Goal: Task Accomplishment & Management: Manage account settings

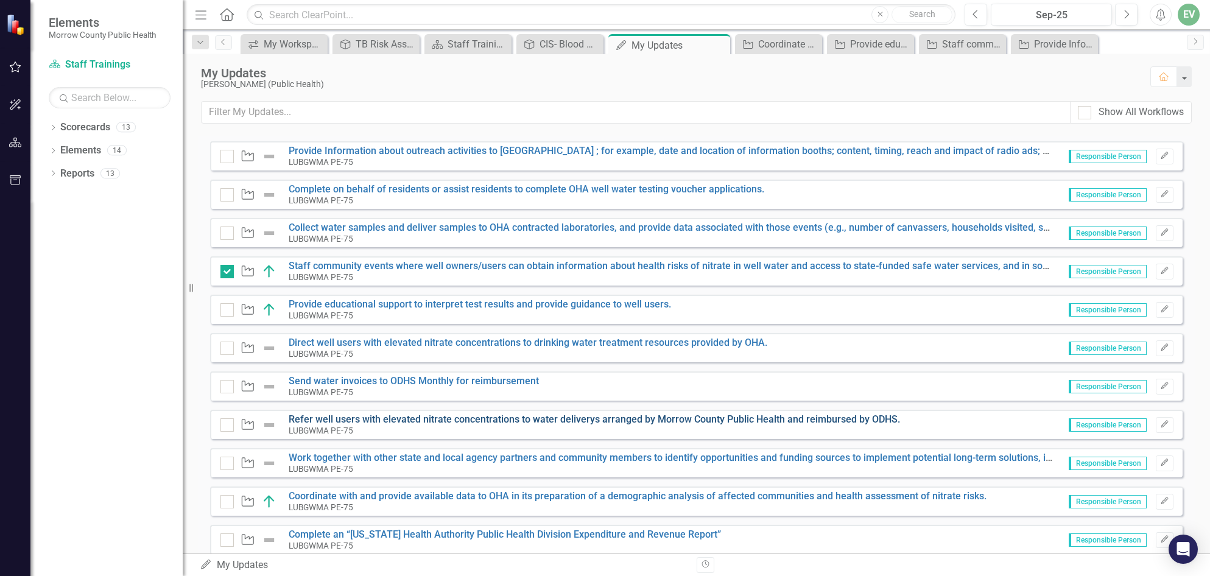
scroll to position [183, 0]
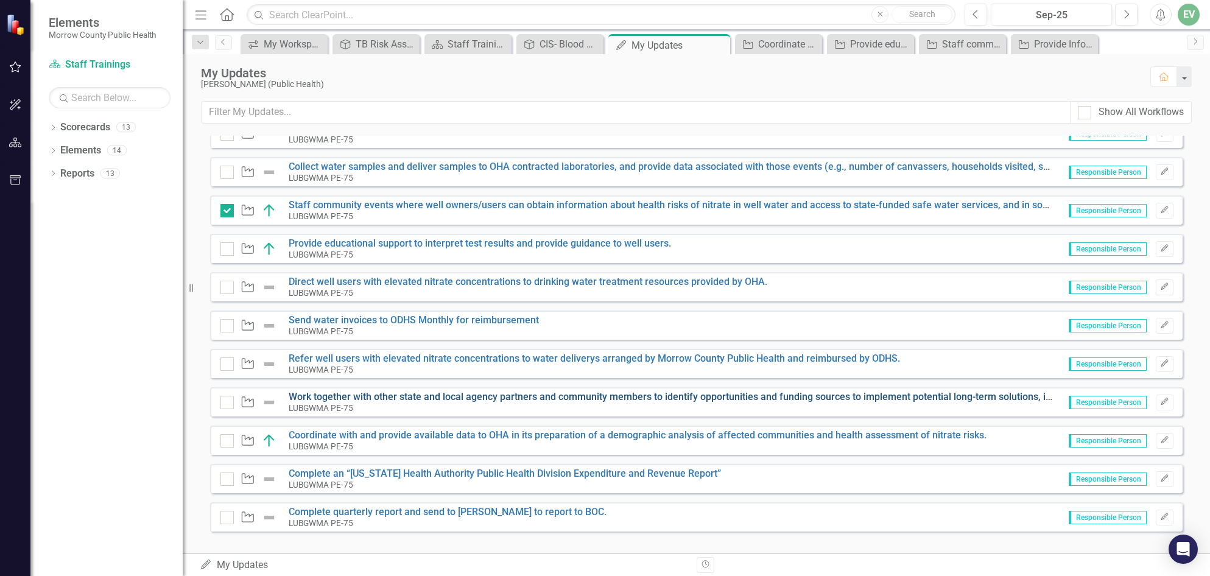
click at [499, 398] on link "Work together with other state and local agency partners and community members …" at bounding box center [978, 397] width 1379 height 12
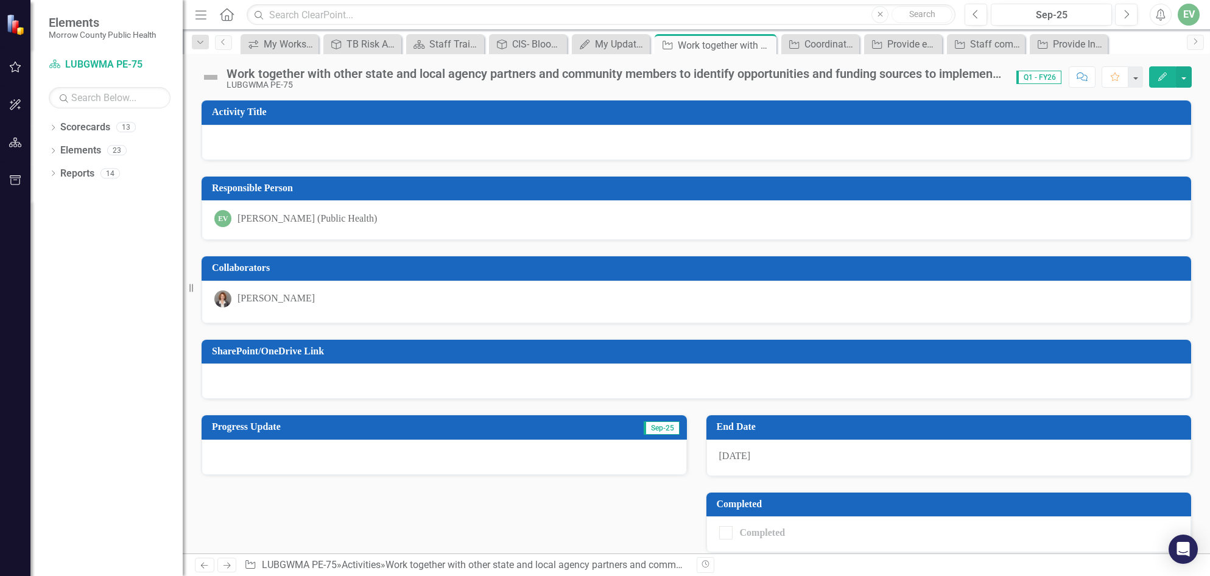
click at [1161, 82] on button "Edit" at bounding box center [1162, 76] width 27 height 21
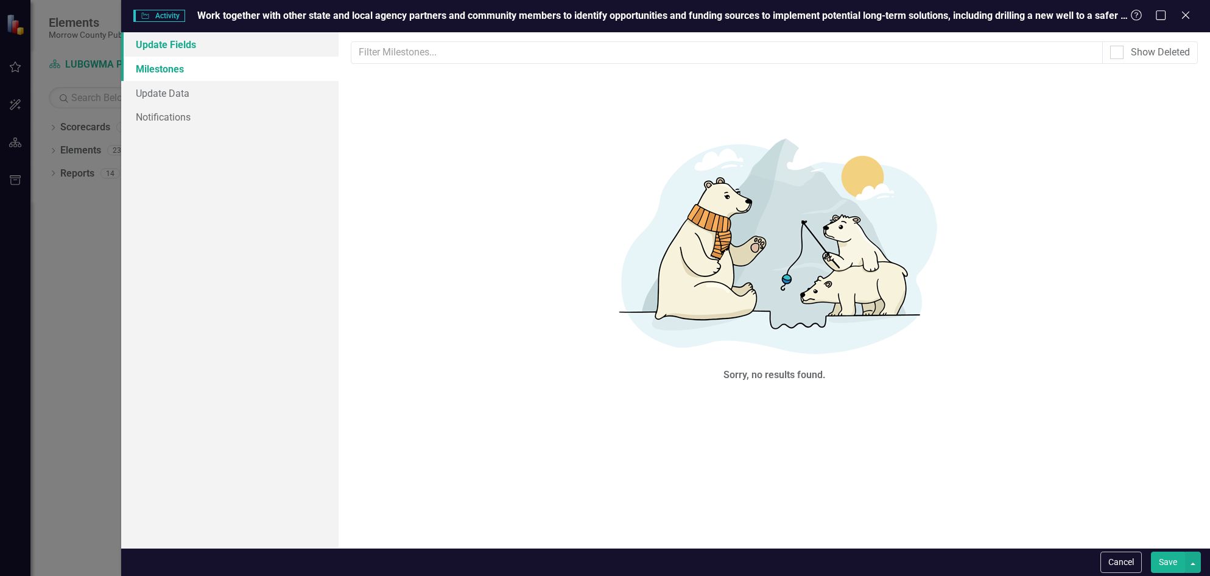
click at [206, 44] on link "Update Fields" at bounding box center [230, 44] width 218 height 24
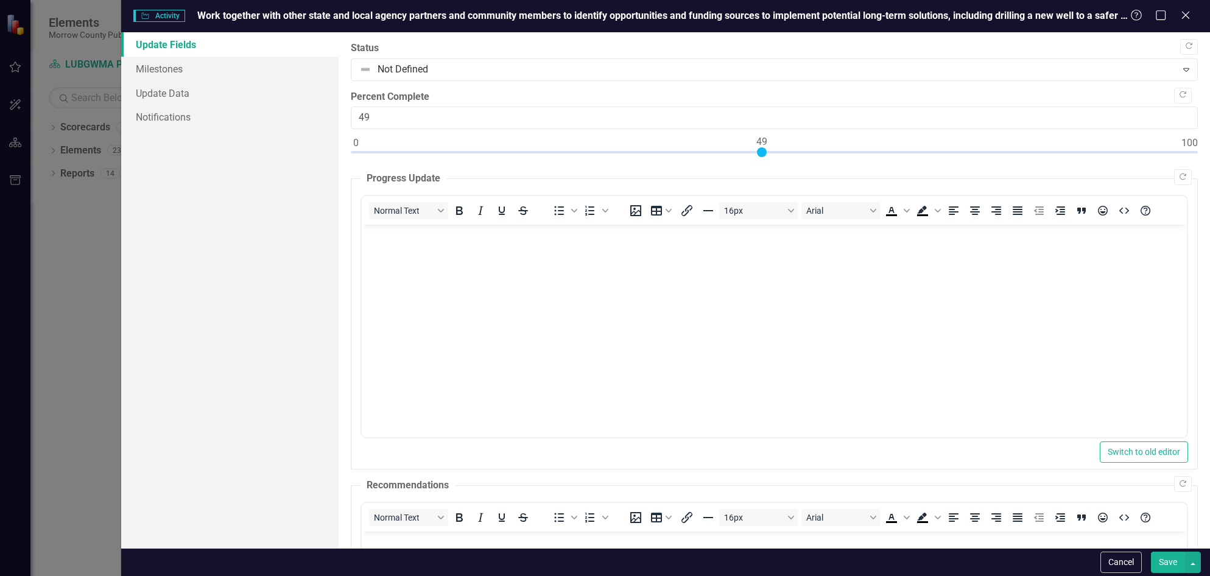
type input "50"
drag, startPoint x: 357, startPoint y: 150, endPoint x: 770, endPoint y: 163, distance: 413.1
click at [770, 163] on div at bounding box center [774, 154] width 847 height 15
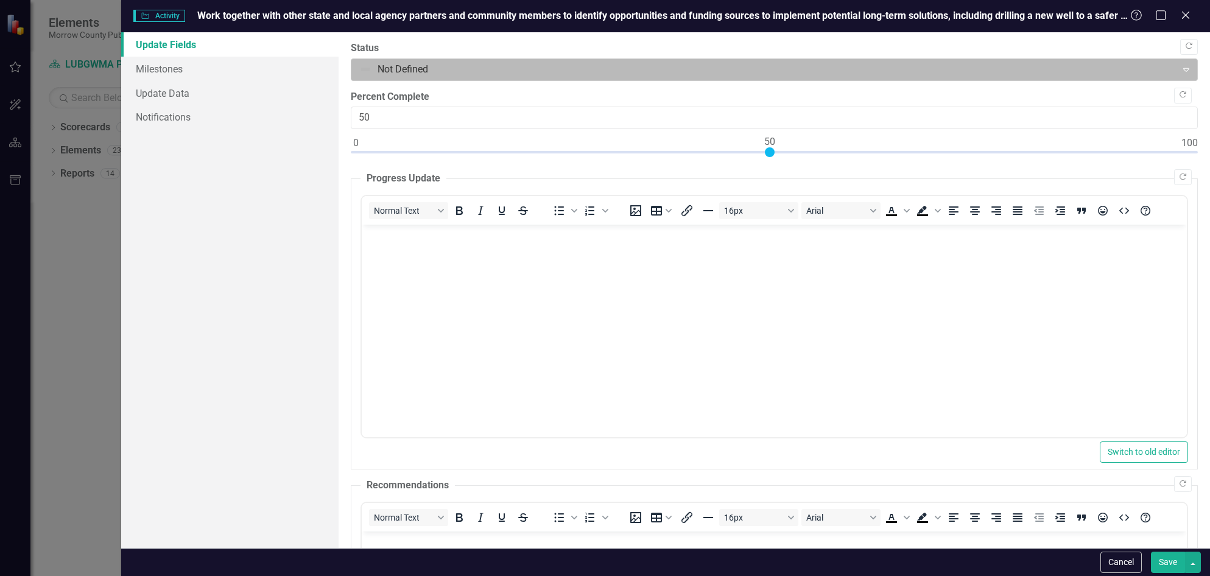
click at [396, 65] on div at bounding box center [763, 70] width 809 height 16
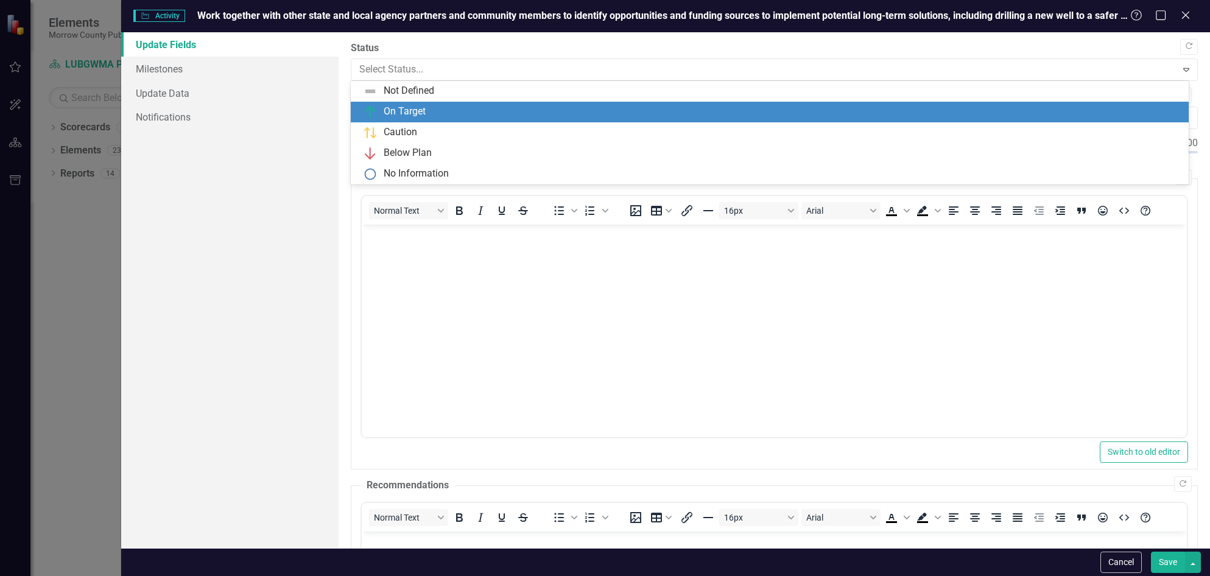
click at [380, 114] on div "On Target" at bounding box center [772, 112] width 819 height 15
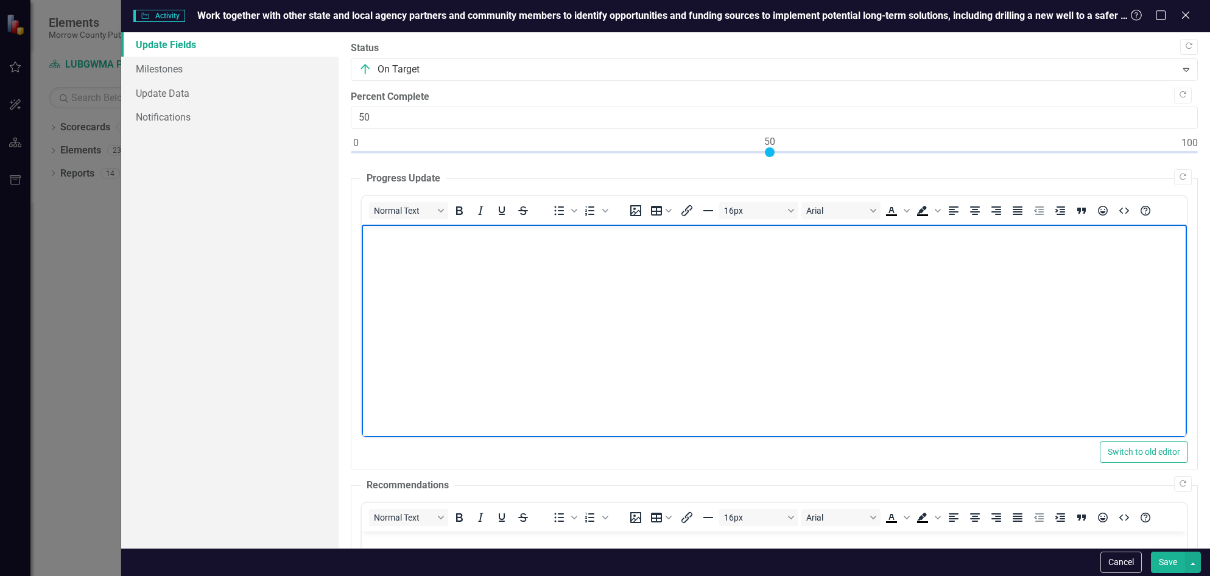
click at [415, 273] on body "Rich Text Area. Press ALT-0 for help." at bounding box center [774, 316] width 825 height 183
click at [537, 301] on p "Rich Text Area. Press ALT-0 for help." at bounding box center [774, 308] width 819 height 15
click at [541, 284] on p "Attended 1 city of [PERSON_NAME] meeting" at bounding box center [774, 284] width 819 height 15
click at [454, 311] on p "Rich Text Area. Press ALT-0 for help." at bounding box center [774, 308] width 819 height 15
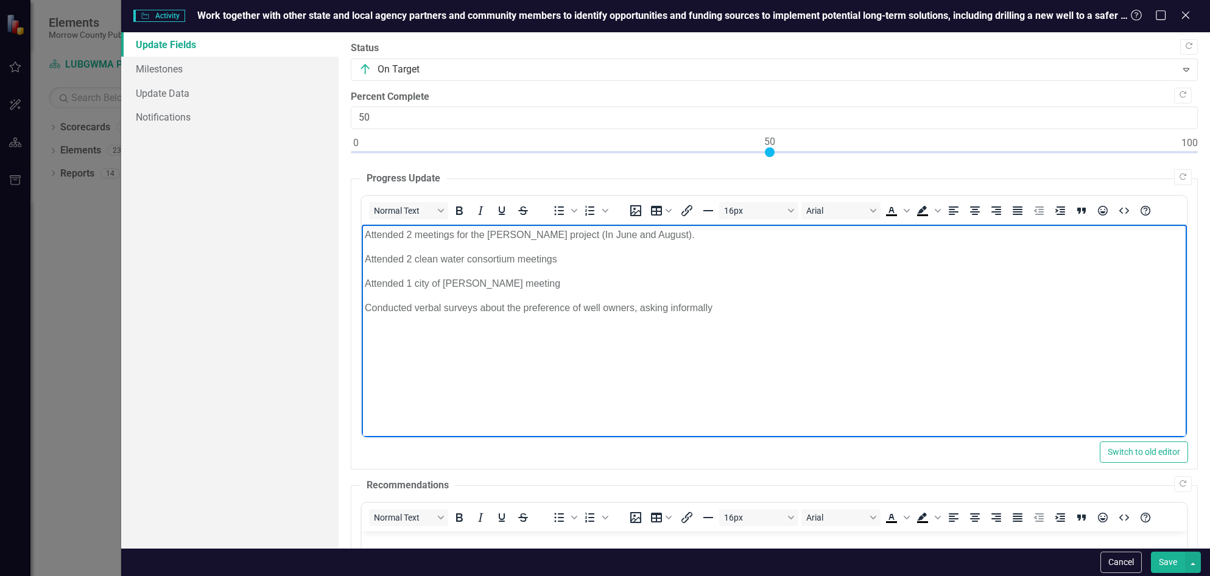
click at [724, 300] on body "Attended 2 meetings for the [PERSON_NAME] project (In June and August). Attende…" at bounding box center [774, 316] width 825 height 183
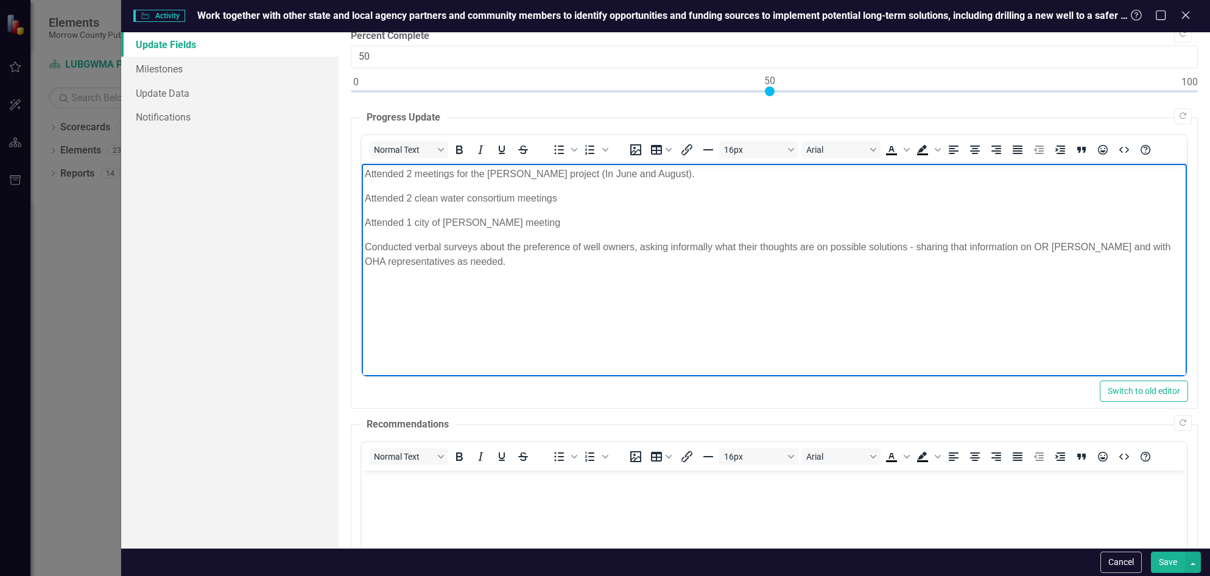
scroll to position [122, 0]
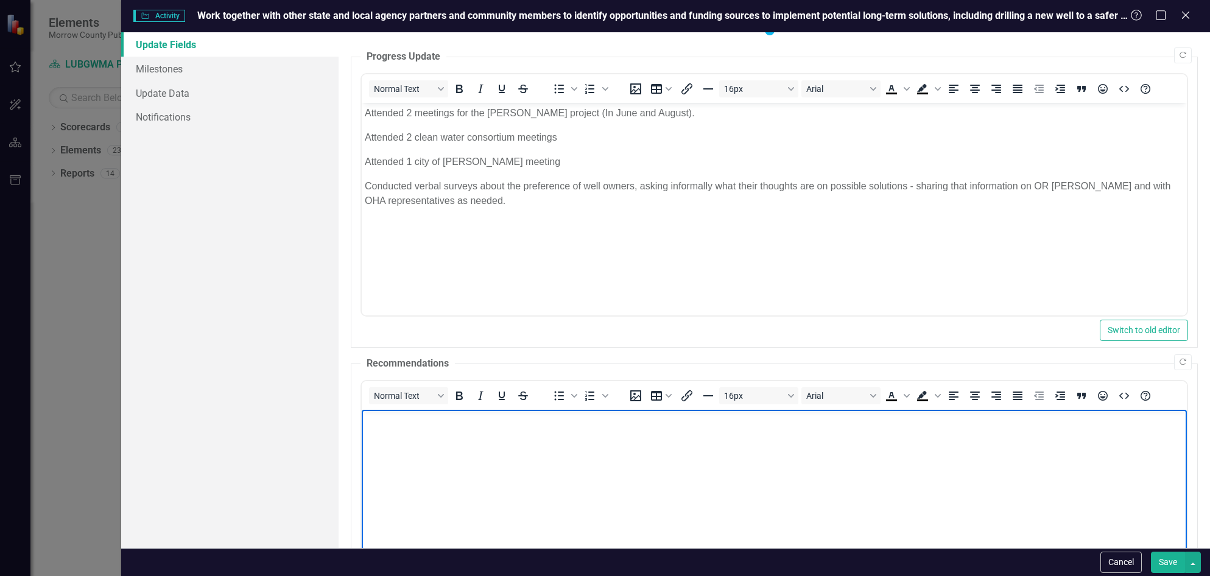
click at [512, 443] on body "Rich Text Area. Press ALT-0 for help." at bounding box center [774, 500] width 825 height 183
click at [737, 428] on body "Continue to support the county with transparency and outreach to impacted areas." at bounding box center [774, 500] width 825 height 183
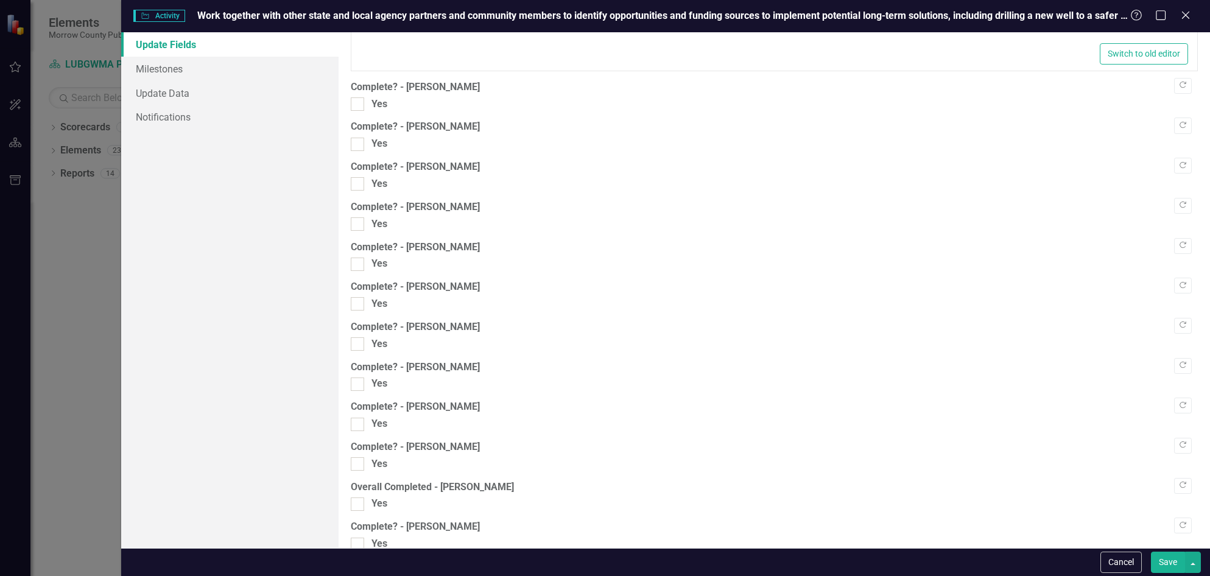
scroll to position [973, 0]
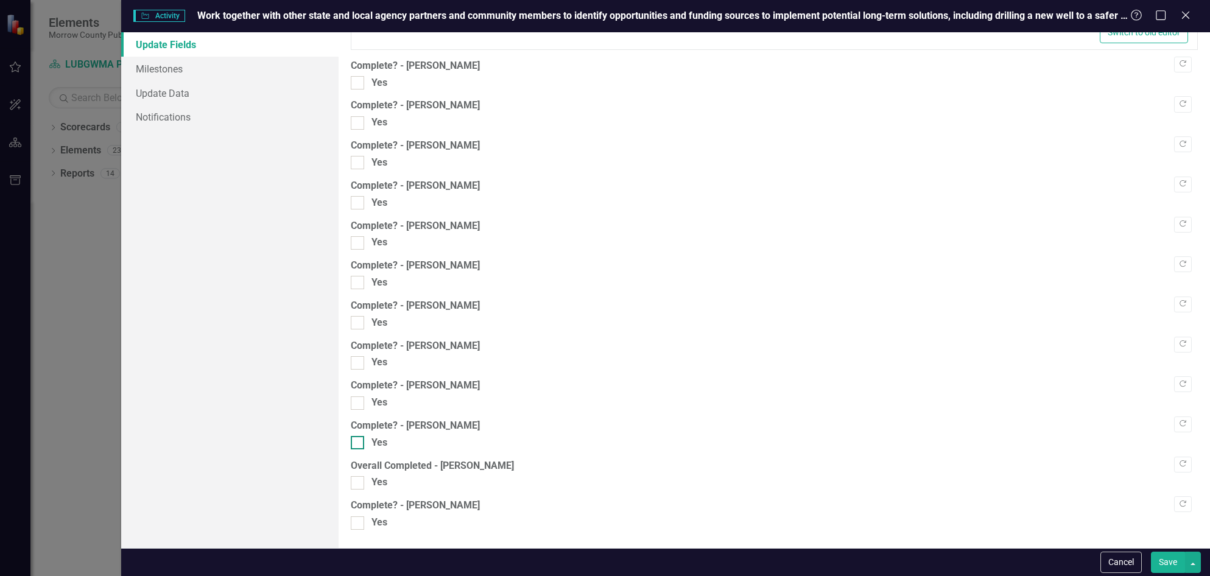
click at [358, 448] on div at bounding box center [357, 442] width 13 height 13
click at [358, 444] on input "Yes" at bounding box center [355, 440] width 8 height 8
checkbox input "true"
click at [361, 479] on div at bounding box center [357, 482] width 13 height 13
click at [359, 479] on input "Yes" at bounding box center [355, 480] width 8 height 8
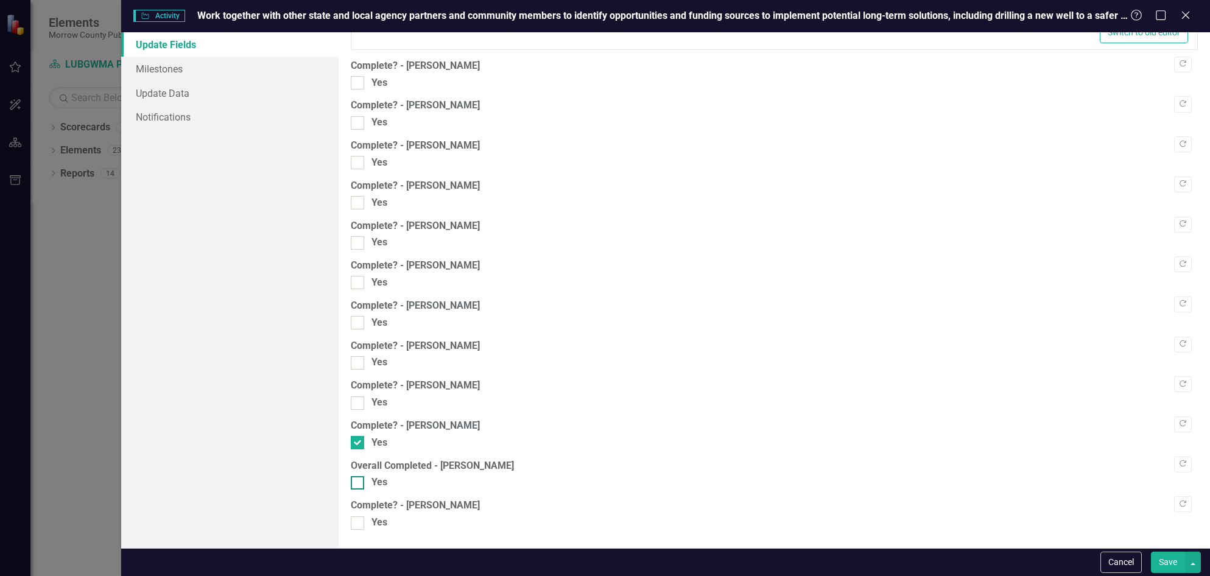
checkbox input "true"
click at [1167, 560] on button "Save" at bounding box center [1168, 562] width 34 height 21
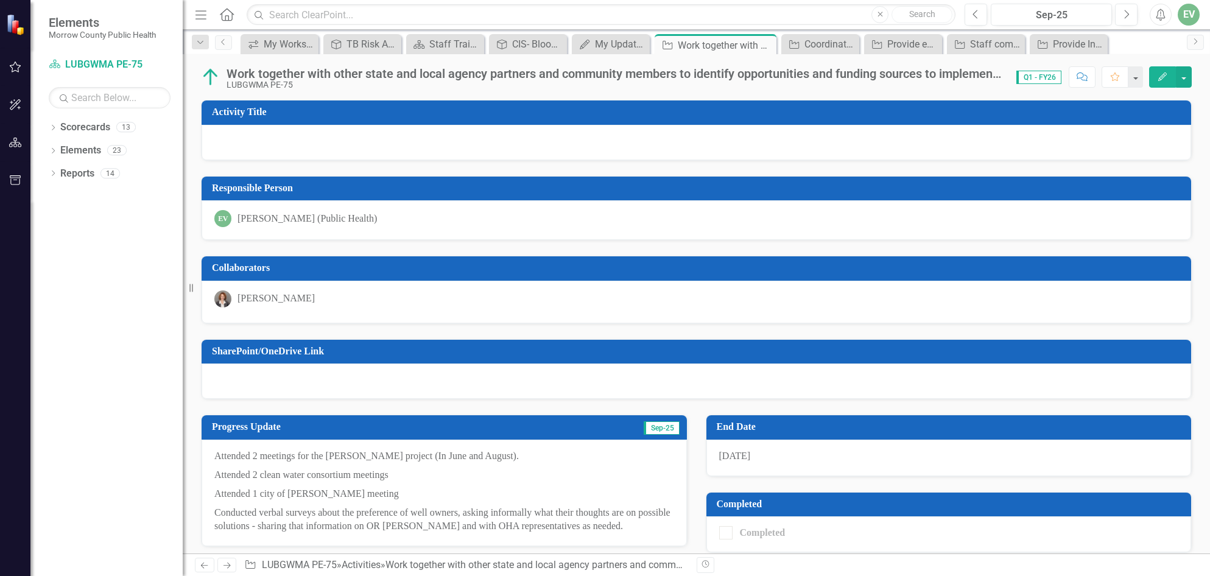
click at [224, 15] on icon "Home" at bounding box center [227, 14] width 16 height 13
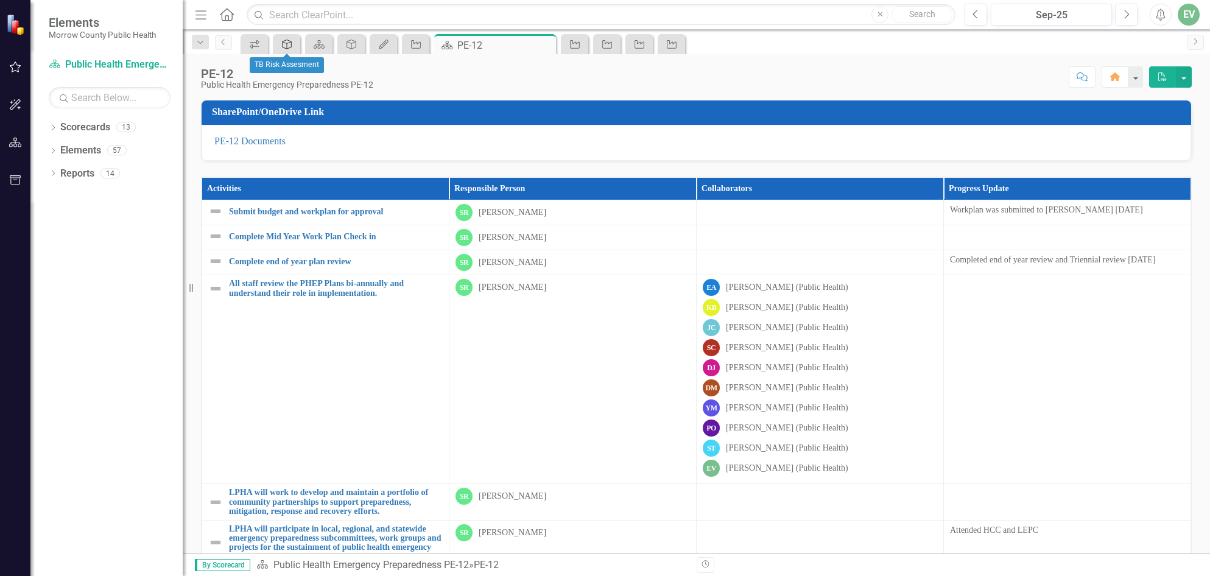
click at [286, 42] on icon "Objective" at bounding box center [287, 45] width 12 height 10
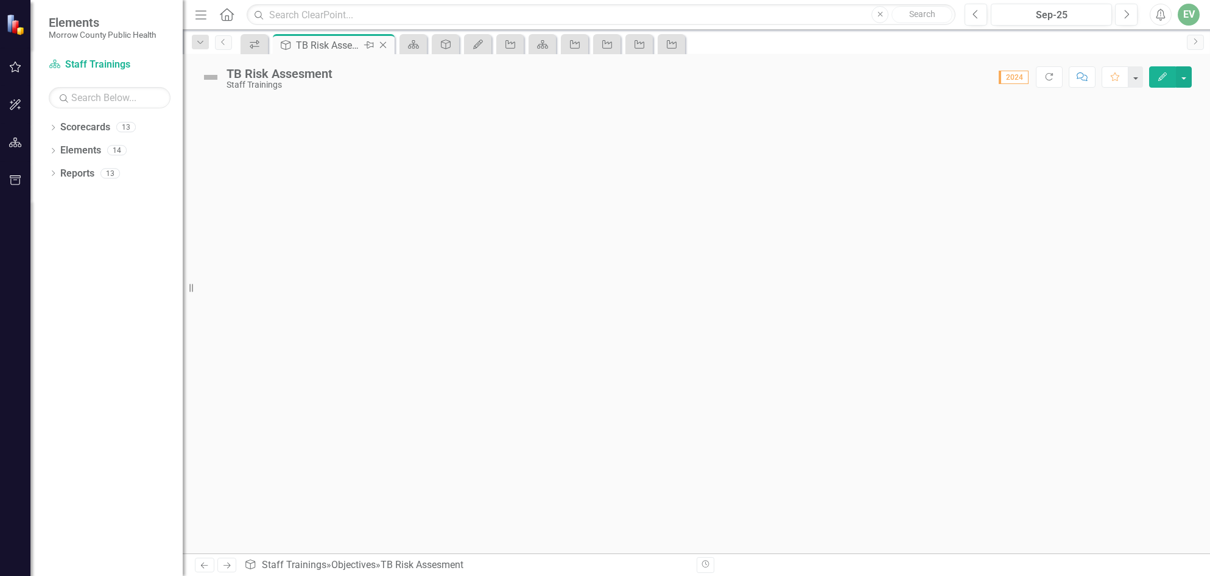
click at [381, 44] on icon "Close" at bounding box center [383, 45] width 12 height 10
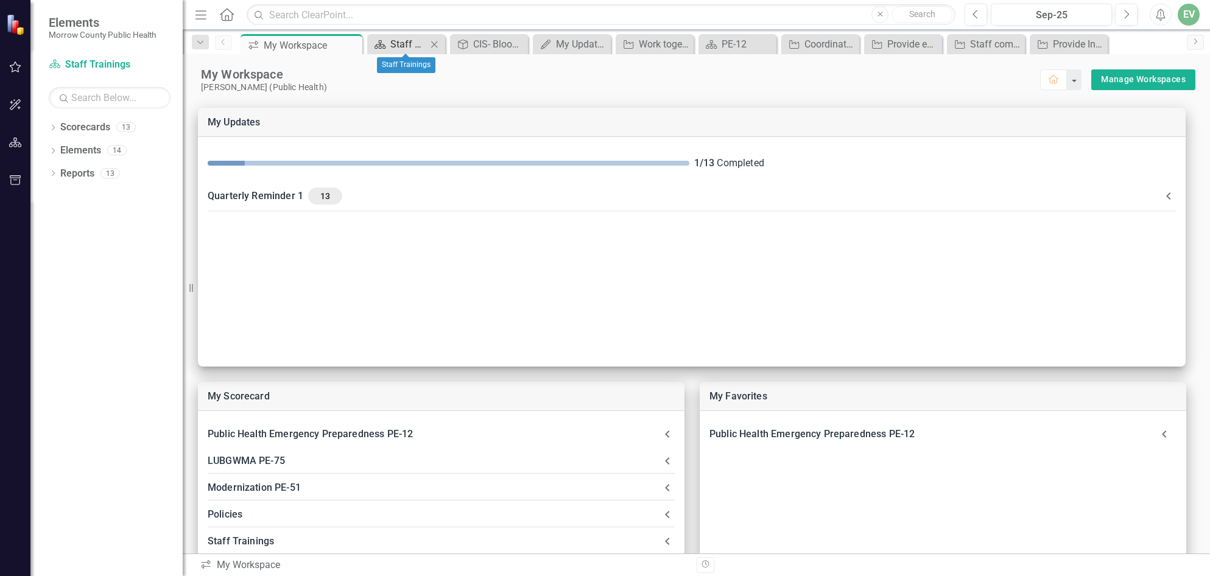
click at [407, 41] on div "Staff Trainings" at bounding box center [408, 44] width 37 height 15
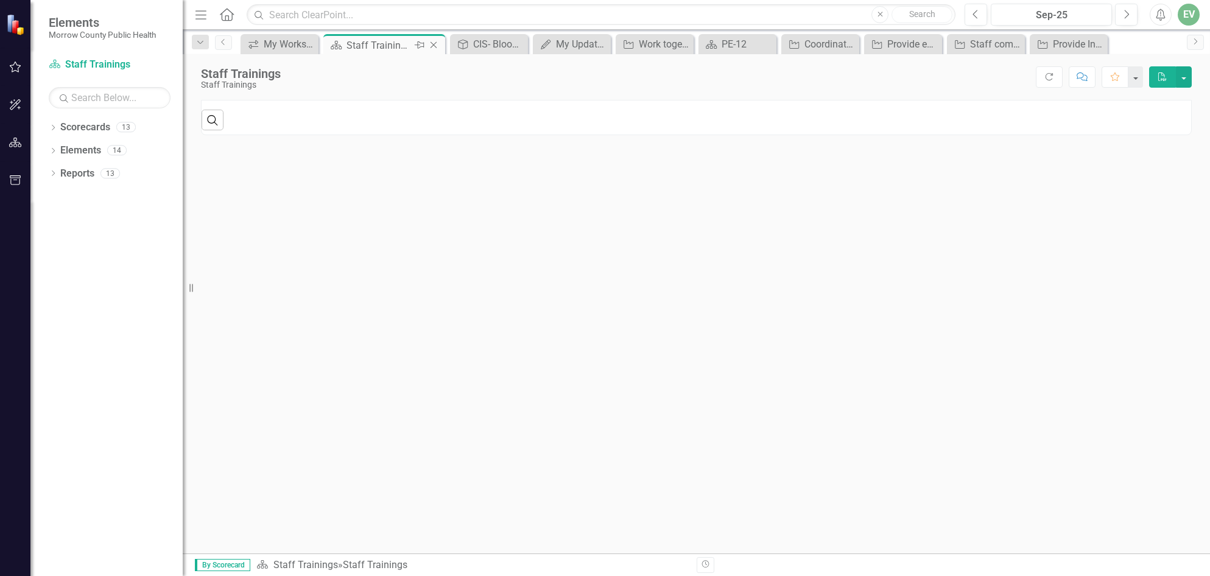
click at [434, 45] on icon "Close" at bounding box center [434, 45] width 12 height 10
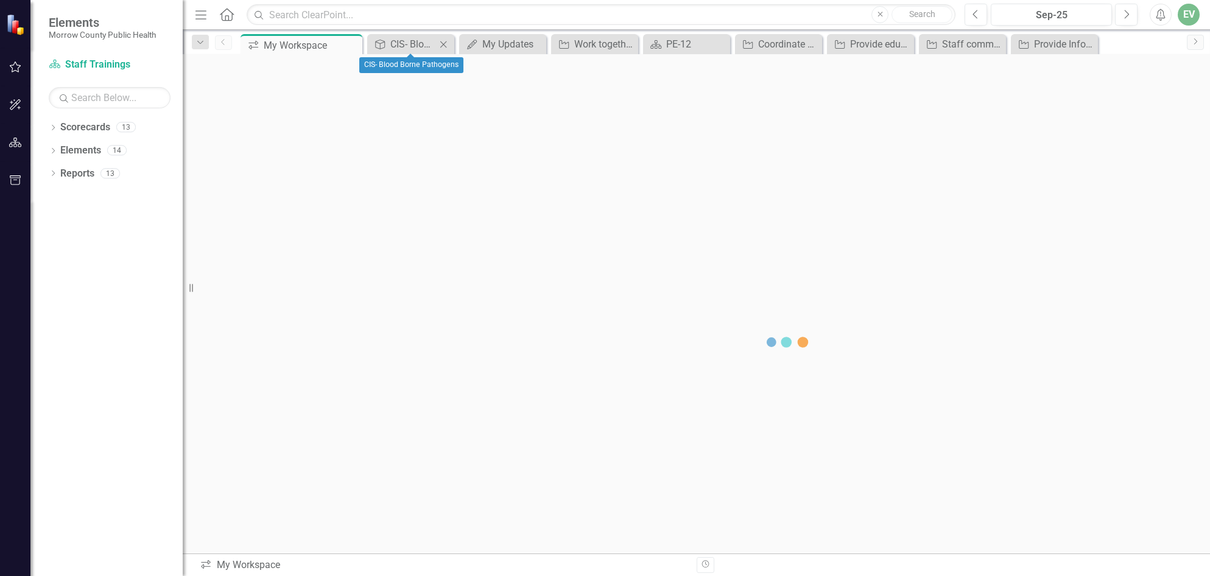
click at [442, 43] on icon at bounding box center [443, 44] width 7 height 7
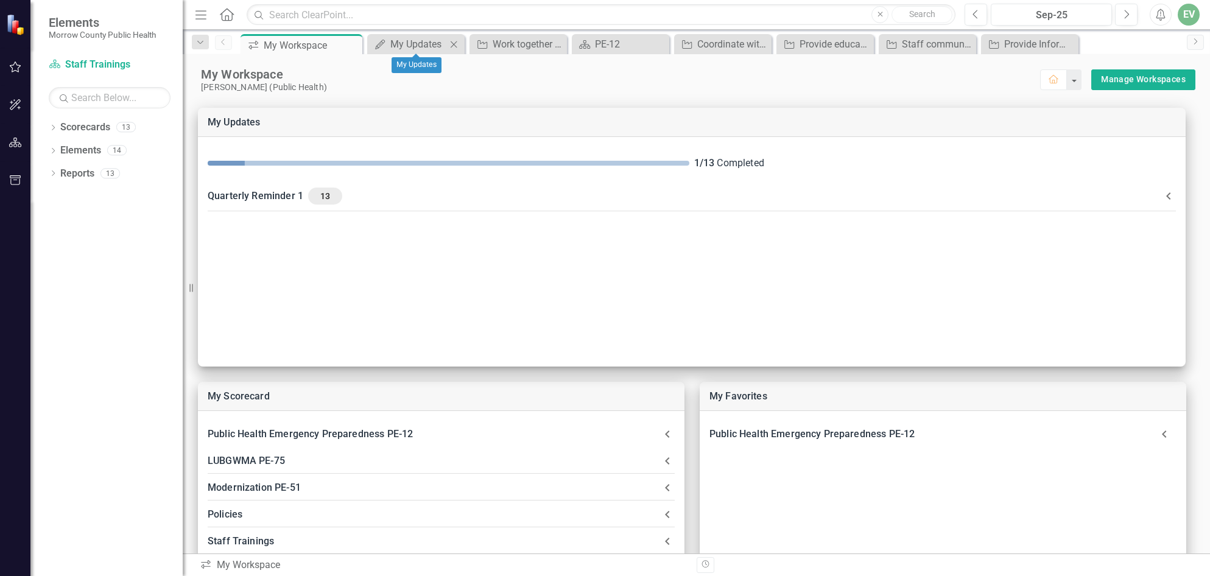
click at [454, 41] on icon "Close" at bounding box center [454, 45] width 12 height 10
click at [582, 43] on icon "Close" at bounding box center [584, 45] width 12 height 10
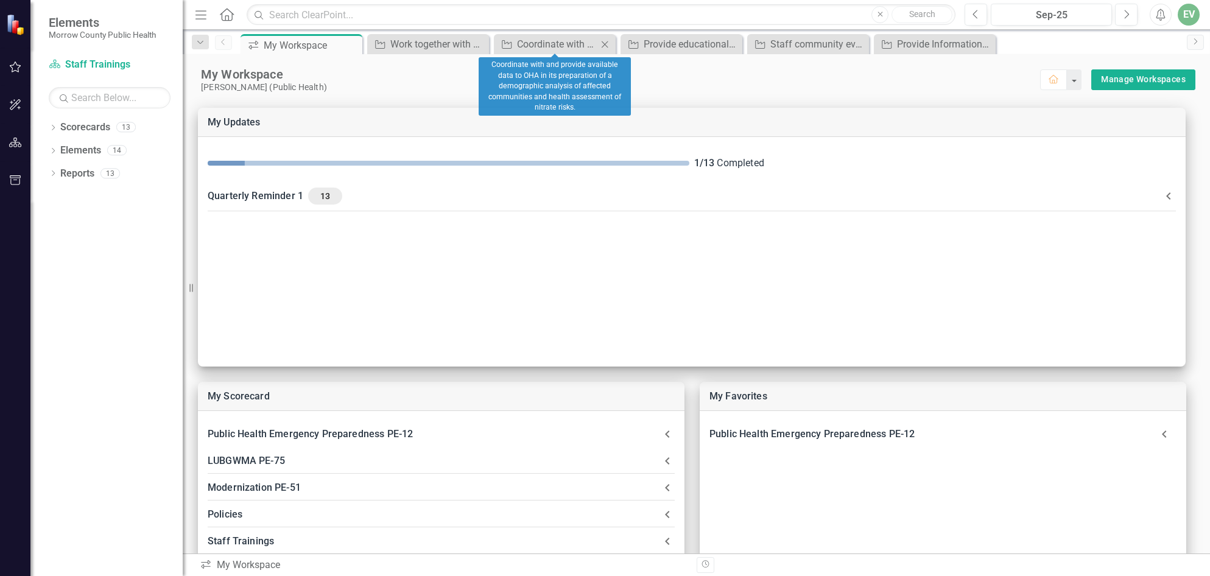
click at [604, 44] on icon "Close" at bounding box center [605, 45] width 12 height 10
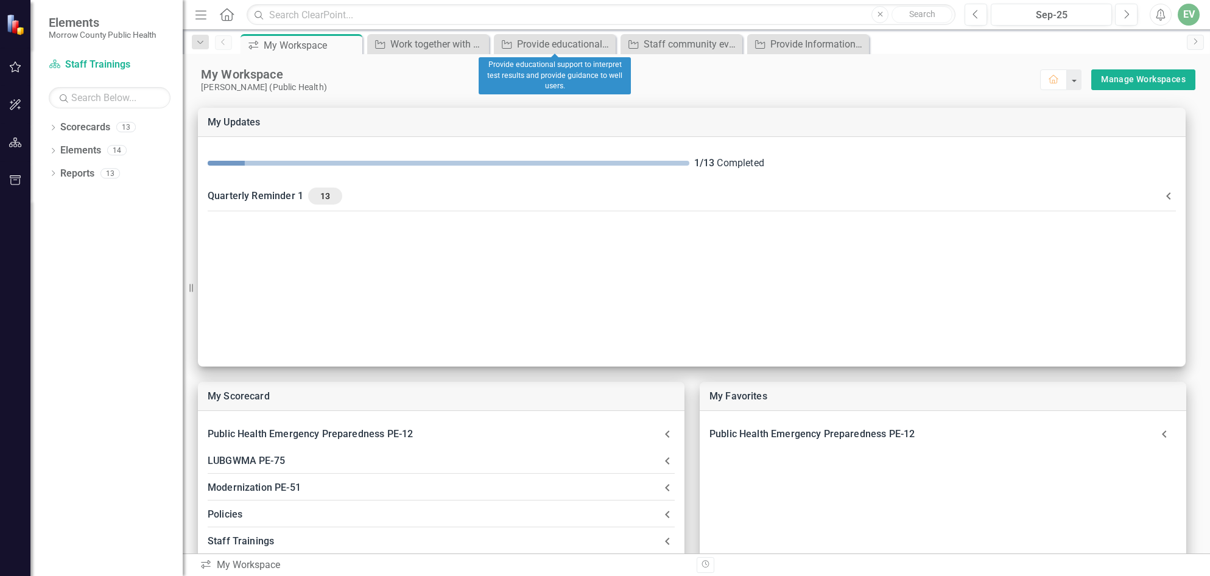
click at [0, 0] on icon "Close" at bounding box center [0, 0] width 0 height 0
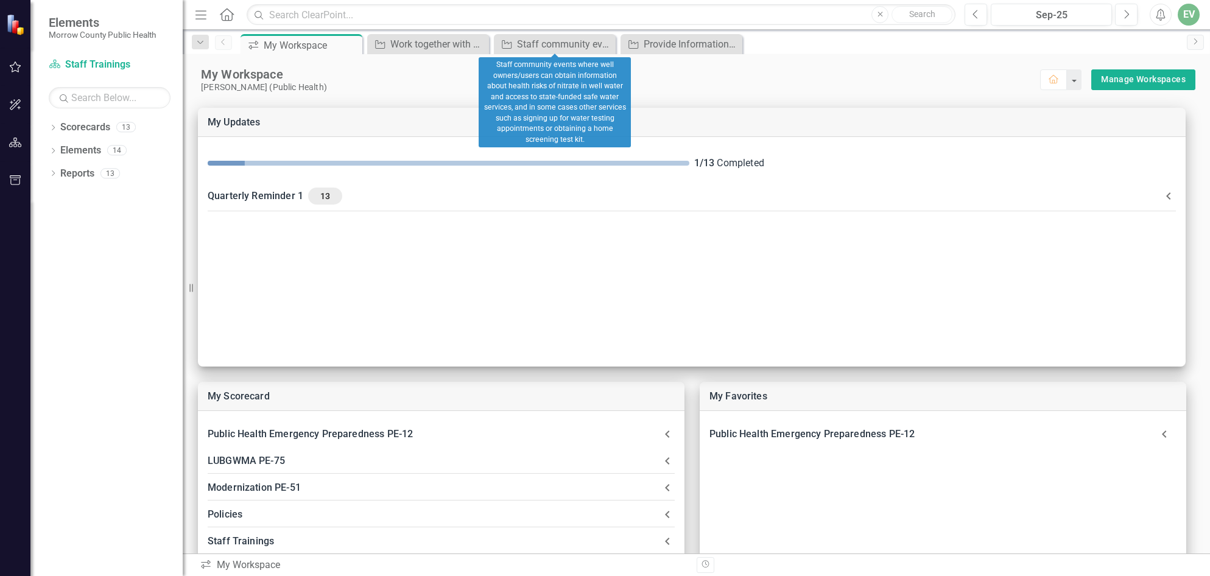
click at [0, 0] on icon "Close" at bounding box center [0, 0] width 0 height 0
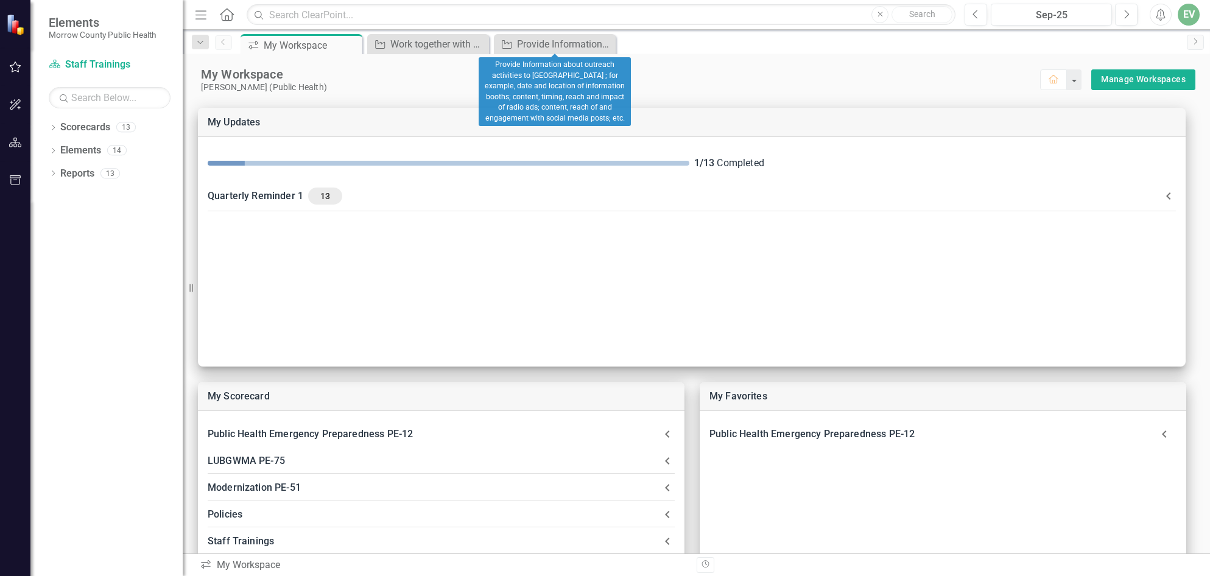
click at [0, 0] on icon "Close" at bounding box center [0, 0] width 0 height 0
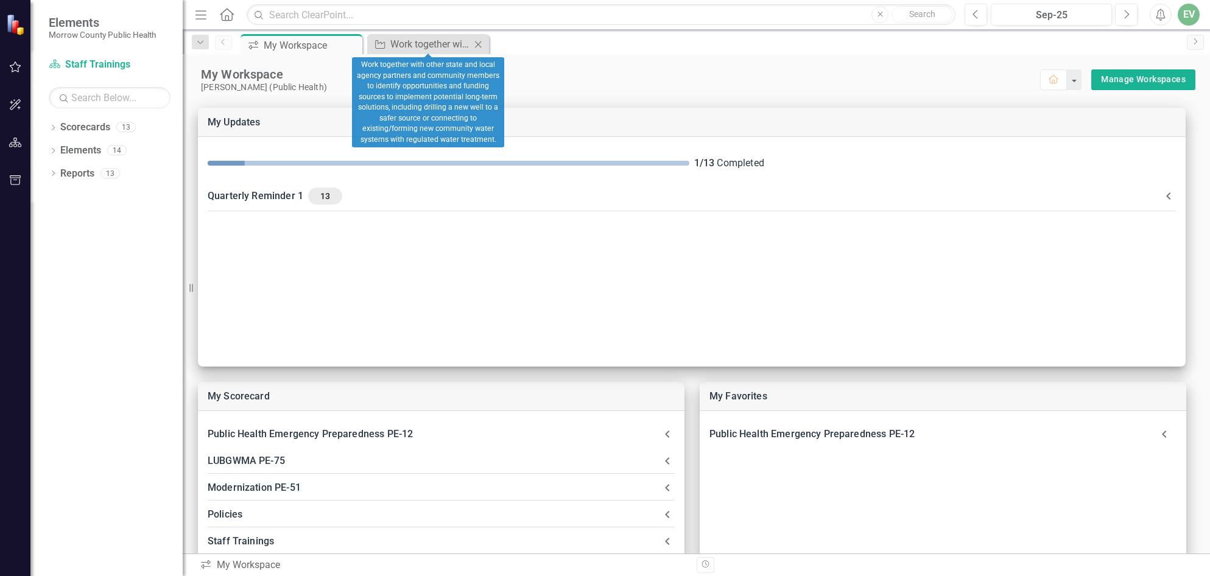
click at [476, 44] on icon "Close" at bounding box center [478, 45] width 12 height 10
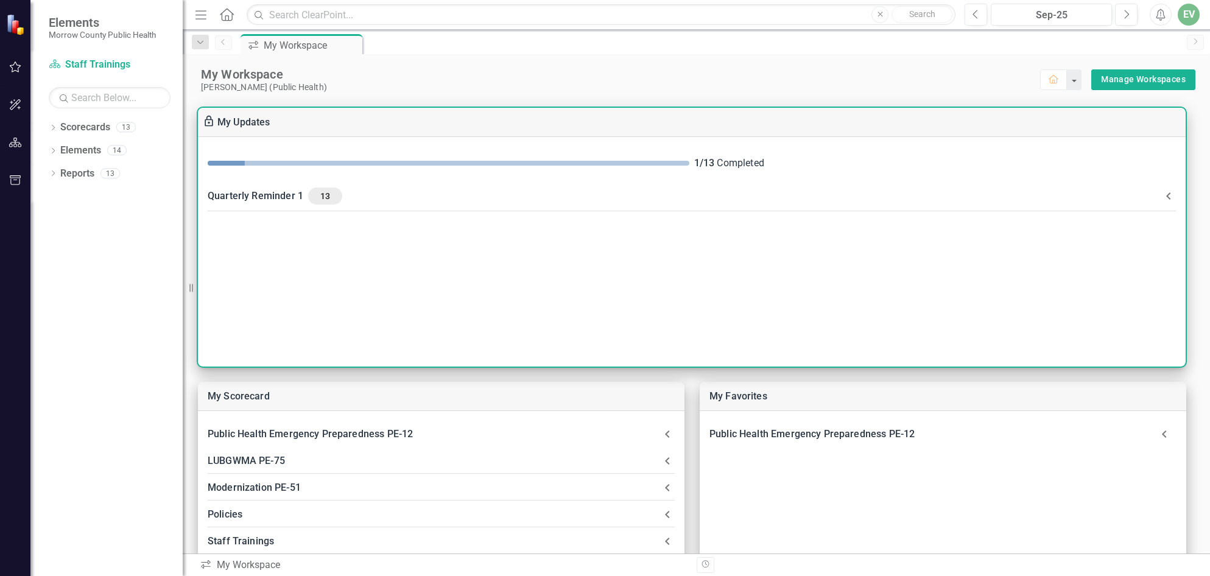
click at [324, 192] on span "13" at bounding box center [325, 196] width 24 height 11
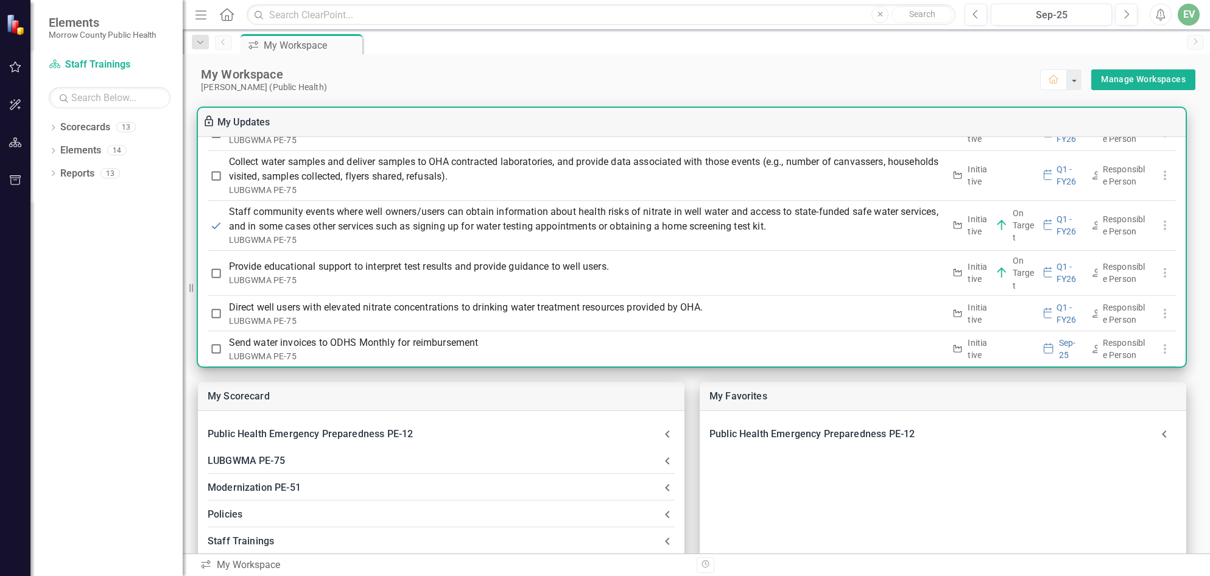
scroll to position [244, 0]
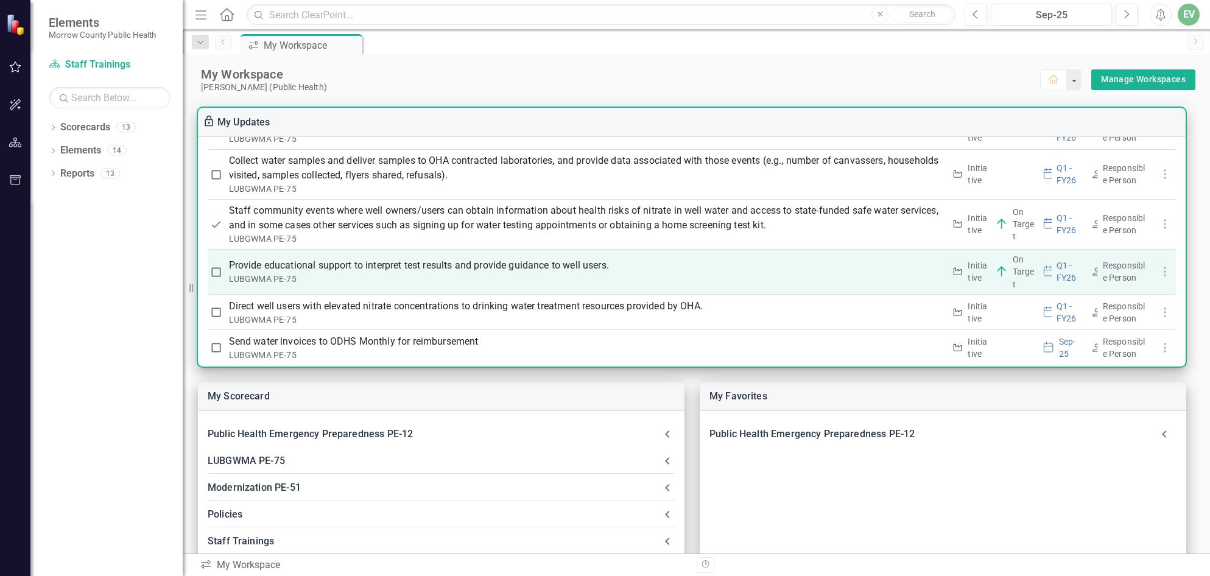
click at [217, 273] on input "checkbox" at bounding box center [216, 272] width 12 height 12
checkbox input "true"
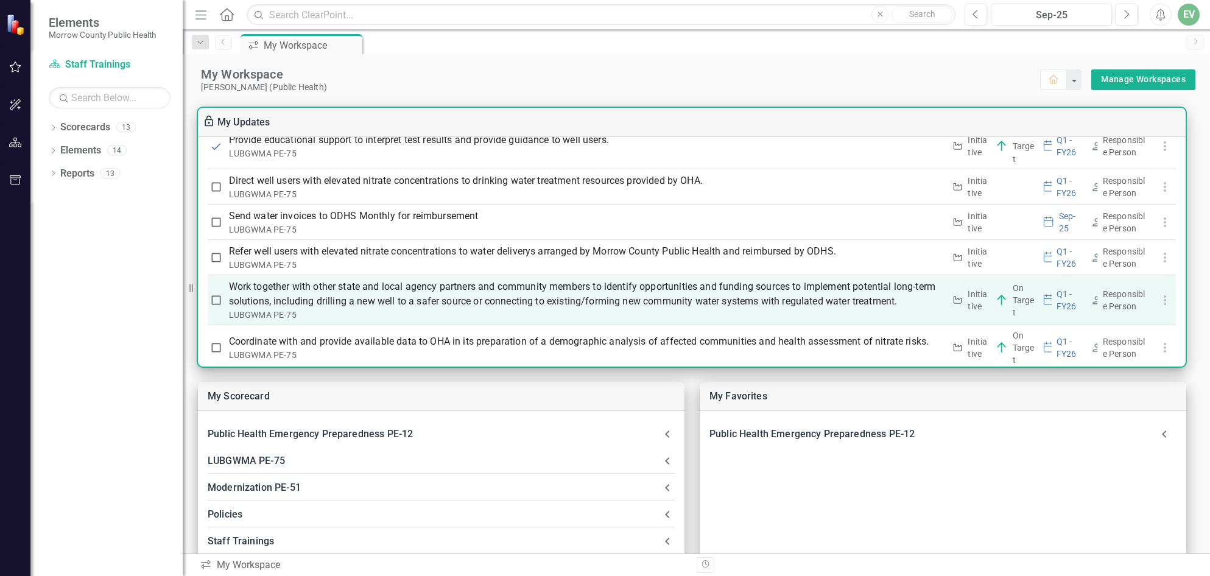
scroll to position [341, 0]
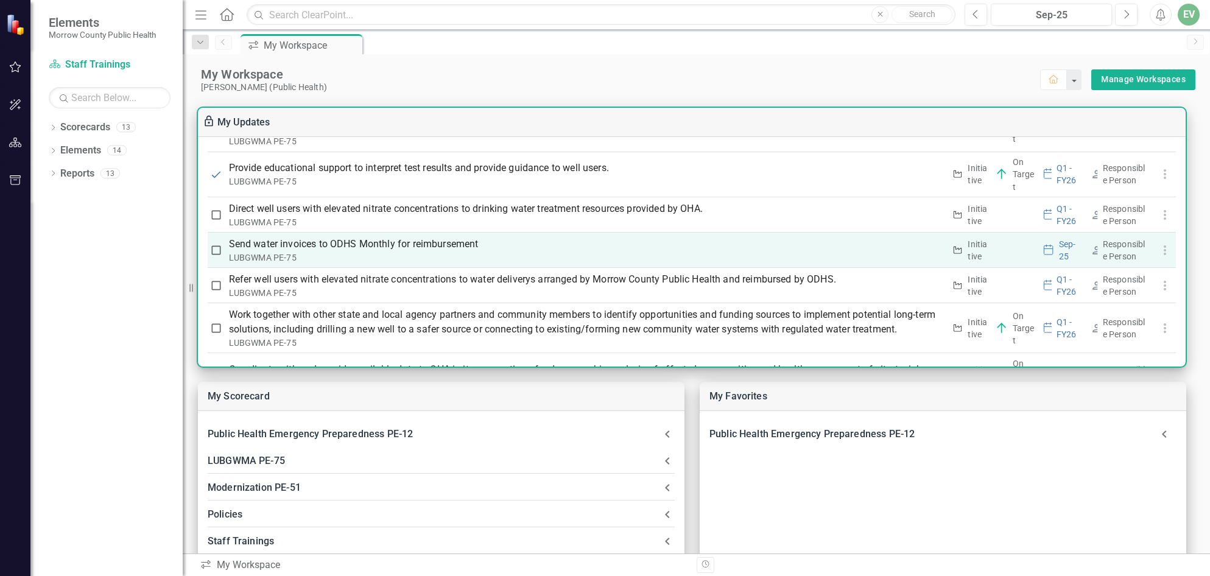
click at [294, 246] on p "Send water invoices to ODHS Monthly for reimbursement" at bounding box center [587, 244] width 716 height 15
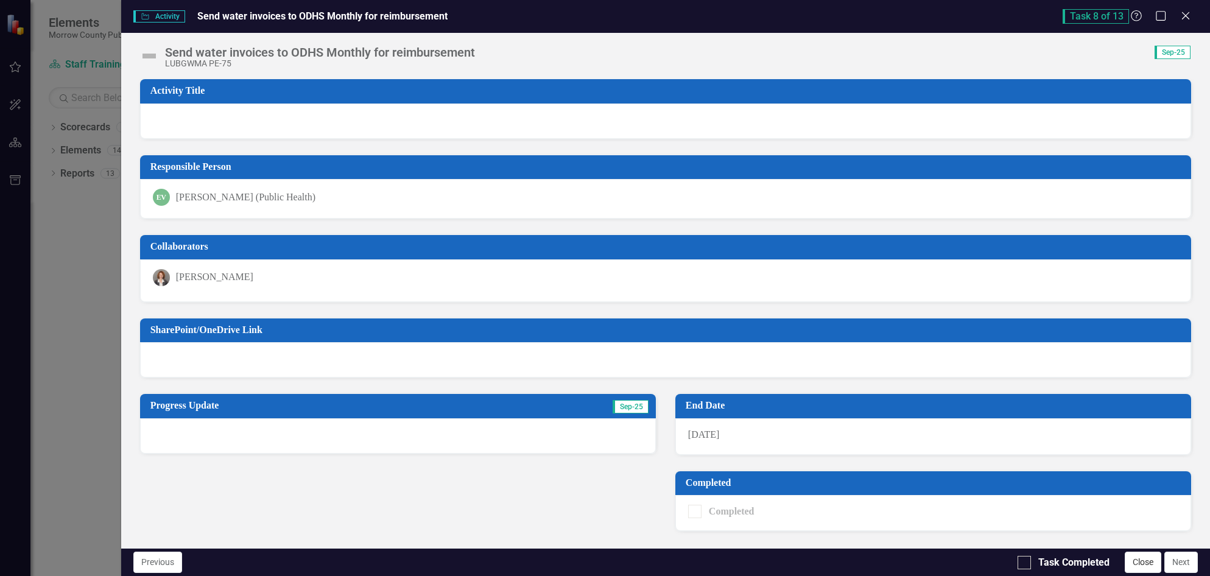
click at [1138, 566] on button "Close" at bounding box center [1143, 562] width 37 height 21
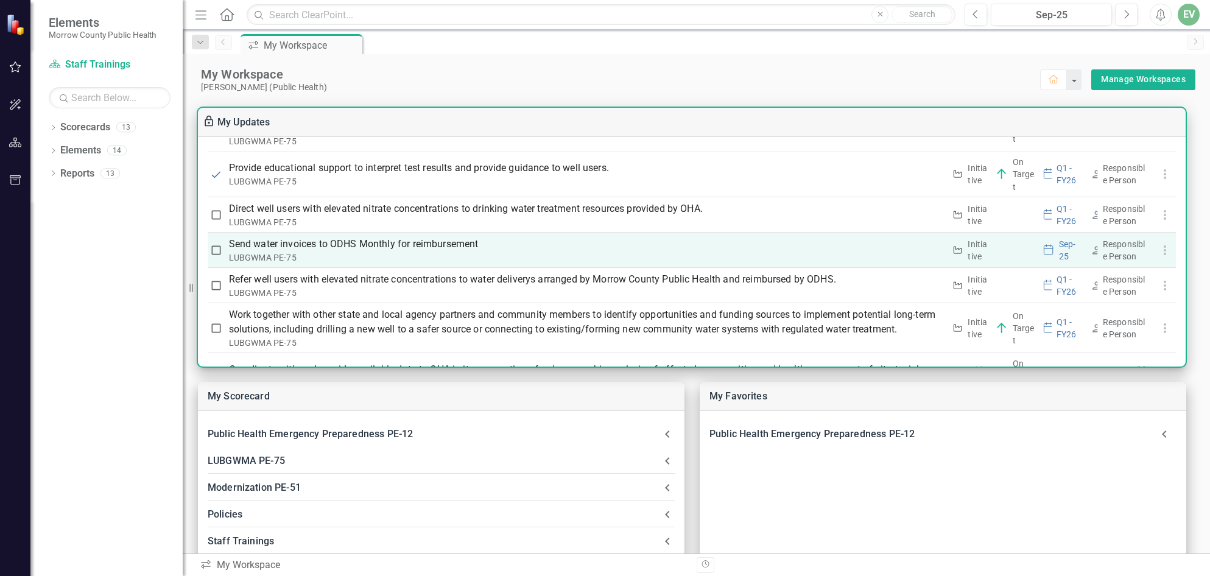
click at [297, 242] on p "Send water invoices to ODHS Monthly for reimbursement" at bounding box center [587, 244] width 716 height 15
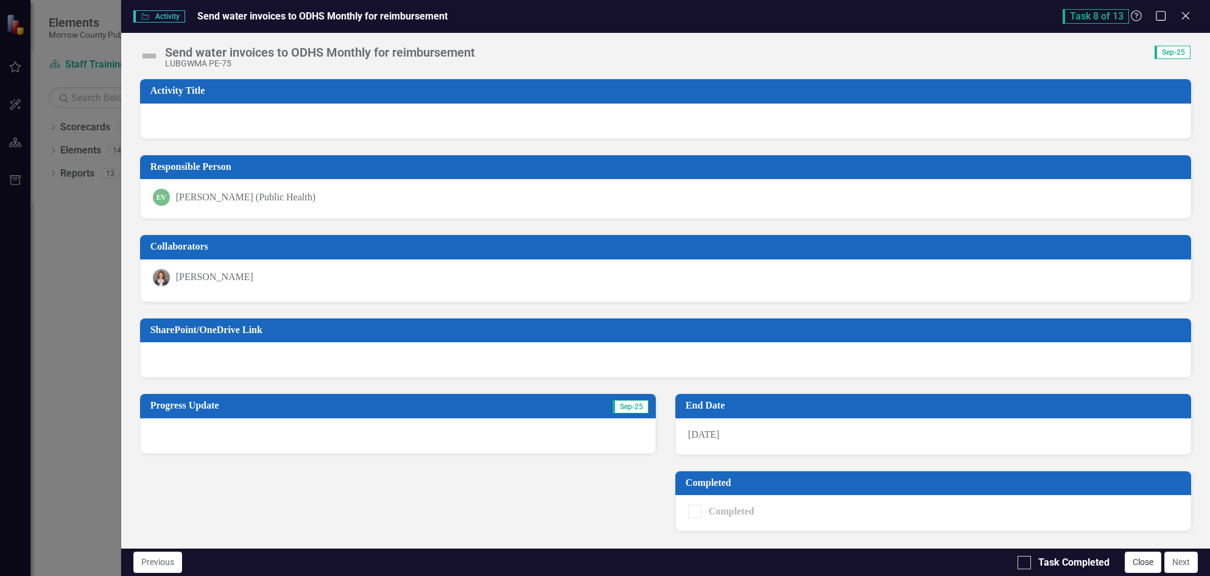
click at [1147, 566] on button "Close" at bounding box center [1143, 562] width 37 height 21
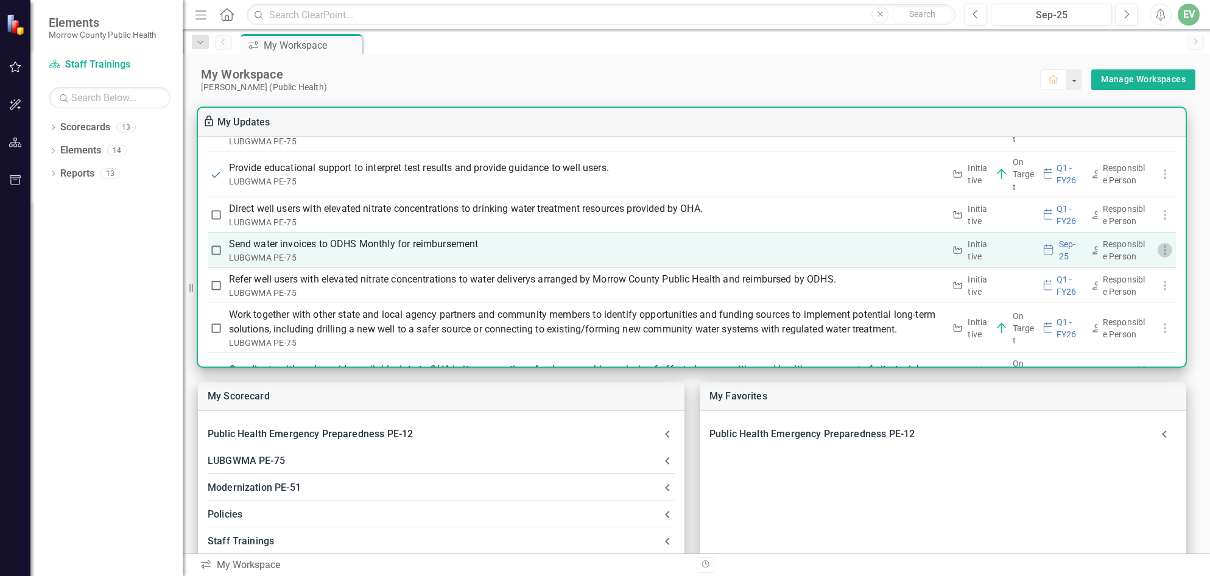
click at [1162, 251] on icon "button" at bounding box center [1165, 250] width 15 height 15
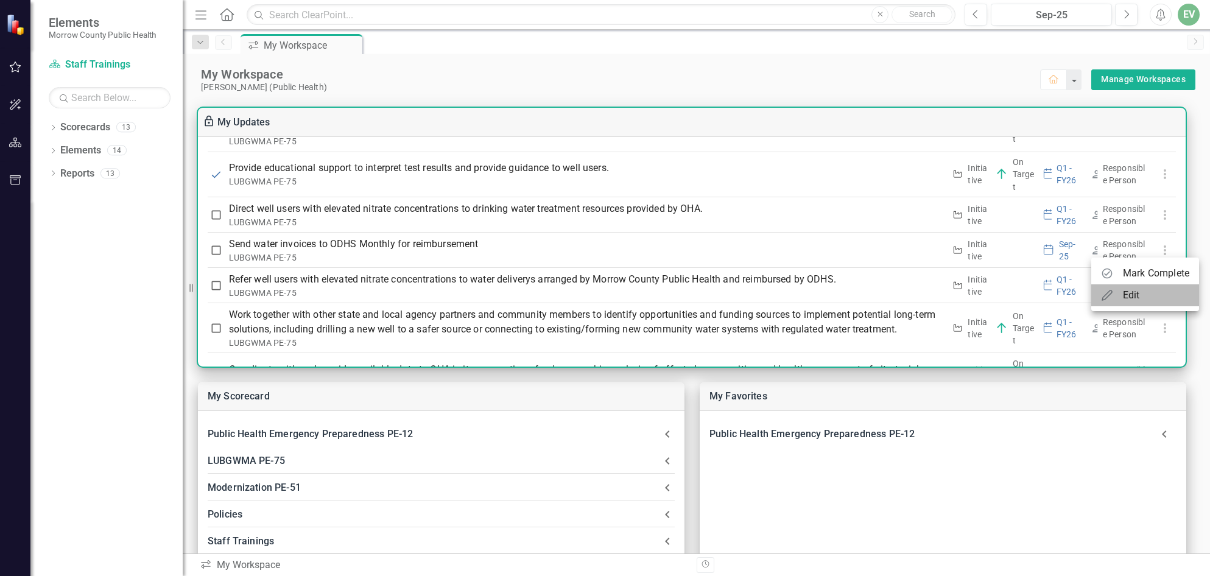
click at [1138, 291] on div "Edit" at bounding box center [1131, 295] width 17 height 15
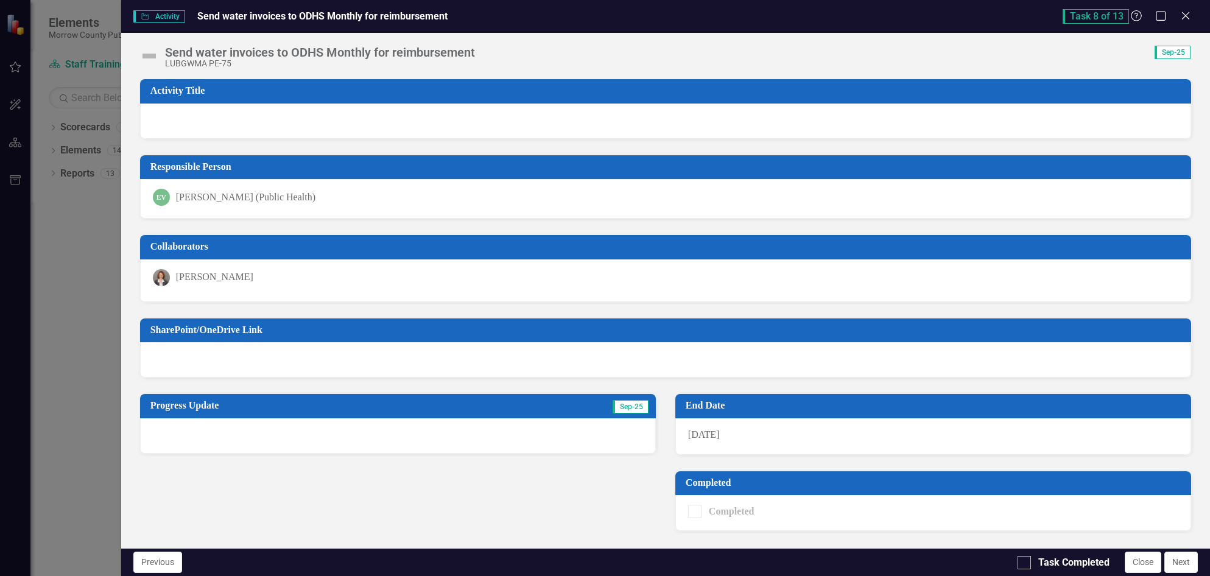
click at [457, 231] on div "Collaborators [PERSON_NAME]" at bounding box center [665, 260] width 1071 height 83
click at [1162, 15] on icon "Maximize" at bounding box center [1161, 16] width 15 height 12
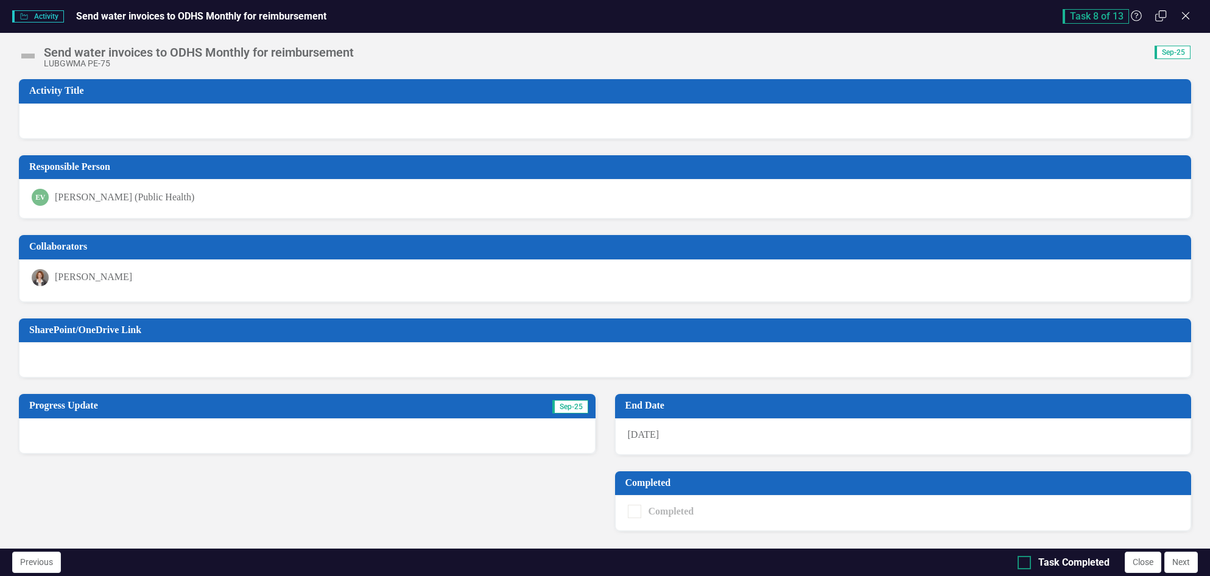
click at [1029, 566] on div at bounding box center [1024, 562] width 13 height 13
click at [1026, 564] on input "Task Completed" at bounding box center [1022, 560] width 8 height 8
checkbox input "true"
click at [1184, 15] on icon "Close" at bounding box center [1185, 16] width 15 height 12
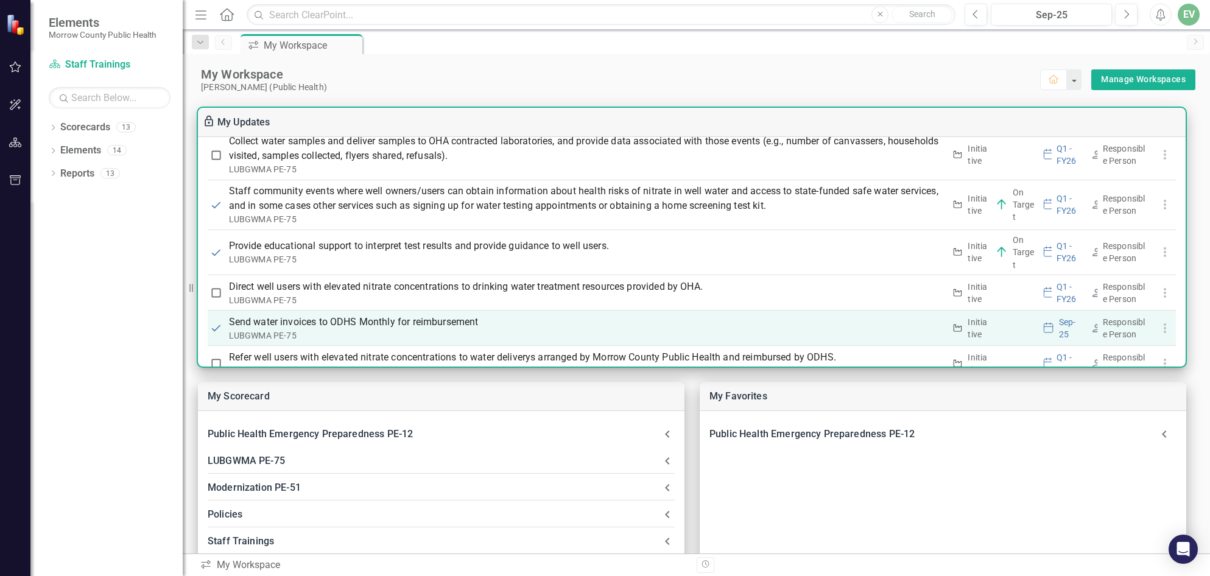
scroll to position [280, 0]
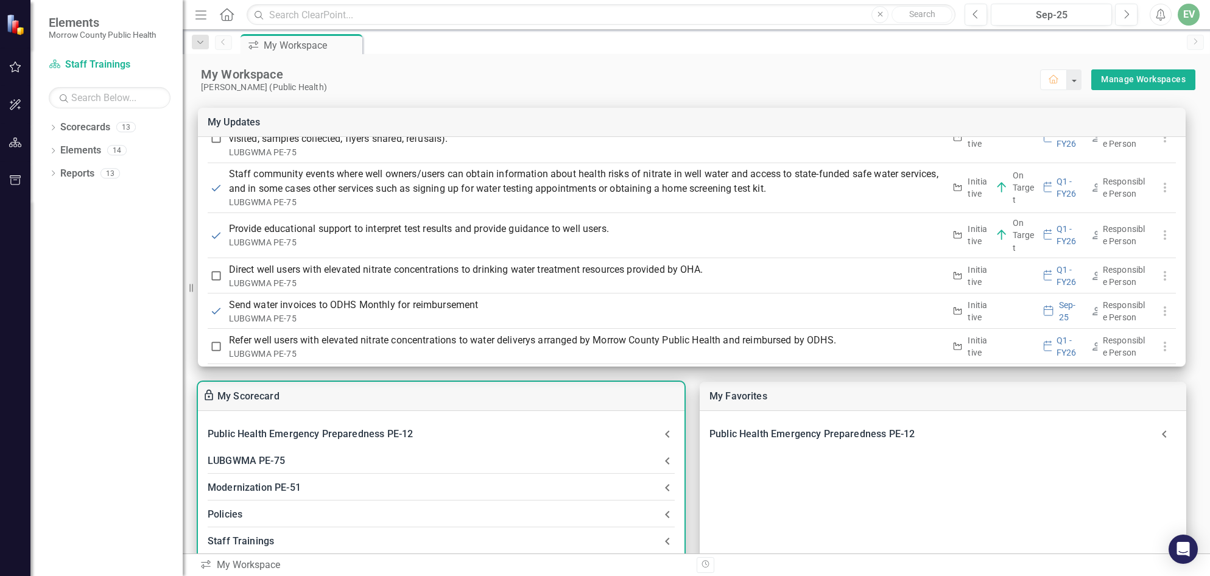
click at [670, 462] on icon at bounding box center [667, 461] width 15 height 15
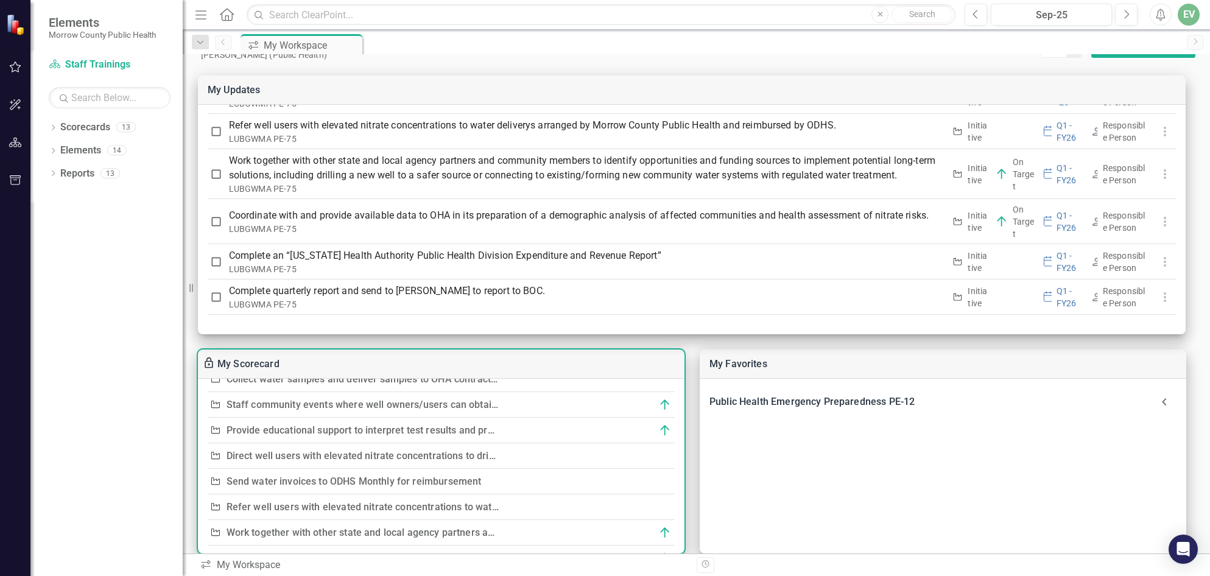
scroll to position [122, 0]
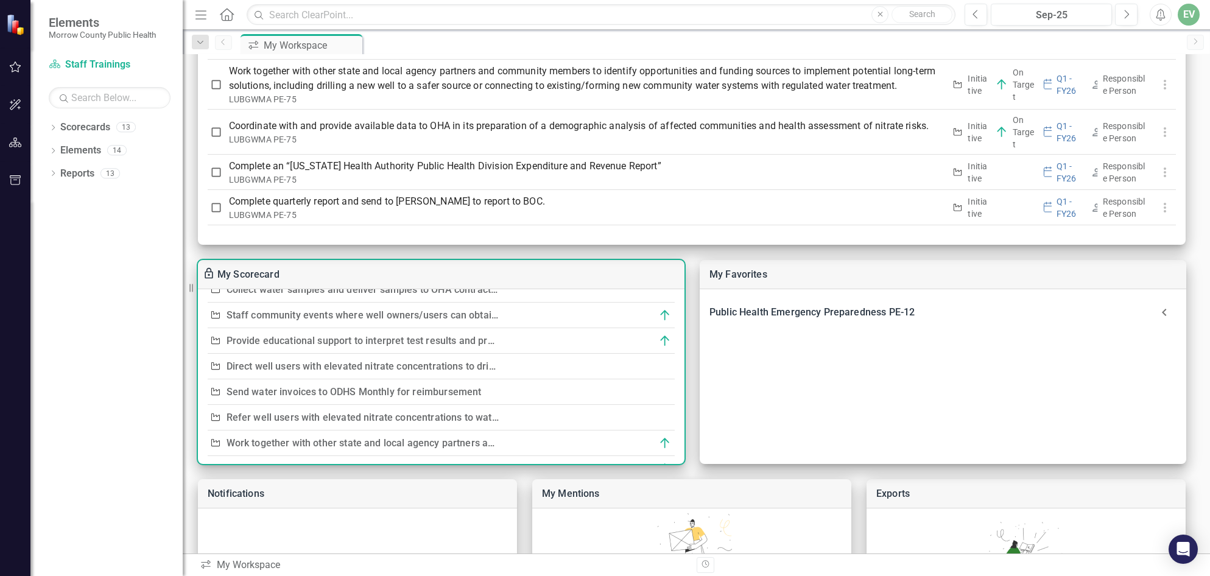
click at [346, 392] on link "Send water invoices to ODHS Monthly for reimbursement" at bounding box center [354, 392] width 255 height 12
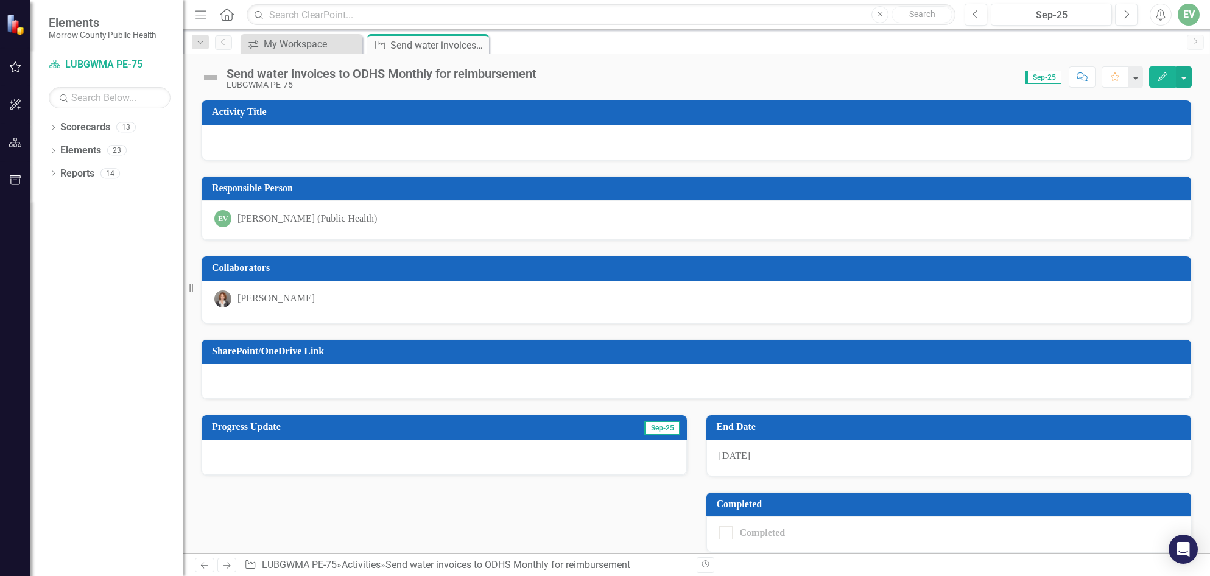
click at [1161, 77] on icon "Edit" at bounding box center [1162, 76] width 11 height 9
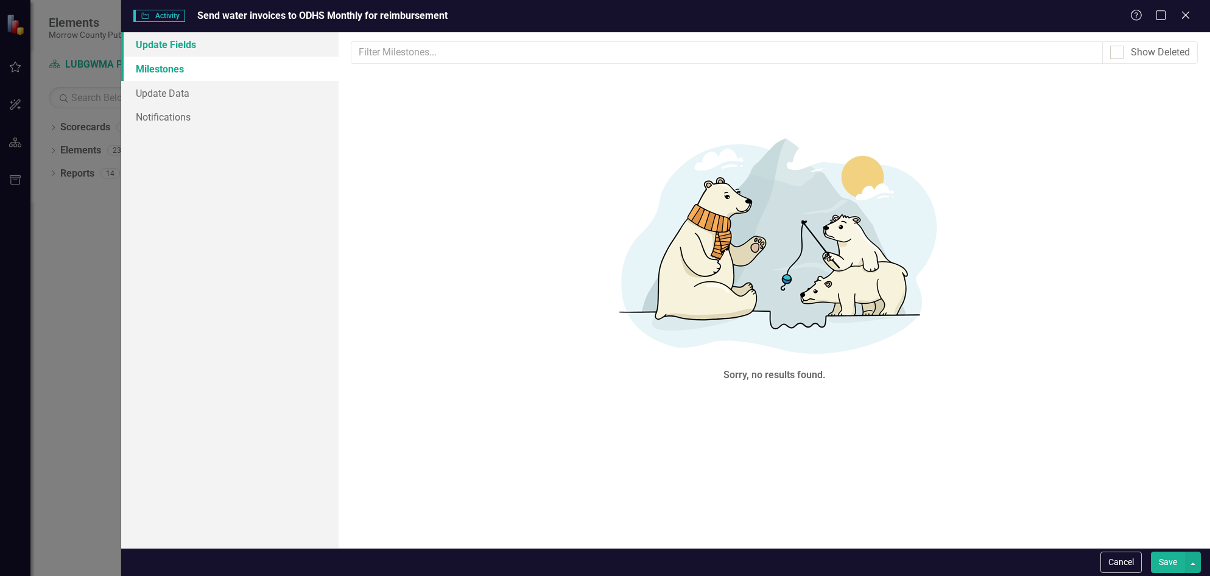
click at [181, 45] on link "Update Fields" at bounding box center [230, 44] width 218 height 24
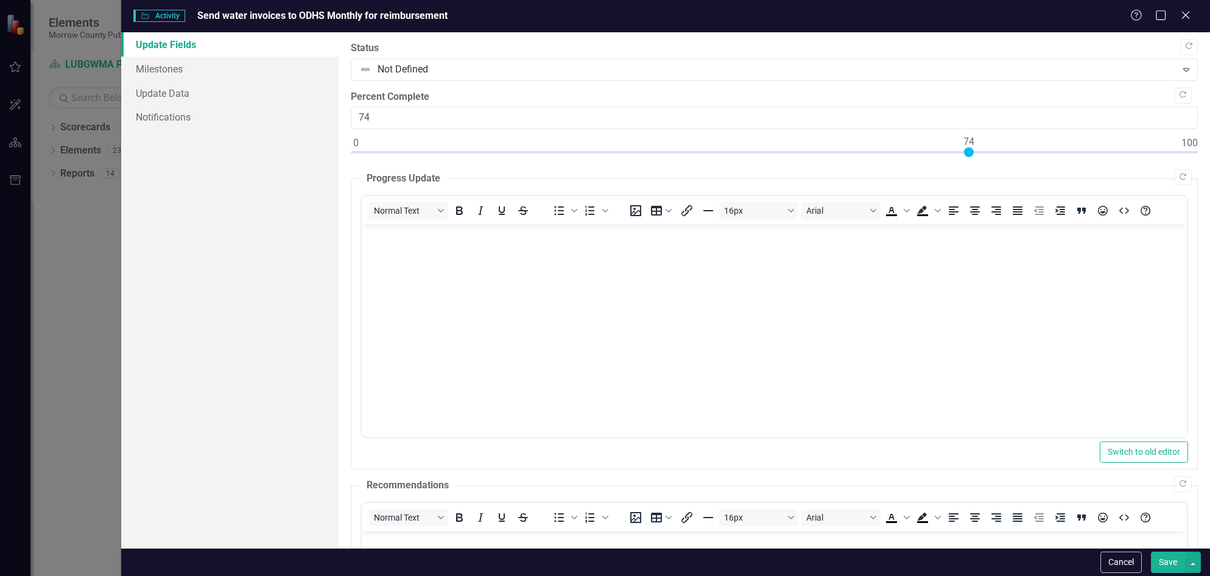
type input "75"
drag, startPoint x: 353, startPoint y: 149, endPoint x: 978, endPoint y: 153, distance: 624.9
click at [978, 153] on div at bounding box center [977, 152] width 10 height 10
click at [743, 272] on body "Rich Text Area. Press ALT-0 for help." at bounding box center [774, 316] width 825 height 183
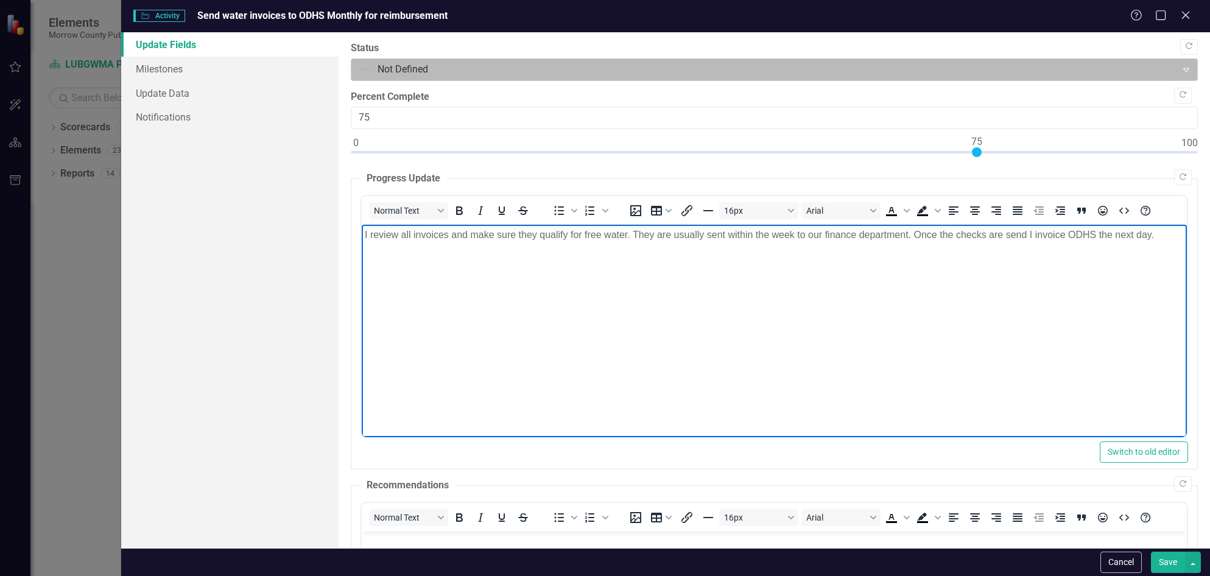
click at [442, 64] on div at bounding box center [763, 70] width 809 height 16
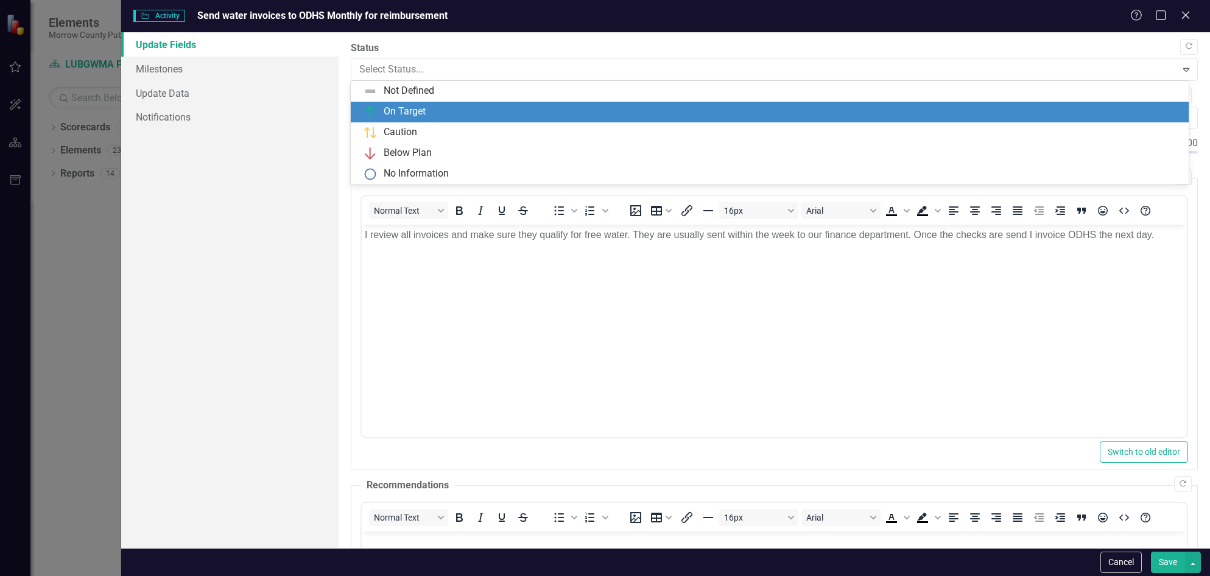
click at [423, 111] on div "On Target" at bounding box center [405, 112] width 42 height 14
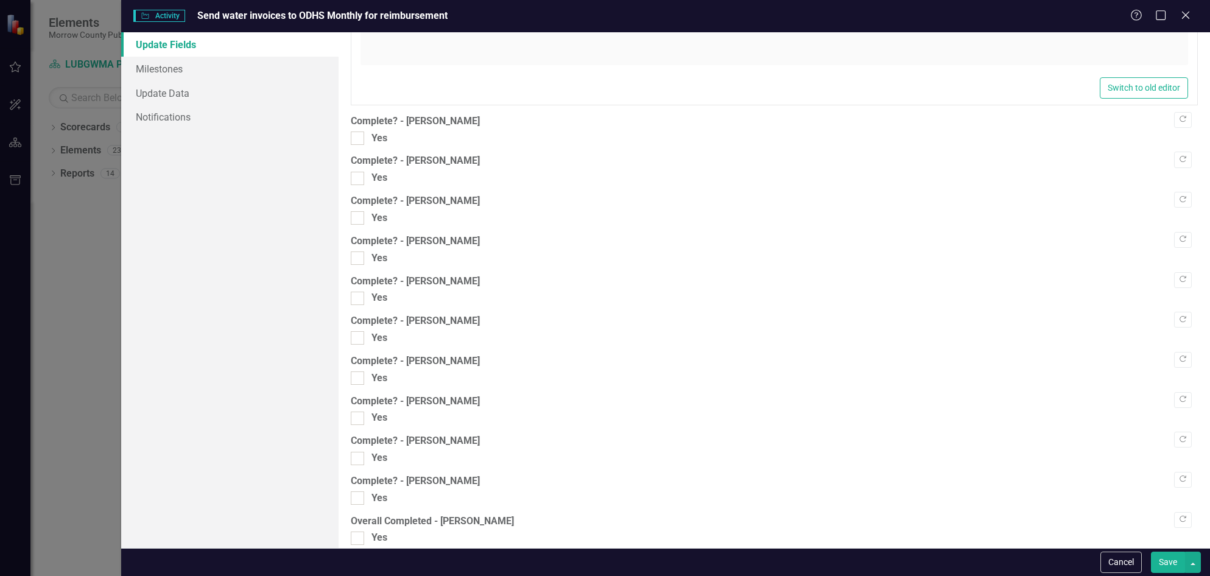
scroll to position [973, 0]
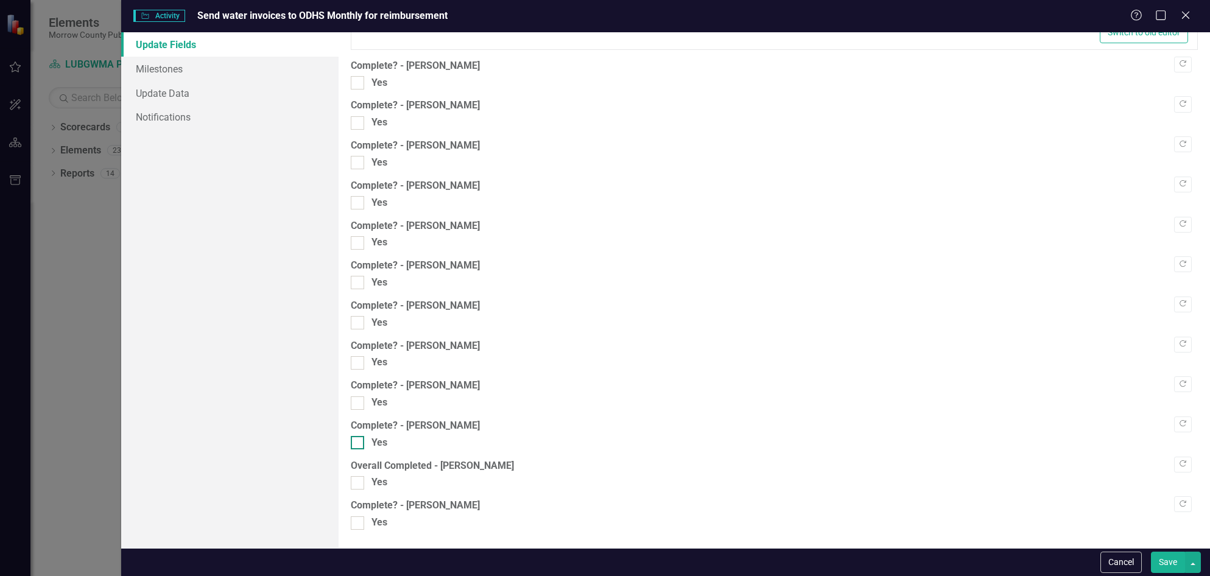
click at [362, 439] on div at bounding box center [357, 442] width 13 height 13
click at [359, 439] on input "Yes" at bounding box center [355, 440] width 8 height 8
checkbox input "true"
click at [1176, 564] on button "Save" at bounding box center [1168, 562] width 34 height 21
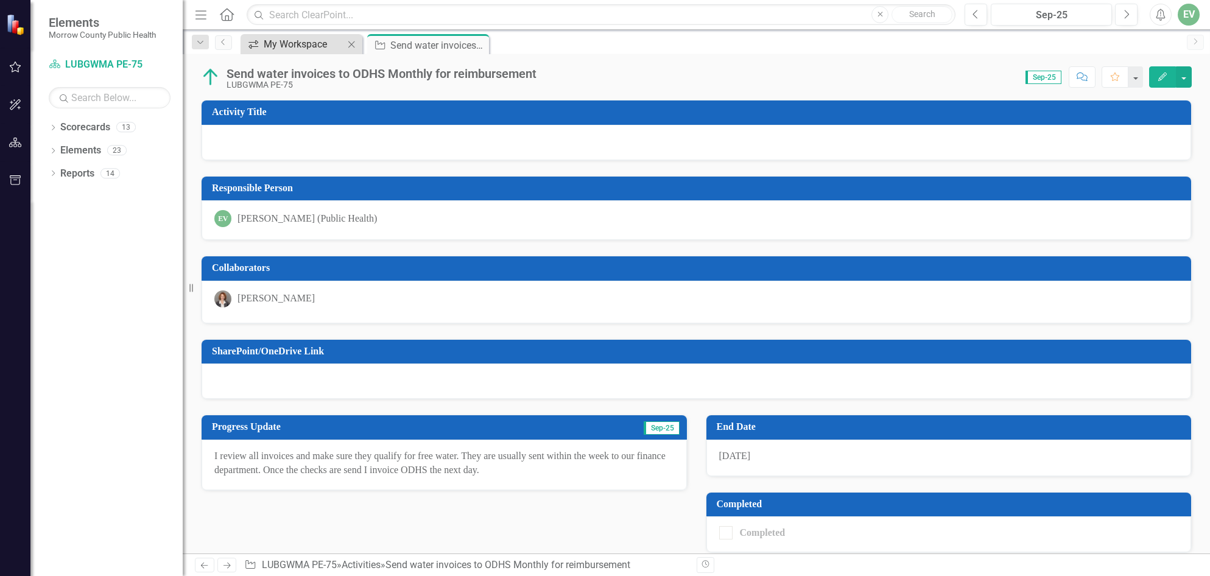
click at [325, 40] on div "My Workspace" at bounding box center [304, 44] width 80 height 15
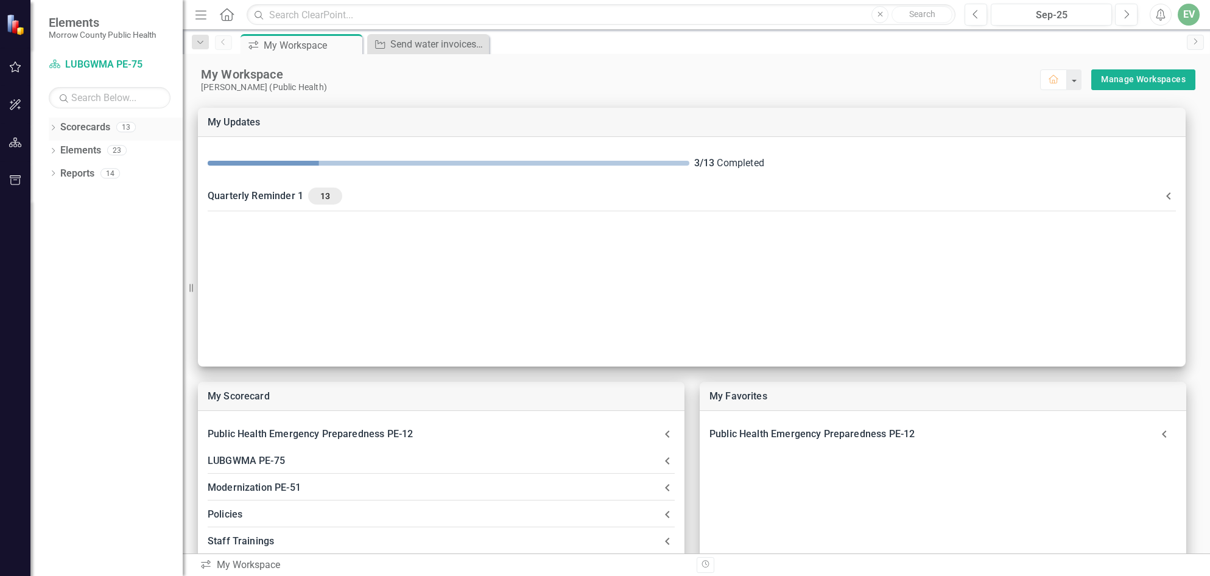
click at [52, 129] on icon "Dropdown" at bounding box center [53, 128] width 9 height 7
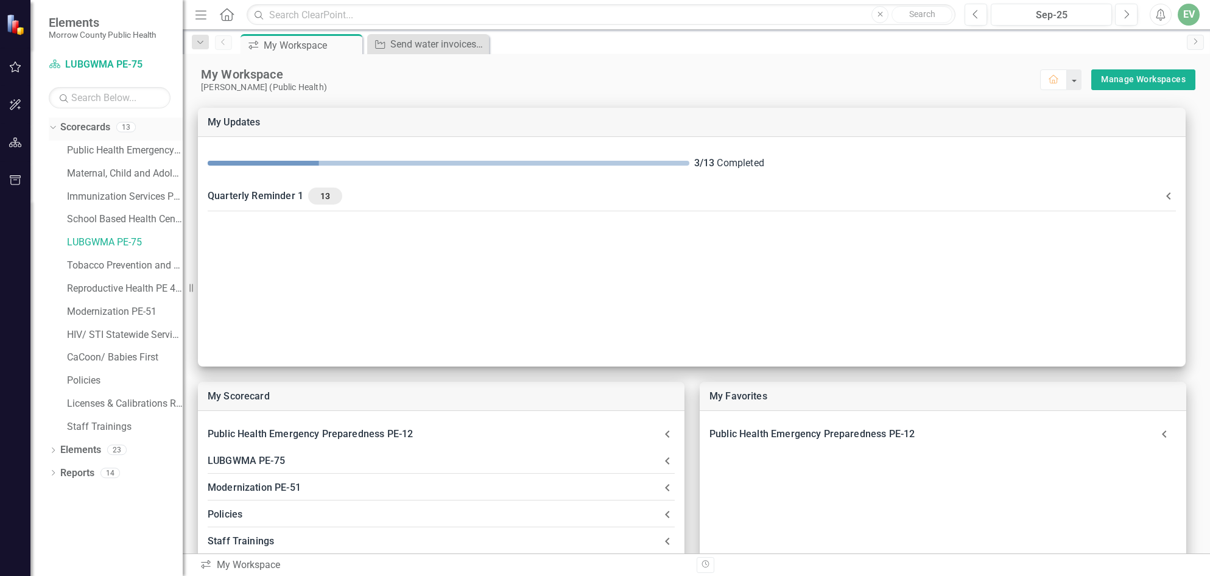
click at [52, 129] on icon "Dropdown" at bounding box center [51, 126] width 7 height 9
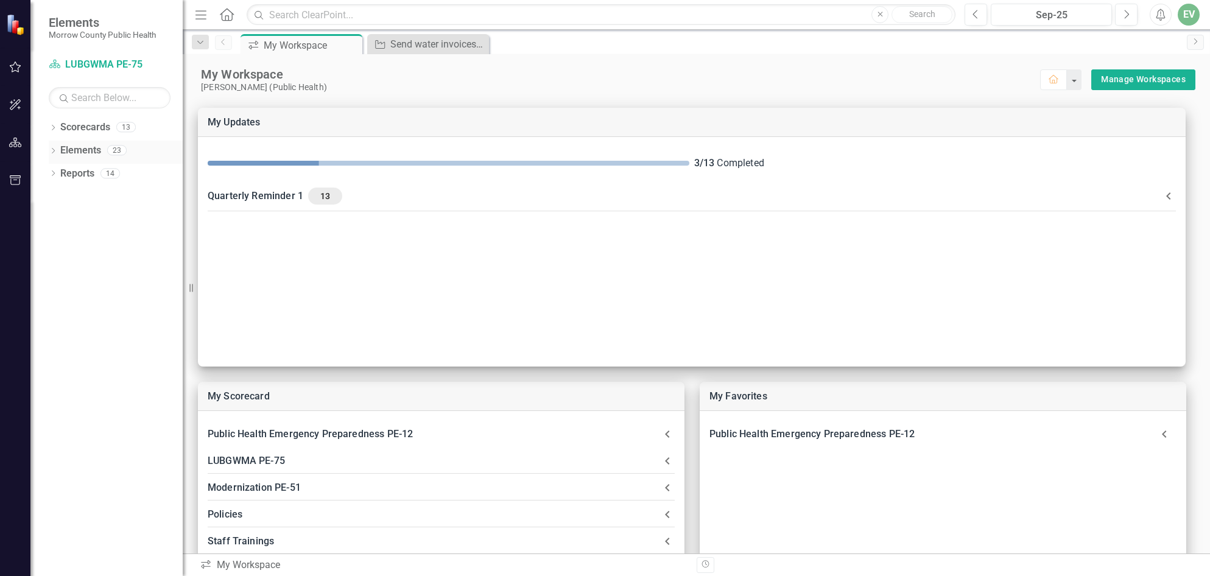
click at [52, 151] on icon "Dropdown" at bounding box center [53, 152] width 9 height 7
click at [60, 219] on icon at bounding box center [59, 219] width 3 height 5
click at [60, 219] on icon "Dropdown" at bounding box center [57, 219] width 7 height 9
click at [122, 225] on link "Measure Measures" at bounding box center [96, 220] width 60 height 14
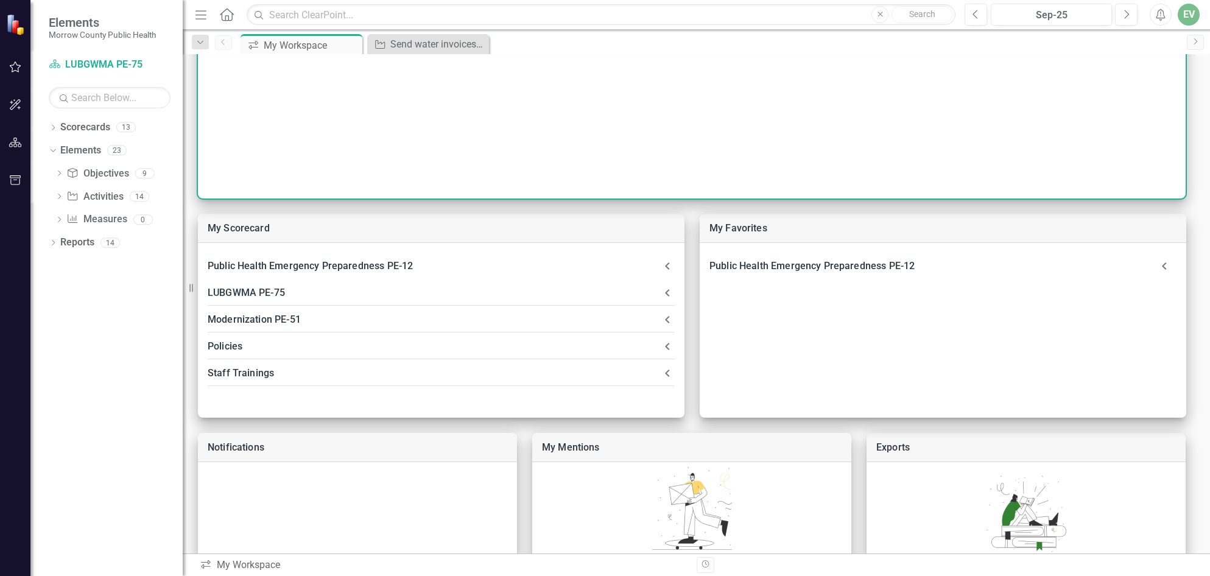
scroll to position [183, 0]
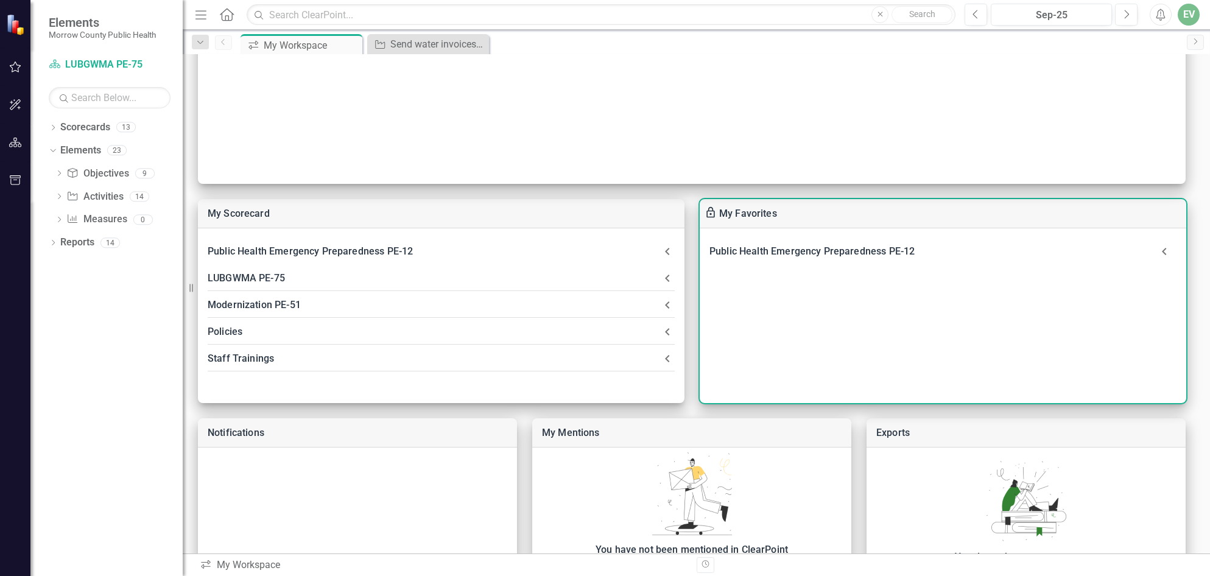
drag, startPoint x: 257, startPoint y: 277, endPoint x: 825, endPoint y: 297, distance: 568.0
click at [825, 297] on div "My Scorecard Public Health Emergency Preparedness PE-12 Activity All staff revi…" at bounding box center [696, 274] width 1027 height 728
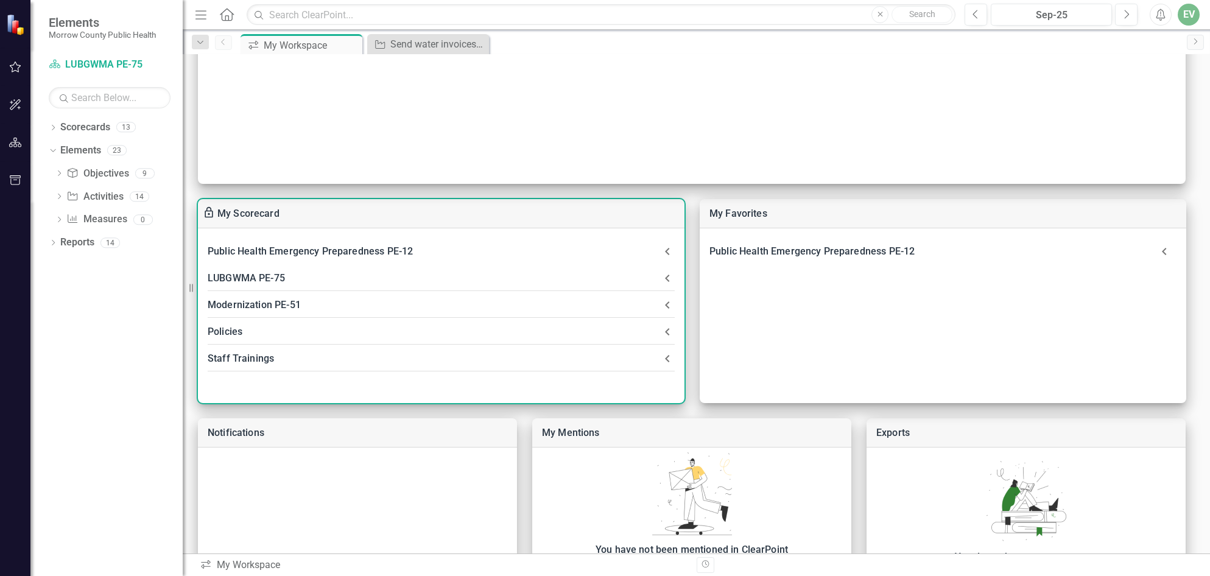
click at [247, 273] on div "LUBGWMA PE-75" at bounding box center [434, 278] width 453 height 17
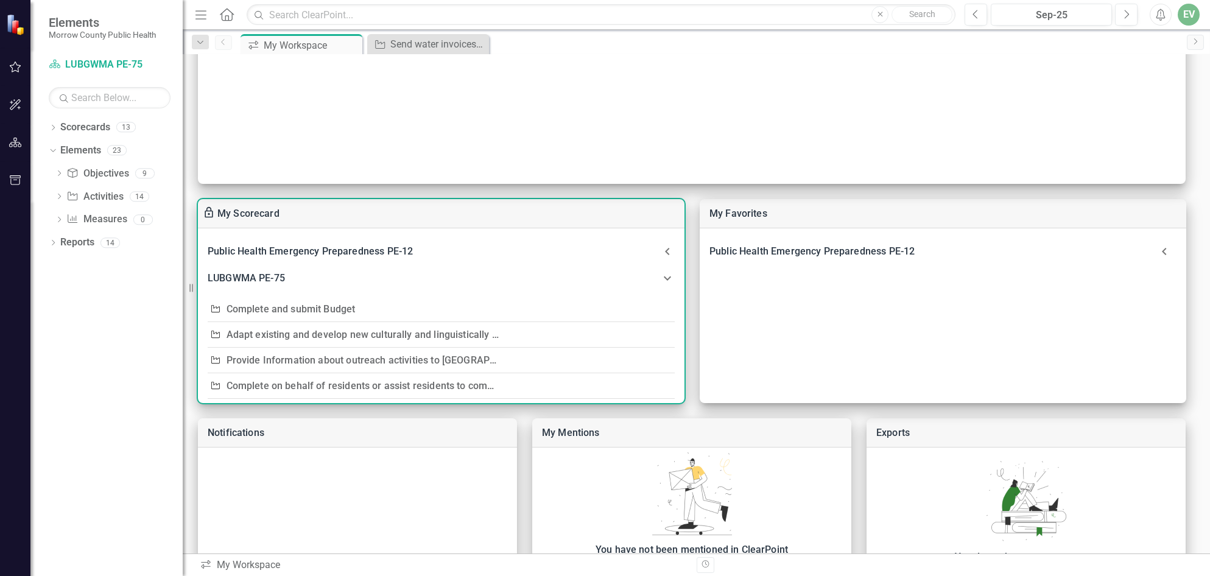
drag, startPoint x: 247, startPoint y: 273, endPoint x: 214, endPoint y: 277, distance: 32.4
click at [214, 277] on div "LUBGWMA PE-75" at bounding box center [434, 278] width 453 height 17
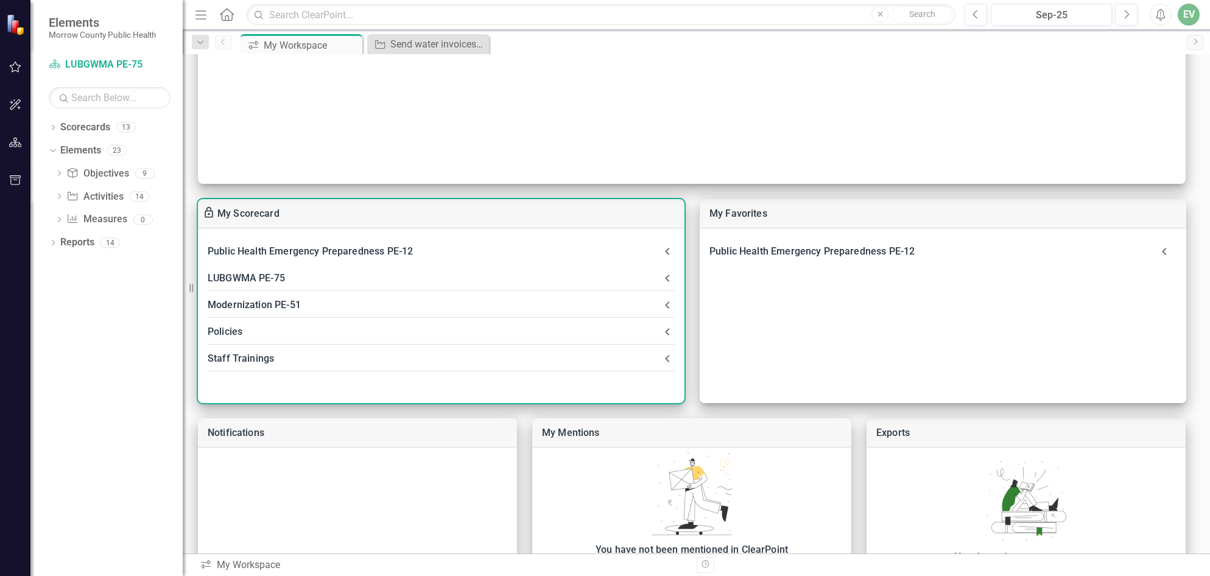
click at [214, 277] on div "LUBGWMA PE-75" at bounding box center [434, 278] width 453 height 17
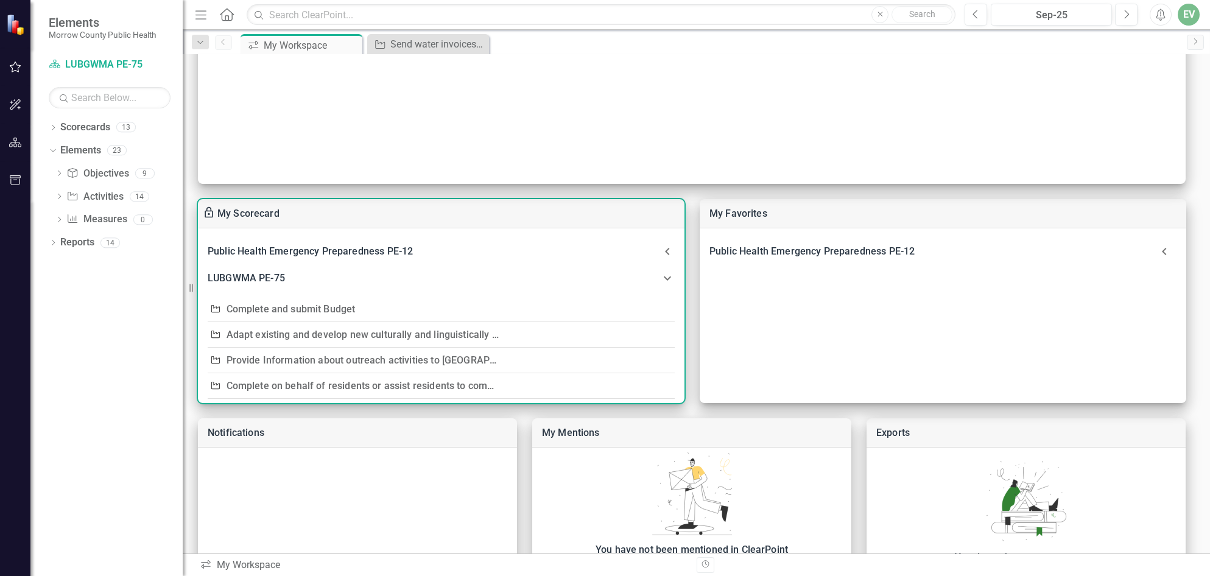
click at [666, 278] on icon at bounding box center [667, 279] width 7 height 4
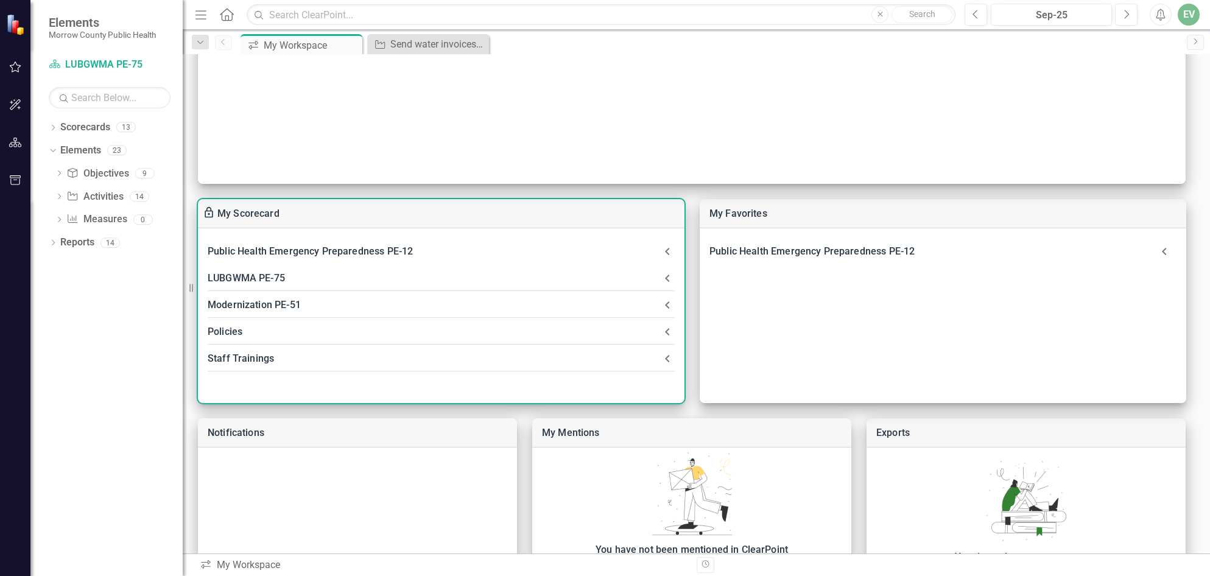
click at [666, 278] on icon at bounding box center [667, 278] width 4 height 7
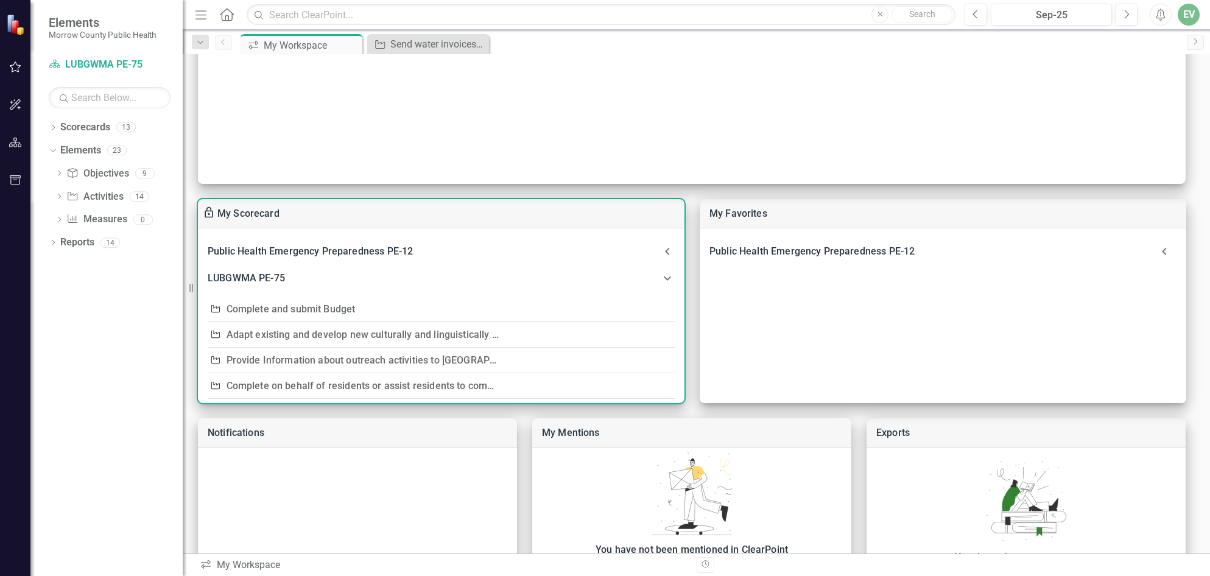
scroll to position [0, 0]
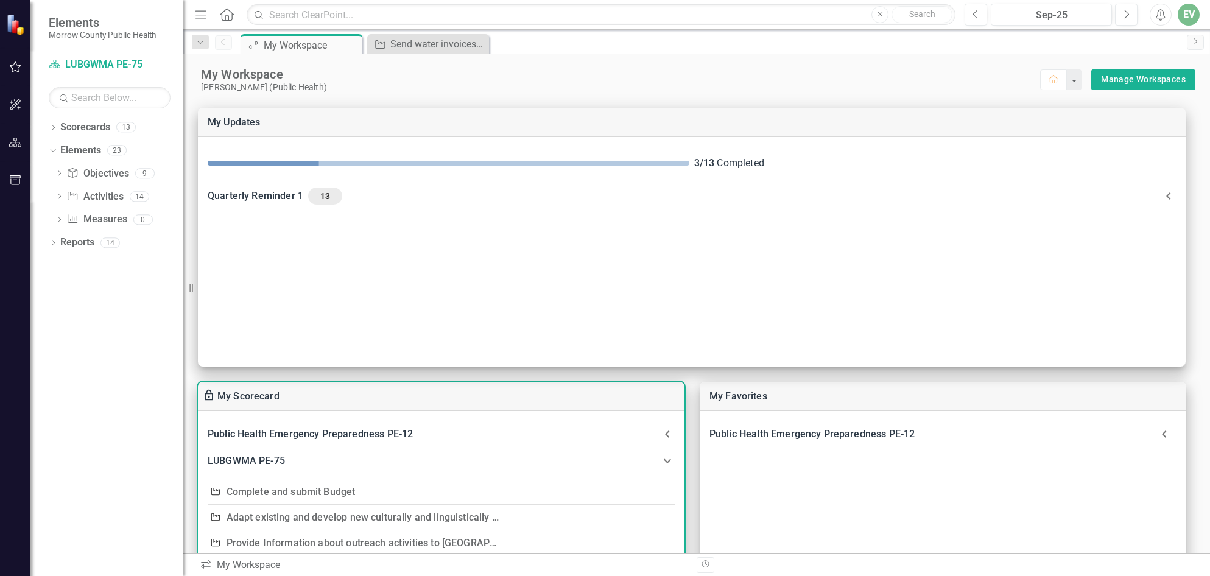
click at [280, 492] on link "Complete and submit Budget" at bounding box center [291, 492] width 129 height 12
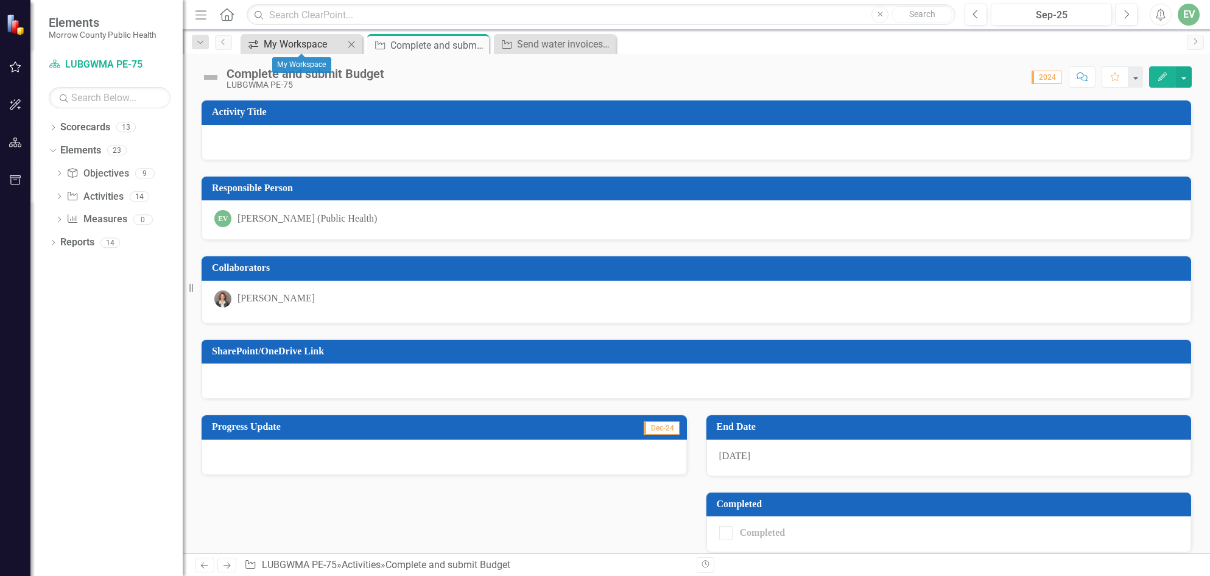
drag, startPoint x: 309, startPoint y: 52, endPoint x: 309, endPoint y: 44, distance: 7.9
click at [309, 49] on div "icon.workspace My Workspace Close" at bounding box center [302, 44] width 122 height 20
click at [311, 40] on div "My Workspace" at bounding box center [304, 44] width 80 height 15
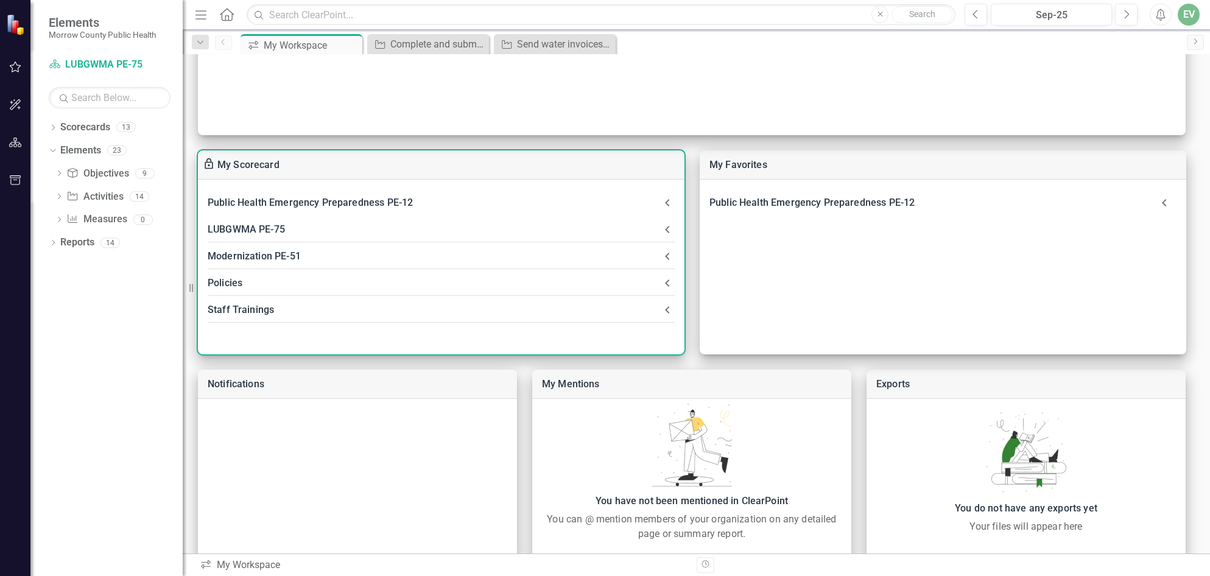
scroll to position [267, 0]
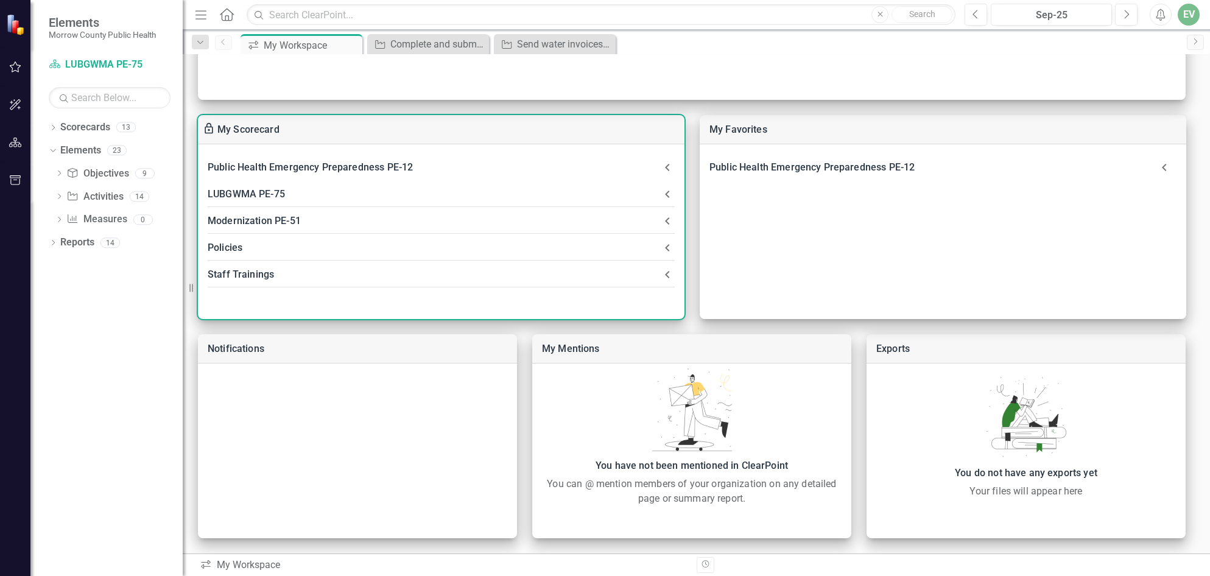
click at [669, 192] on icon at bounding box center [667, 194] width 15 height 15
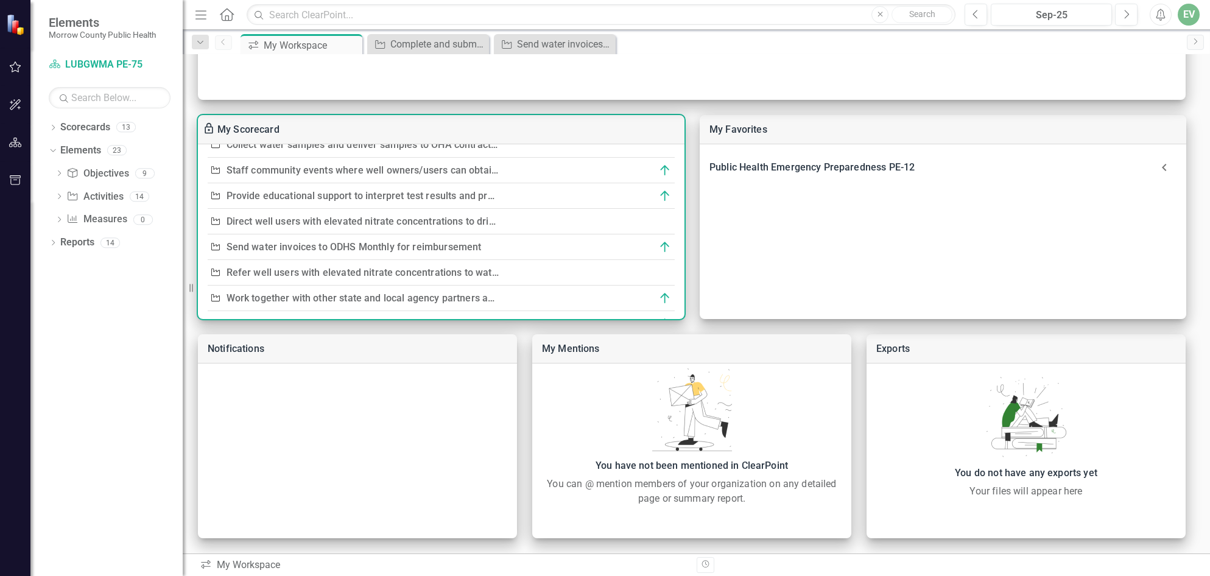
scroll to position [122, 0]
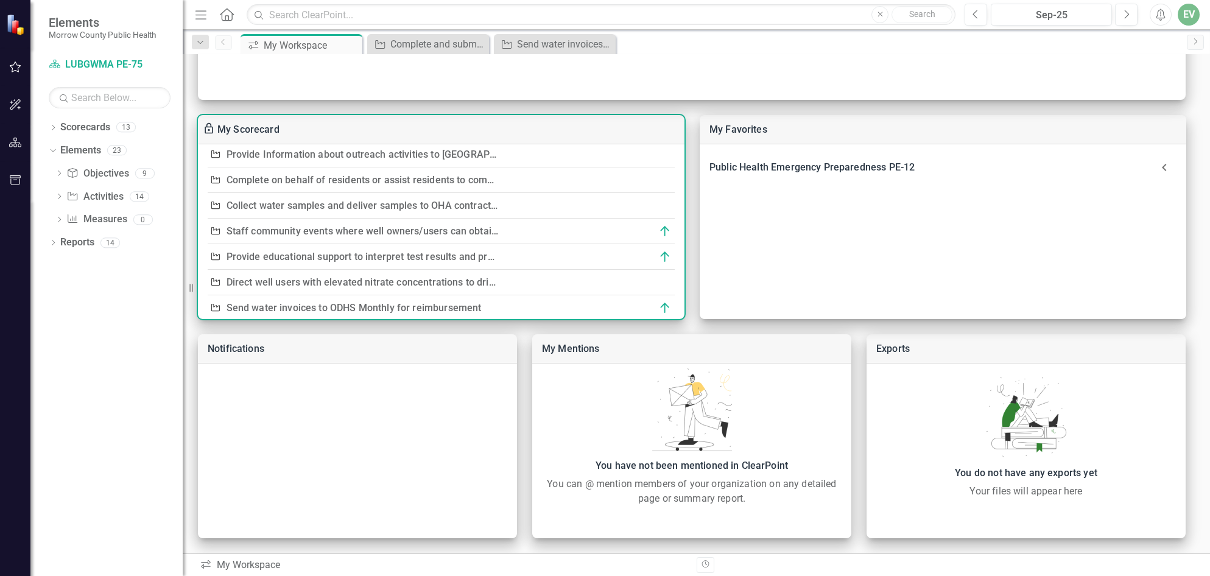
click at [270, 228] on link "Staff community events where well owners/users can obtain information about hea…" at bounding box center [866, 231] width 1278 height 12
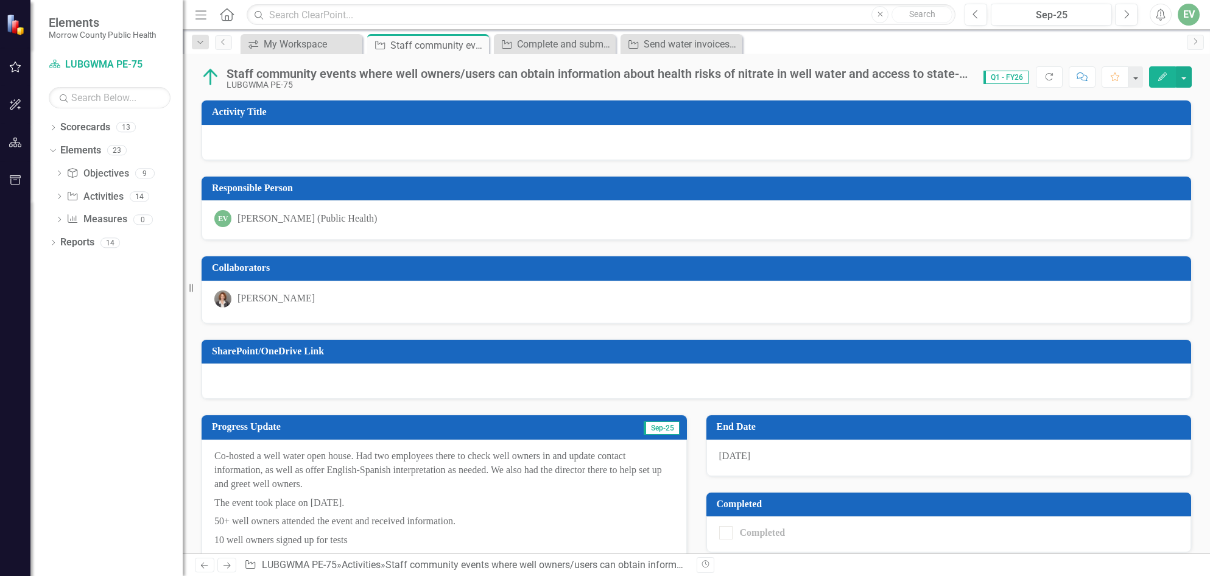
click at [1168, 80] on icon "Edit" at bounding box center [1162, 76] width 11 height 9
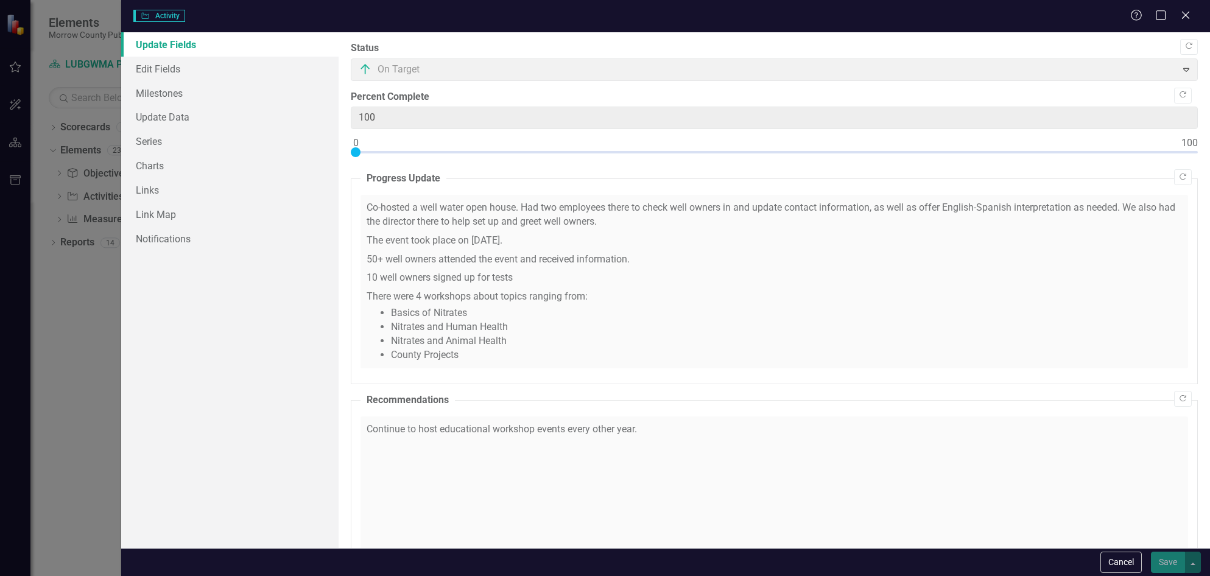
checkbox input "true"
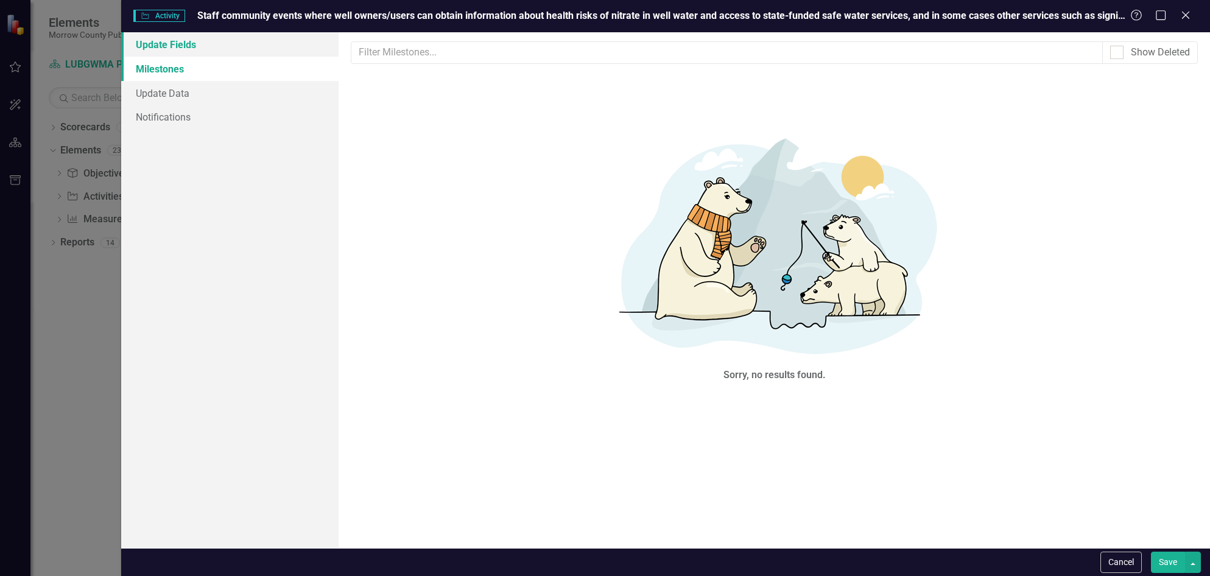
click at [177, 48] on link "Update Fields" at bounding box center [230, 44] width 218 height 24
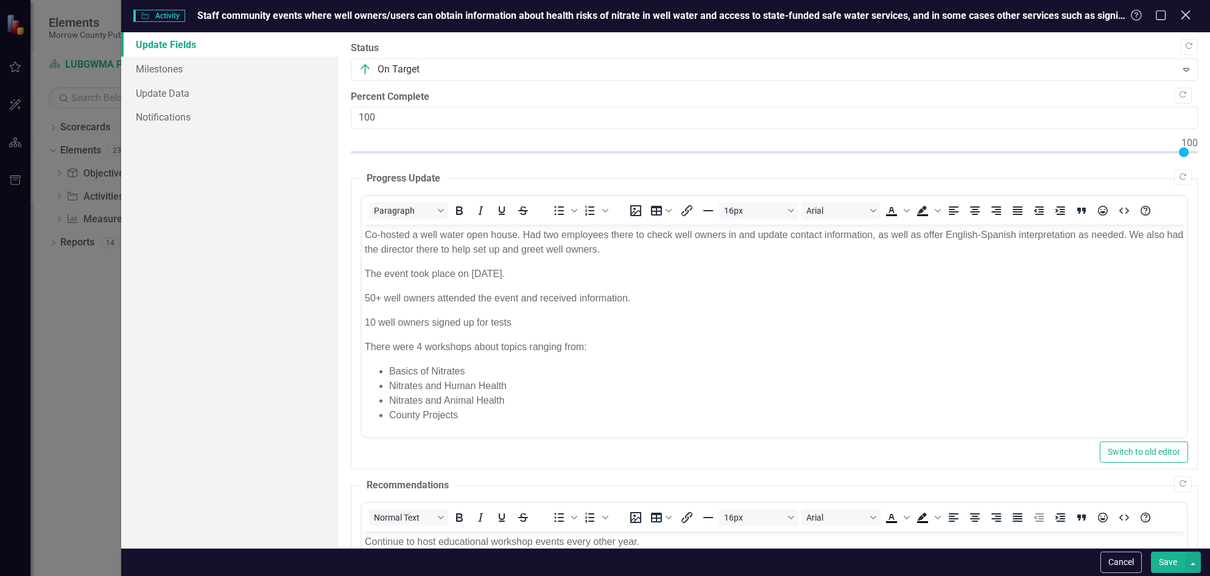
click at [1187, 14] on icon at bounding box center [1185, 14] width 9 height 9
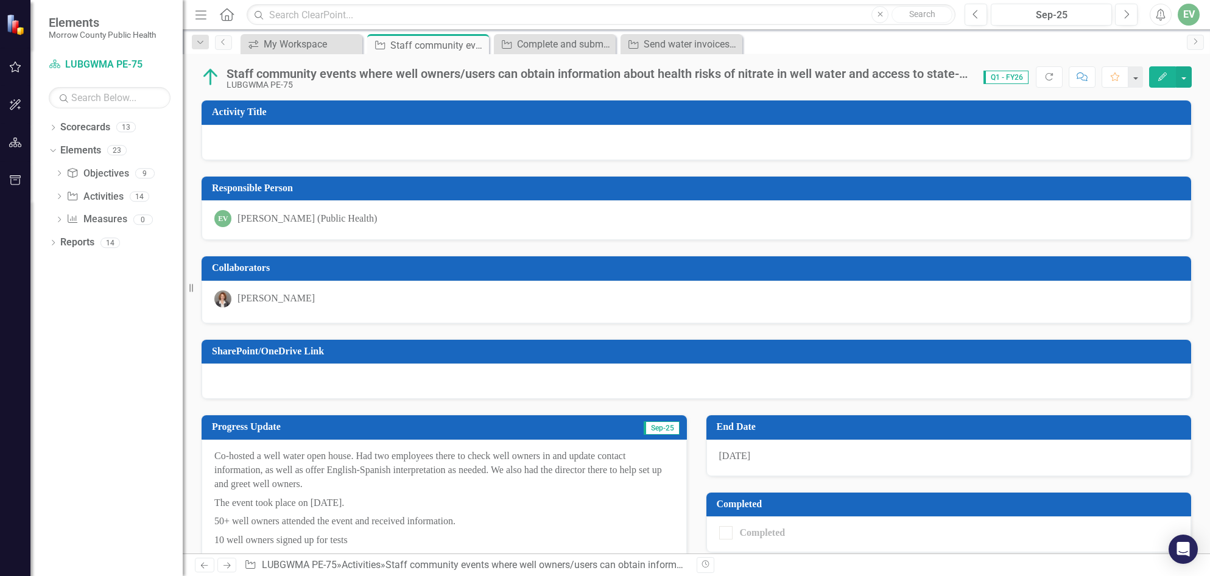
click at [71, 27] on span "Elements" at bounding box center [102, 22] width 107 height 15
click at [284, 44] on div "My Workspace" at bounding box center [304, 44] width 80 height 15
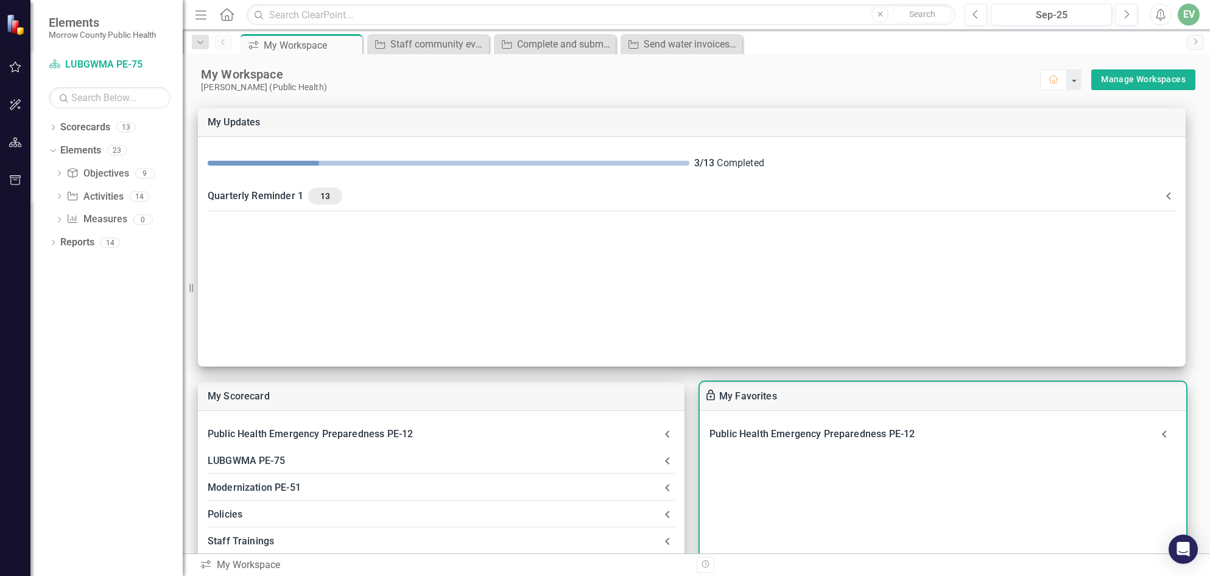
scroll to position [122, 0]
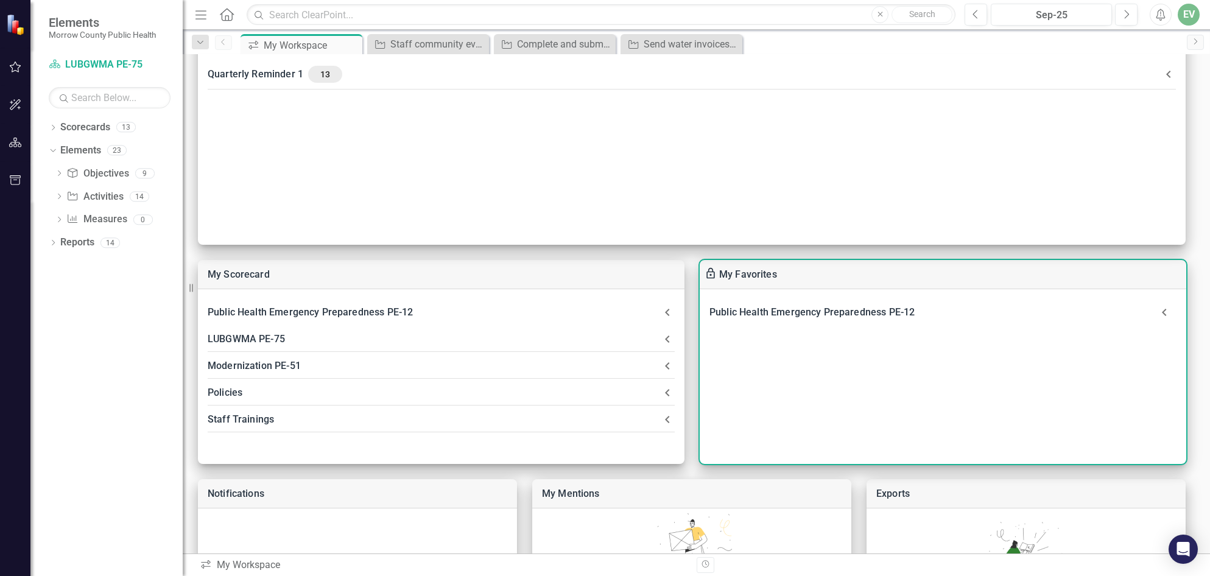
click at [826, 313] on div "Public Health Emergency Preparedness PE-12" at bounding box center [931, 312] width 443 height 17
click at [745, 344] on link "PE-12" at bounding box center [752, 345] width 26 height 12
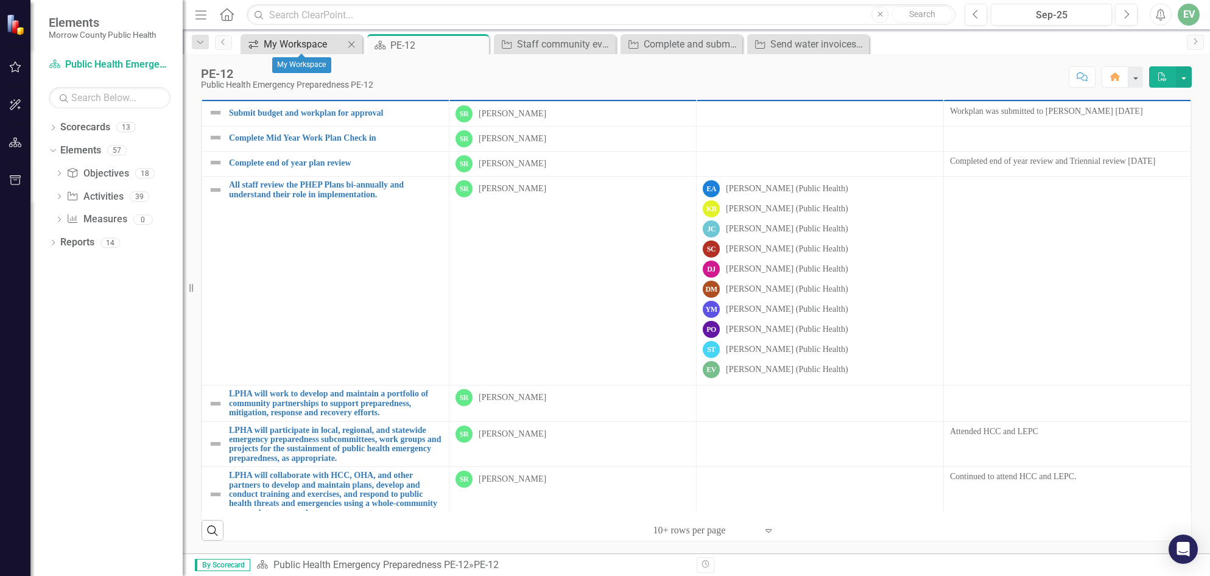
click at [309, 48] on div "My Workspace" at bounding box center [304, 44] width 80 height 15
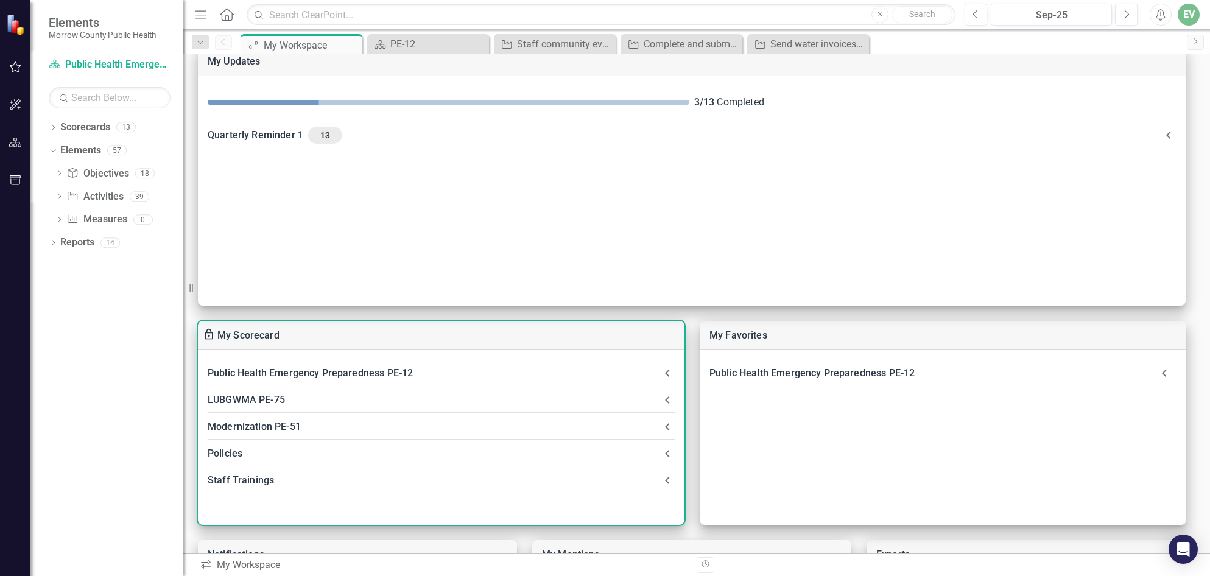
scroll to position [122, 0]
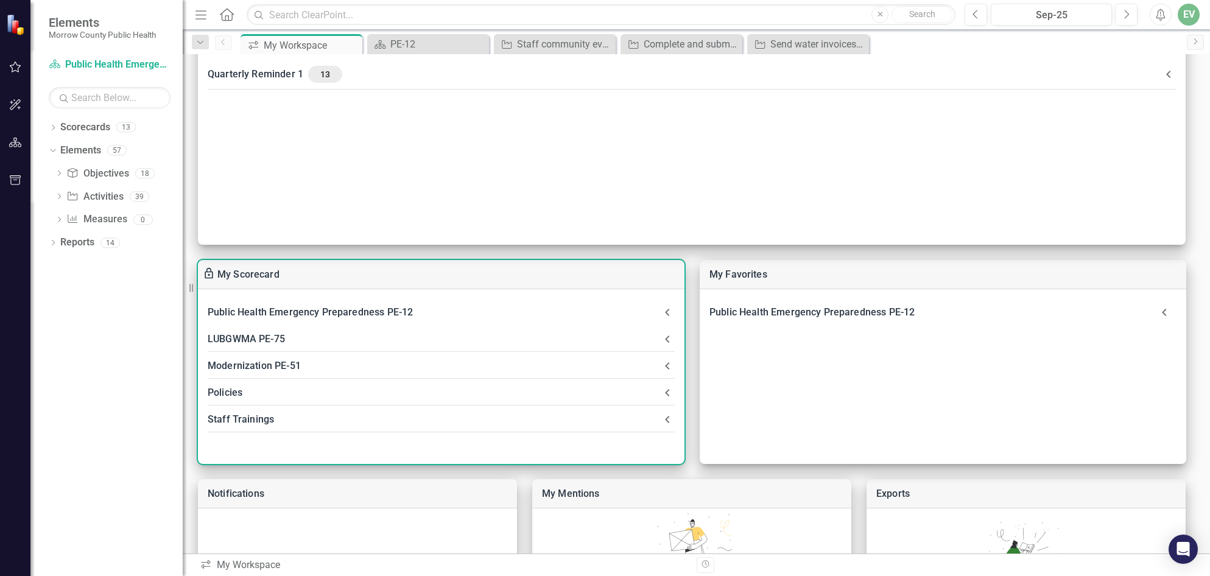
click at [284, 364] on div "Modernization PE-51" at bounding box center [434, 366] width 453 height 17
click at [418, 396] on link "Ensure environmental health threats like elevated nitrate levels are addressed …" at bounding box center [543, 397] width 633 height 12
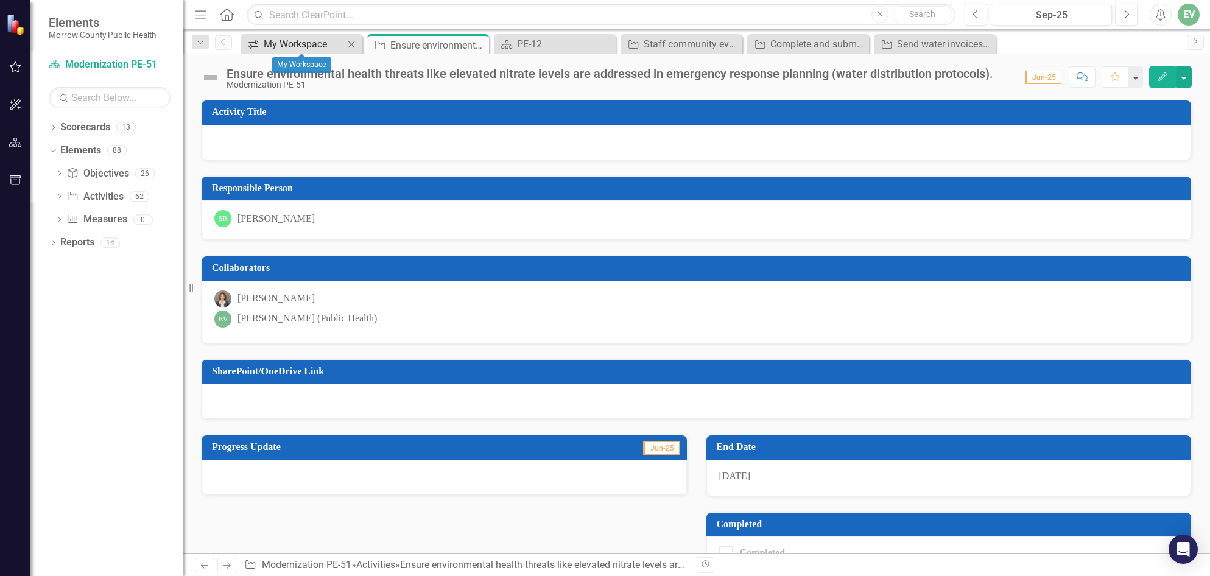
click at [291, 42] on div "My Workspace" at bounding box center [304, 44] width 80 height 15
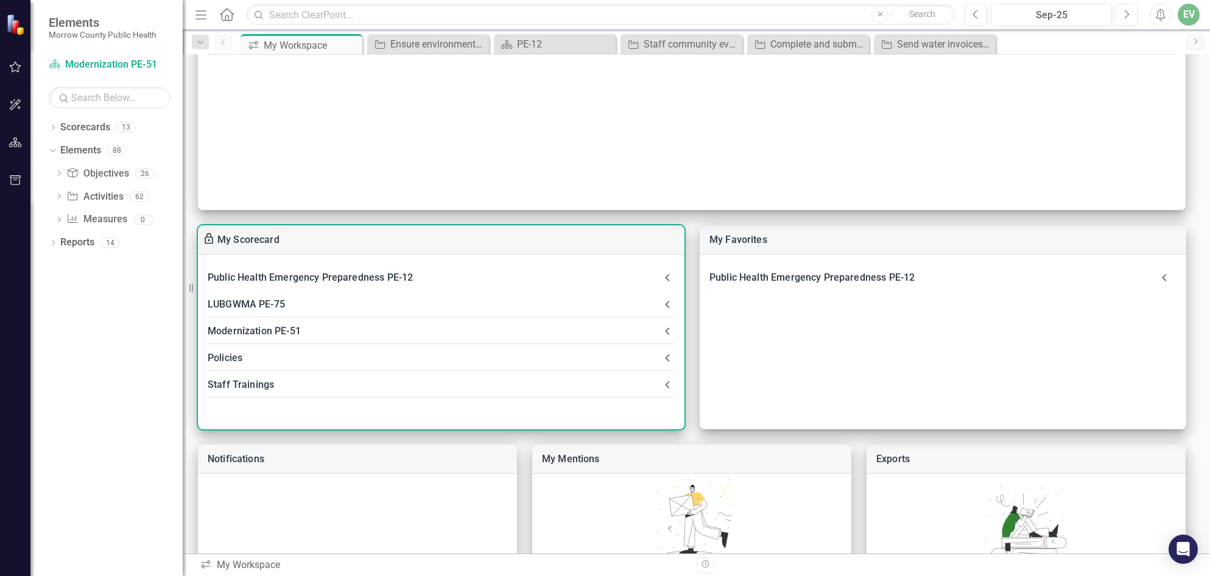
scroll to position [183, 0]
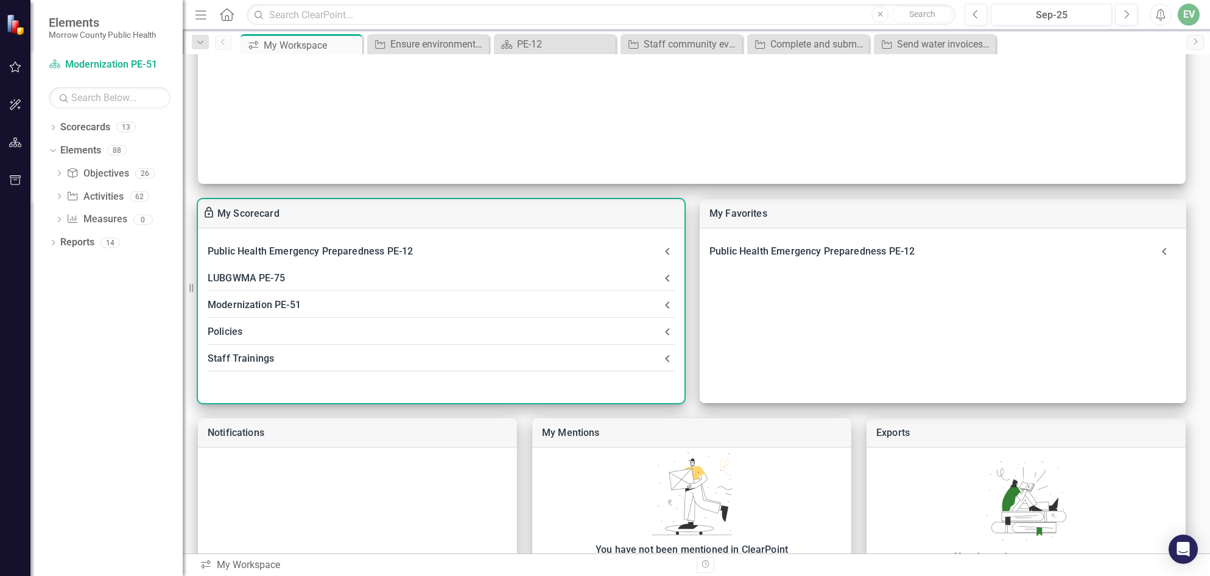
click at [665, 331] on icon at bounding box center [667, 332] width 15 height 15
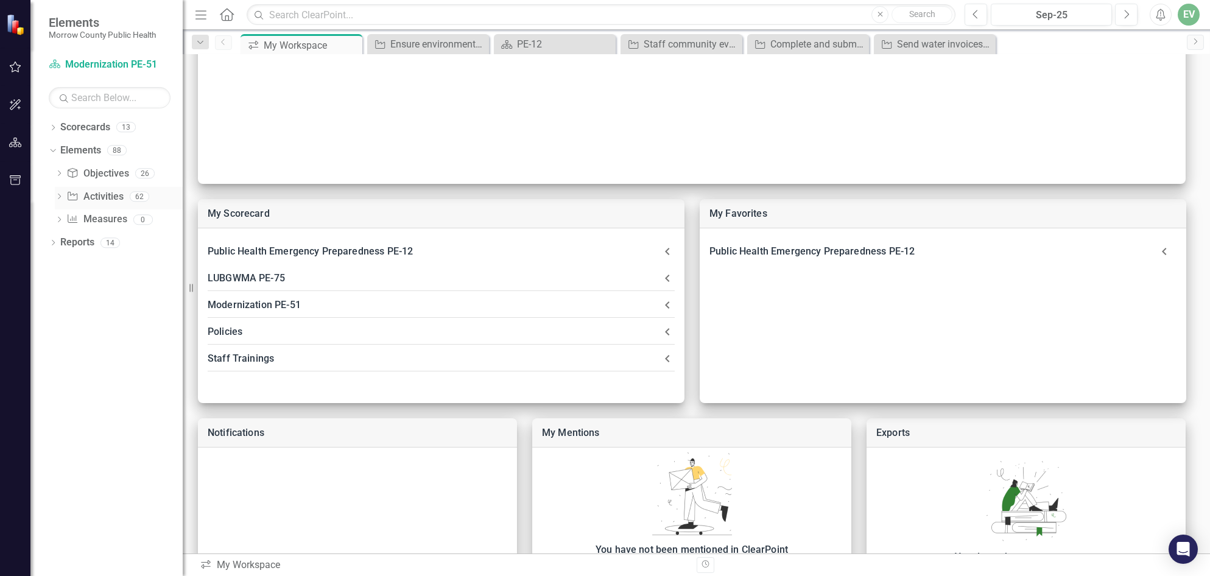
click at [108, 199] on link "Activity Activities" at bounding box center [94, 197] width 57 height 14
click at [60, 197] on icon "Dropdown" at bounding box center [59, 197] width 9 height 7
click at [135, 449] on div "Conduct a tabletop exercise to test communicable disease response, including va…" at bounding box center [140, 454] width 83 height 11
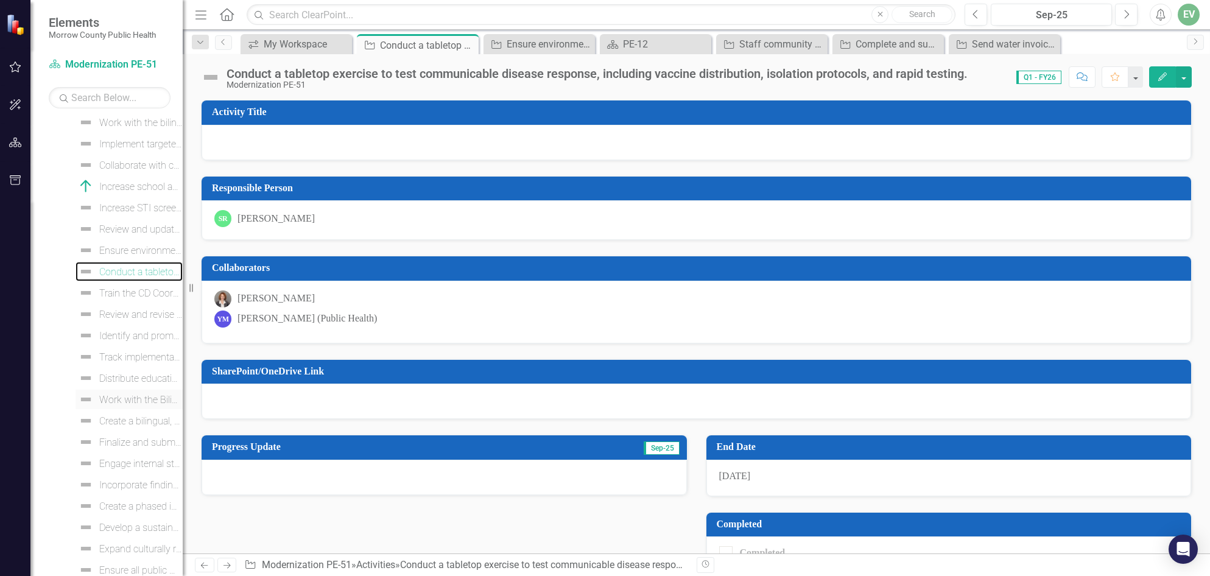
scroll to position [244, 0]
click at [125, 421] on div "Create a bilingual, preparedness toolkit to be published on our website that in…" at bounding box center [140, 420] width 83 height 11
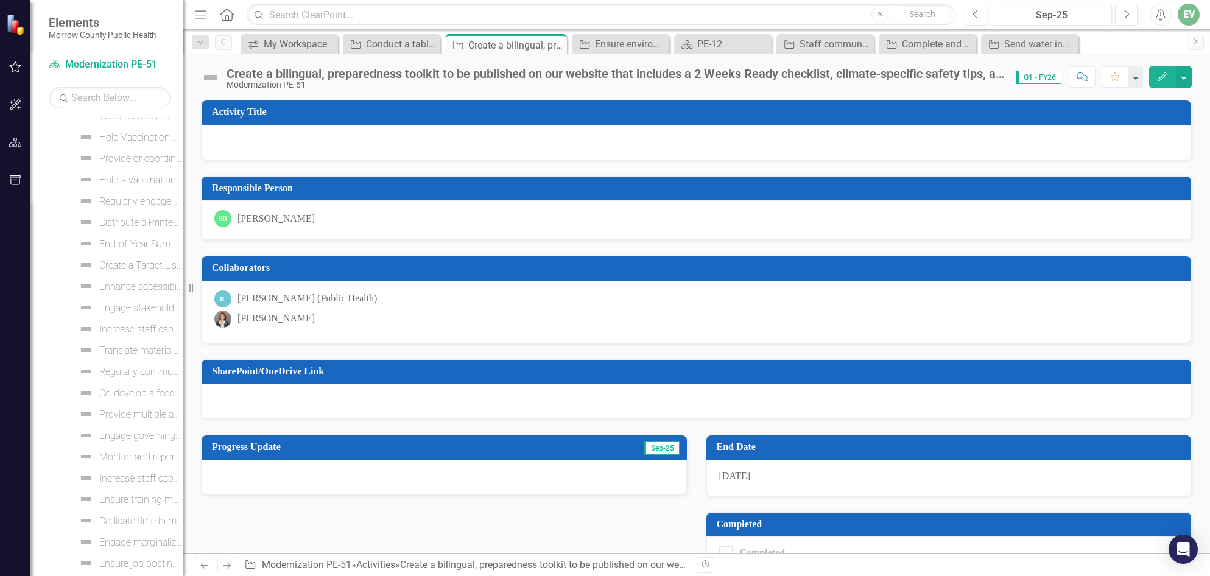
scroll to position [889, 0]
click at [130, 100] on input "text" at bounding box center [110, 97] width 122 height 21
type input "outreach"
click at [136, 220] on div "Implement targeted social media outreach and education campaigns in Spanish and…" at bounding box center [140, 216] width 83 height 11
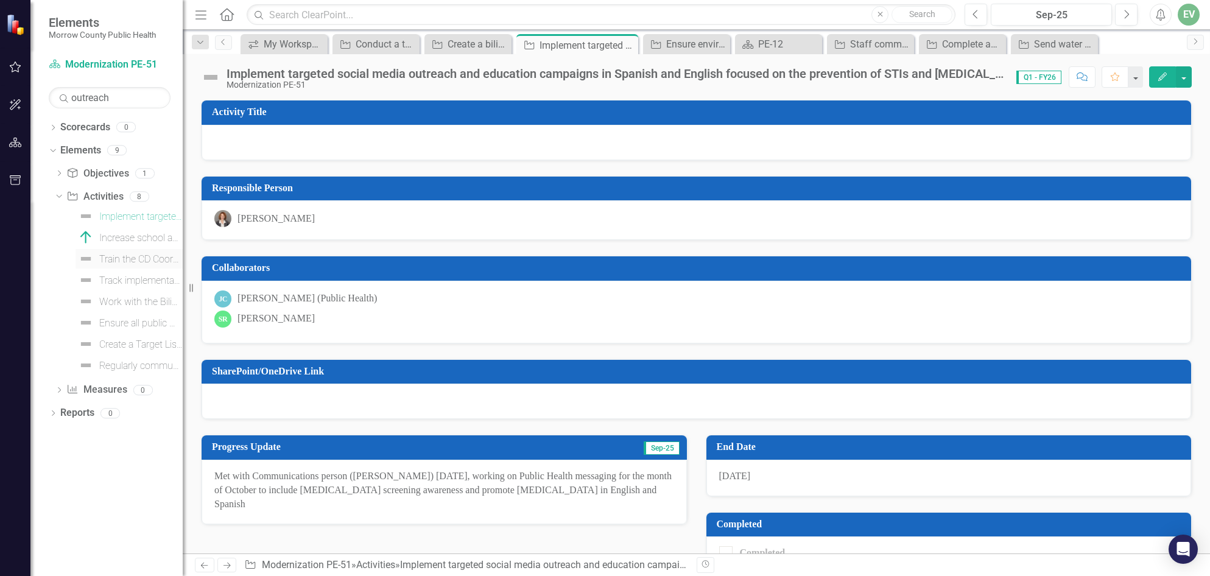
click at [129, 257] on div "Train the CD Coordinator and Bilingual Lay Health Promoter as certified 2 Weeks…" at bounding box center [140, 259] width 83 height 11
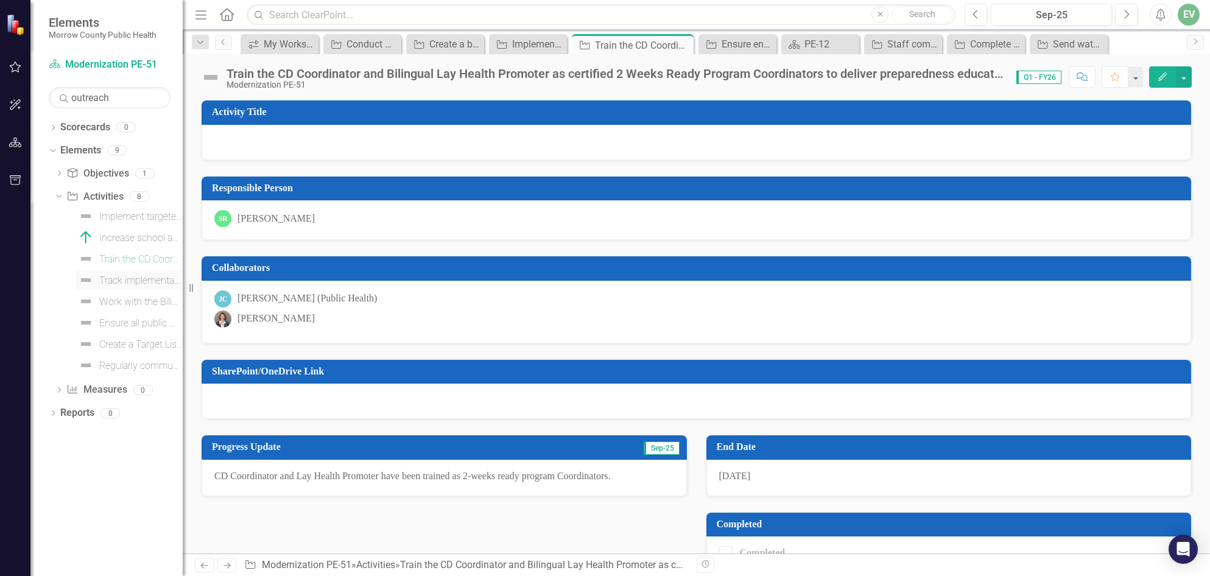
click at [129, 284] on div "Track implementation metrics such as outreach activities, shelter usage, and ai…" at bounding box center [140, 280] width 83 height 11
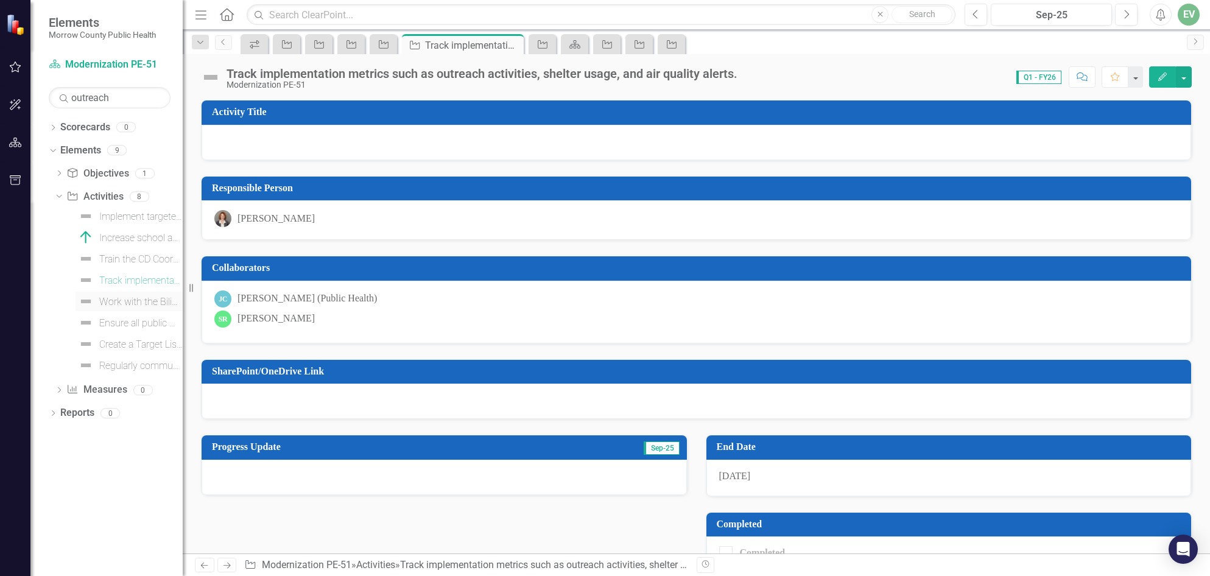
click at [127, 306] on div "Work with the Bilingual Lay Health Promoter to provide outreach to Latinx and a…" at bounding box center [140, 302] width 83 height 11
click at [1165, 80] on icon "Edit" at bounding box center [1162, 76] width 11 height 9
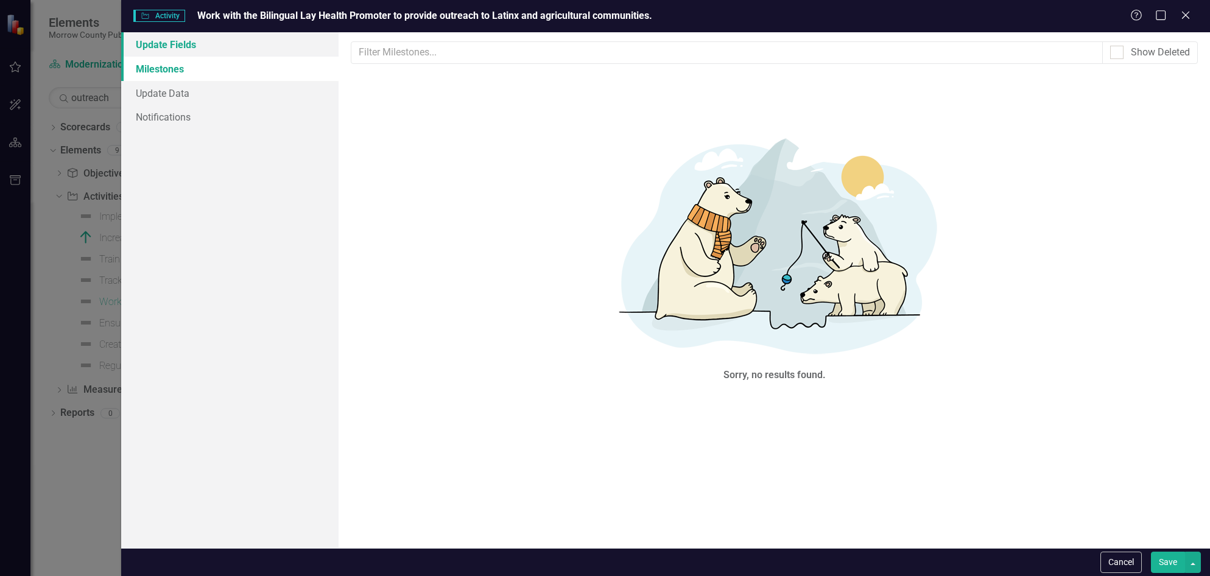
click at [216, 43] on link "Update Fields" at bounding box center [230, 44] width 218 height 24
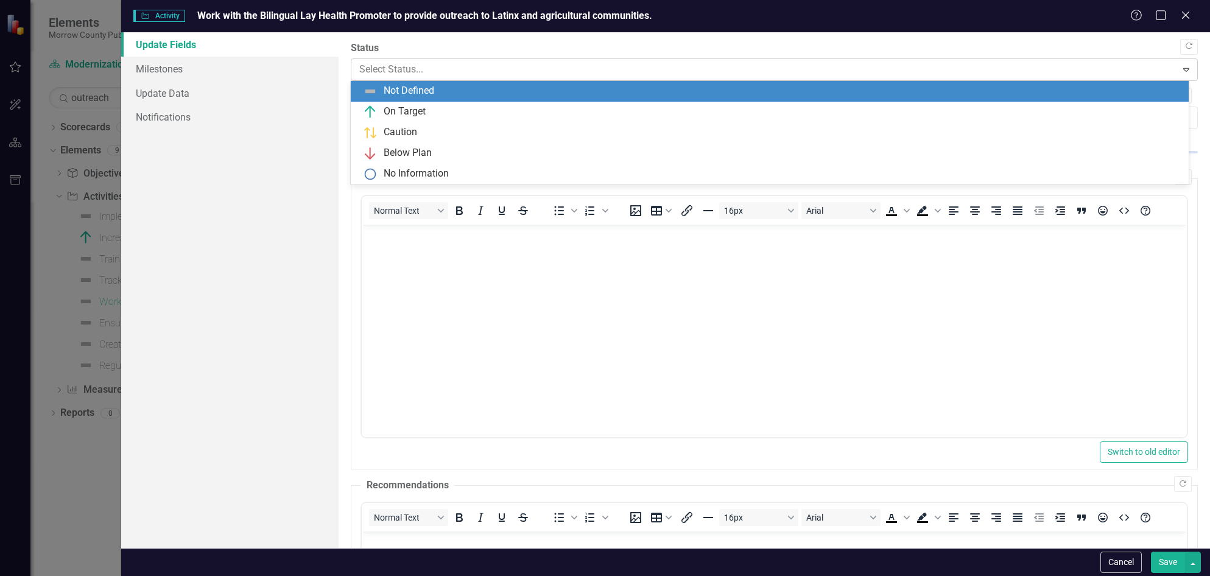
click at [503, 79] on div "Select Status..." at bounding box center [764, 69] width 822 height 21
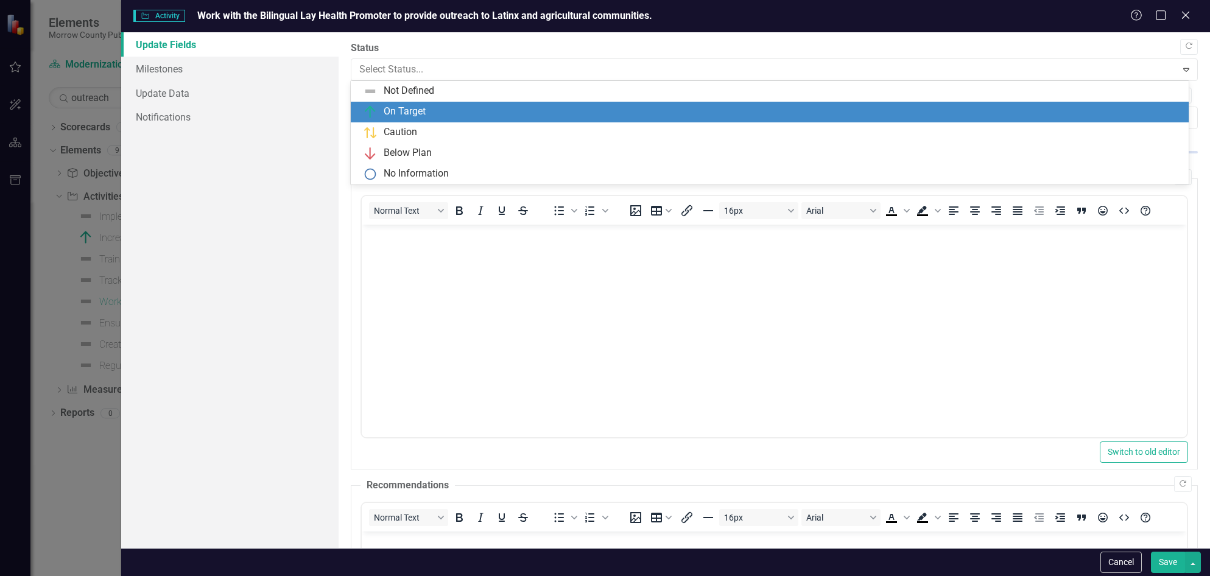
click at [415, 113] on div "On Target" at bounding box center [405, 112] width 42 height 14
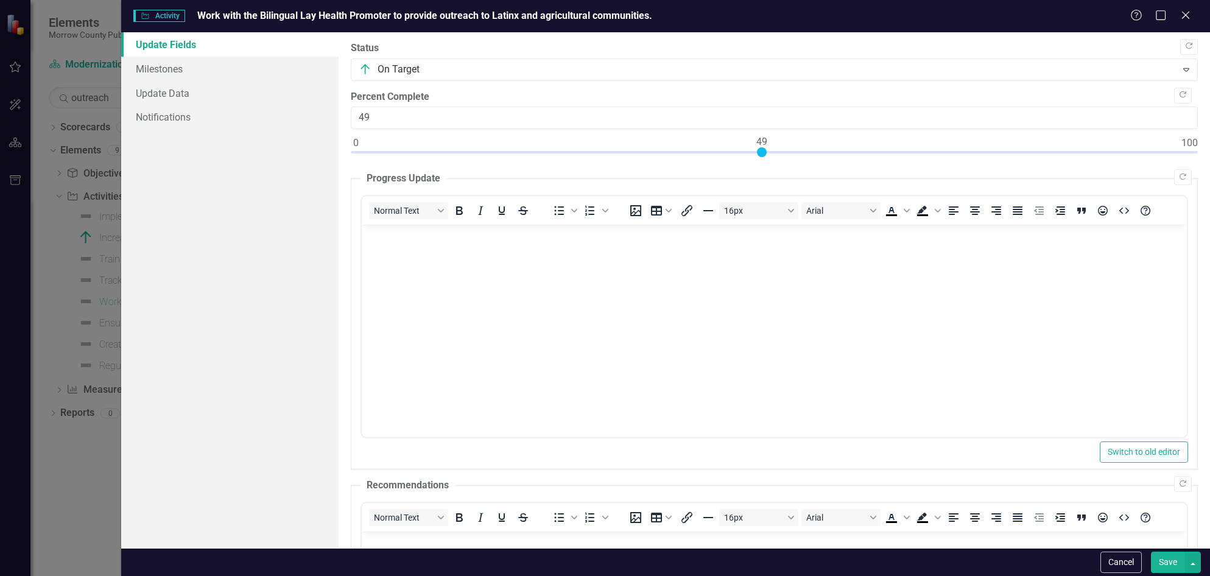
type input "50"
drag, startPoint x: 357, startPoint y: 151, endPoint x: 772, endPoint y: 155, distance: 414.8
click at [772, 155] on div at bounding box center [770, 152] width 10 height 10
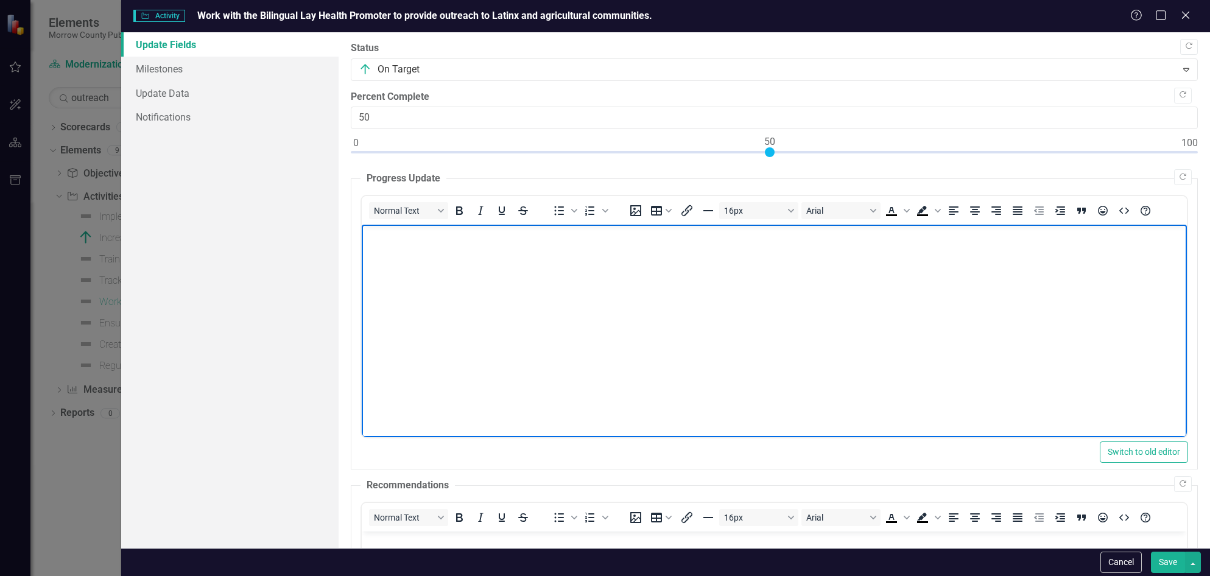
click at [623, 318] on body "Rich Text Area. Press ALT-0 for help." at bounding box center [774, 316] width 825 height 183
click at [366, 234] on p "Completed tabling at local agricultural [DEMOGRAPHIC_DATA] work agency" at bounding box center [774, 235] width 819 height 15
click at [684, 233] on p "[PERSON_NAME] and I: Completed tabling at local agricultural [DEMOGRAPHIC_DATA]…" at bounding box center [774, 235] width 819 height 15
click at [431, 233] on p "[PERSON_NAME] and I: Completed tabling at local agricultural [DEMOGRAPHIC_DATA]…" at bounding box center [774, 235] width 819 height 15
click at [426, 233] on p "[PERSON_NAME] and I: Completed tabling at local agricultural [DEMOGRAPHIC_DATA]…" at bounding box center [774, 235] width 819 height 15
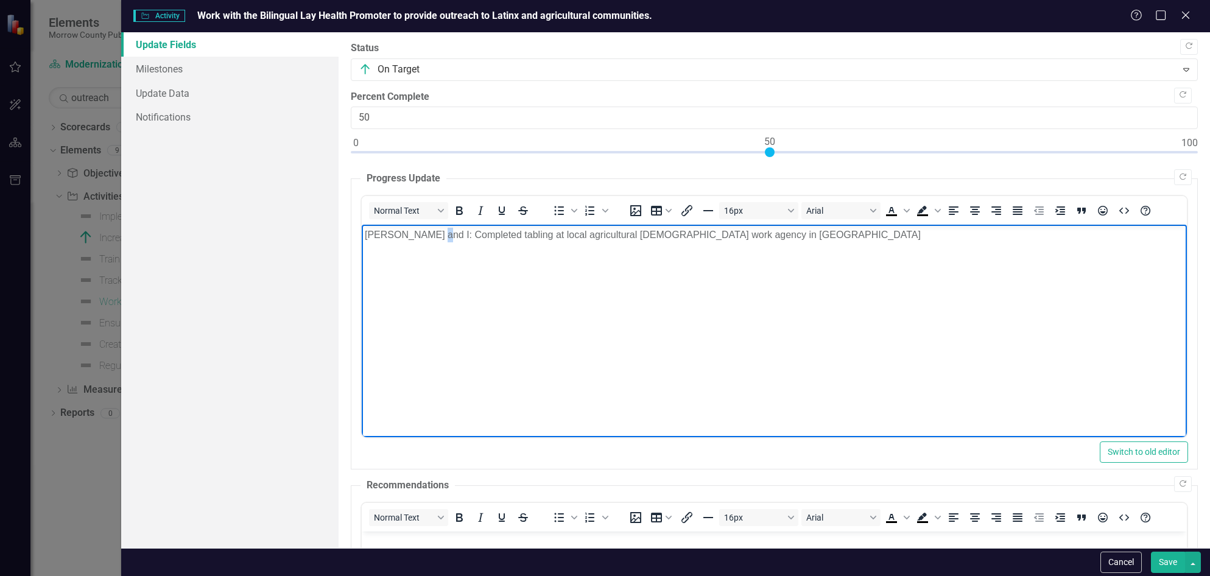
click at [428, 233] on p "[PERSON_NAME] and I: Completed tabling at local agricultural [DEMOGRAPHIC_DATA]…" at bounding box center [774, 235] width 819 height 15
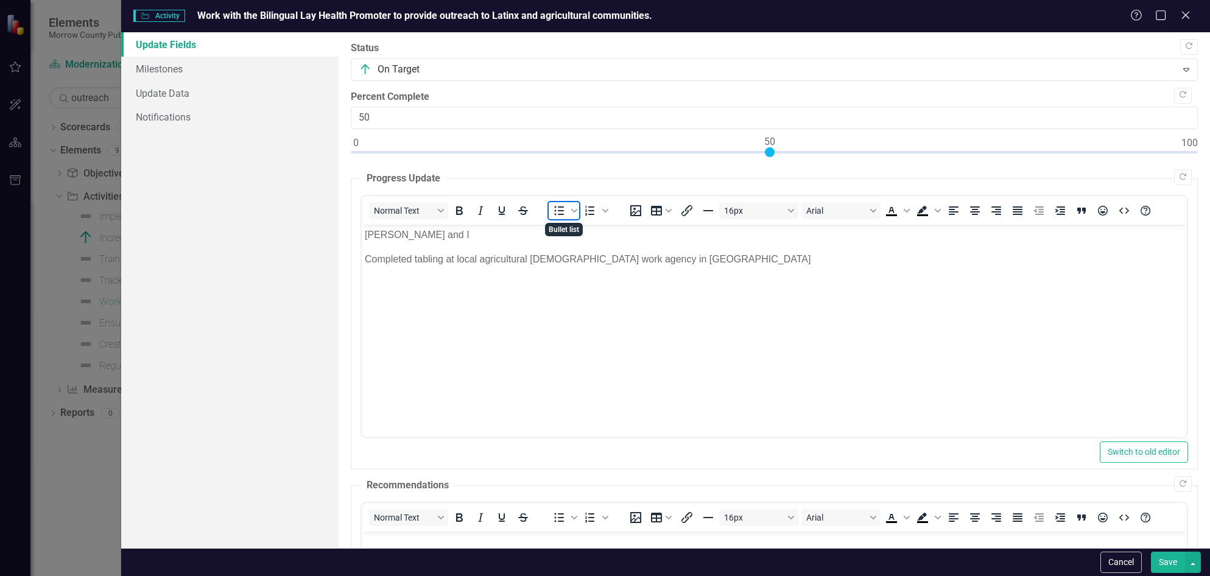
click at [555, 212] on icon "Bullet list" at bounding box center [559, 210] width 15 height 15
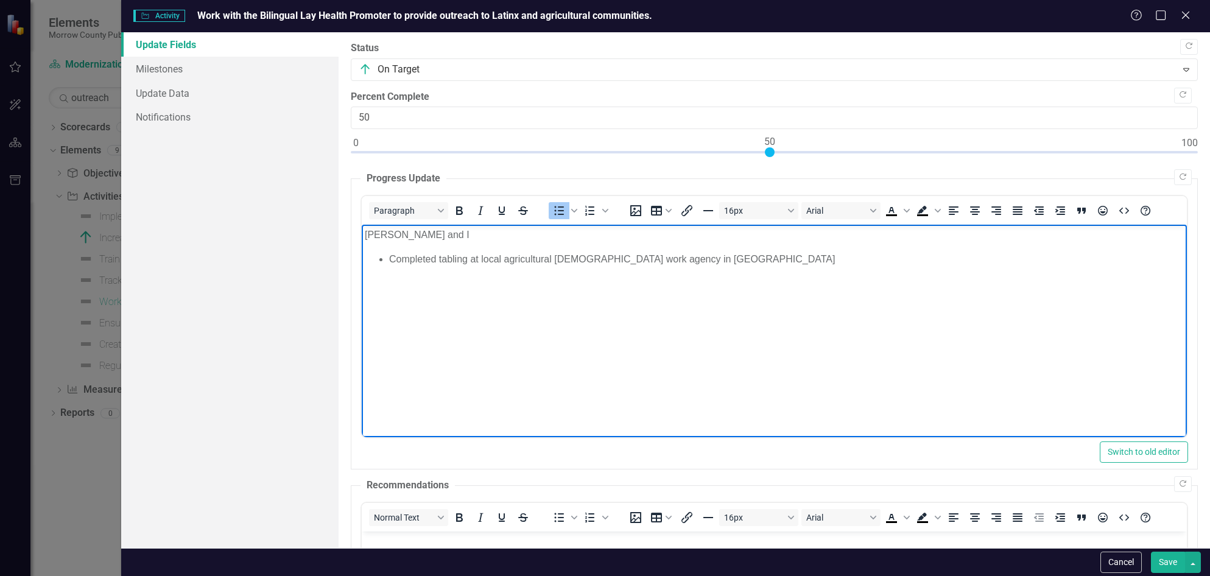
click at [696, 262] on li "Completed tabling at local agricultural [DEMOGRAPHIC_DATA] work agency in [GEOG…" at bounding box center [786, 259] width 795 height 15
click at [730, 273] on li "Hosted an informational presentation for Head Start program in [PERSON_NAME]" at bounding box center [786, 274] width 795 height 15
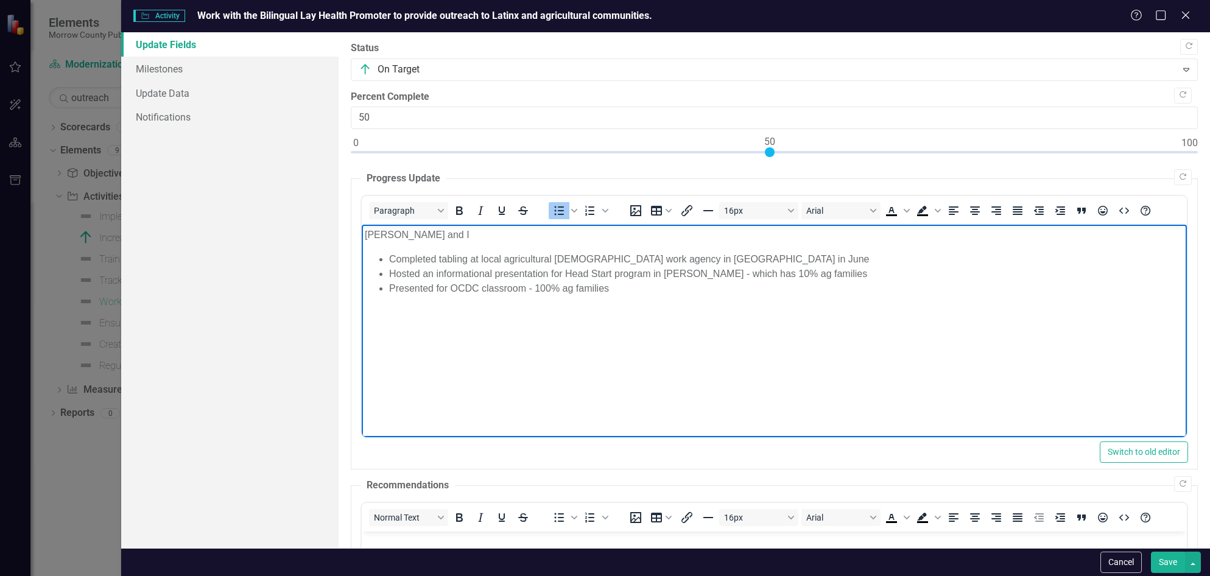
click at [846, 268] on li "Hosted an informational presentation for Head Start program in [PERSON_NAME] - …" at bounding box center [786, 274] width 795 height 15
click at [682, 289] on li "Presented for OCDC classroom - 100% Latinx and ag families" at bounding box center [786, 288] width 795 height 15
click at [930, 277] on li "Hosted an informational presentation for Head Start program in [PERSON_NAME] - …" at bounding box center [786, 274] width 795 height 15
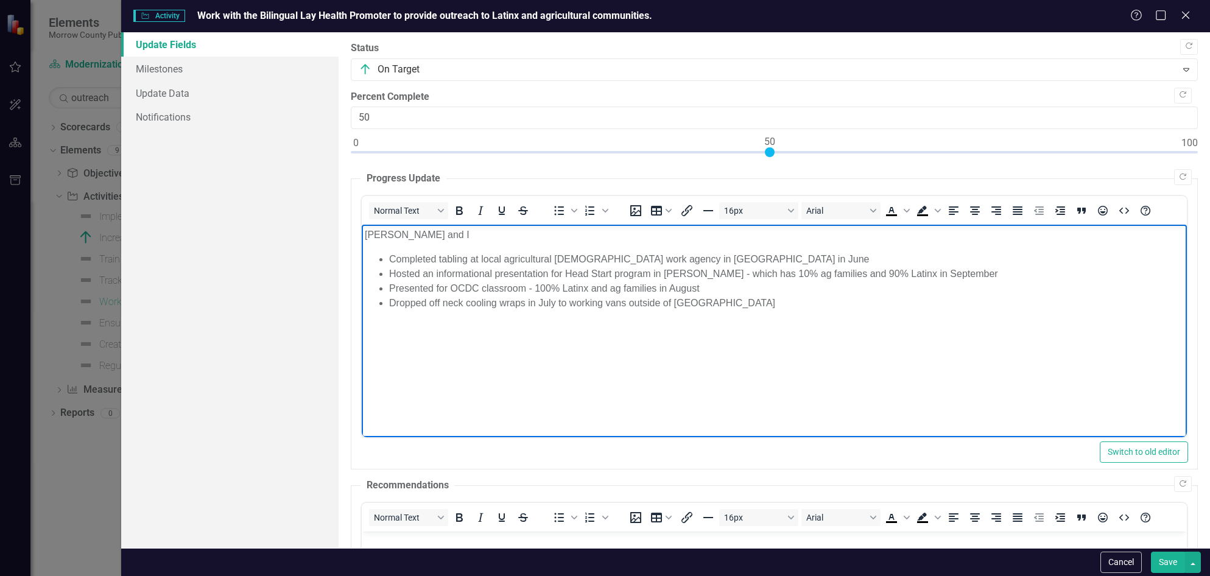
click at [441, 232] on p "[PERSON_NAME] and I" at bounding box center [774, 235] width 819 height 15
click at [558, 242] on body "[PERSON_NAME] and I shared information about Completed tabling at local agricul…" at bounding box center [774, 316] width 825 height 183
drag, startPoint x: 547, startPoint y: 234, endPoint x: 554, endPoint y: 230, distance: 7.9
click at [547, 234] on p "[PERSON_NAME] and I shared information about" at bounding box center [774, 235] width 819 height 15
click at [589, 208] on icon "Numbered list" at bounding box center [589, 211] width 9 height 10
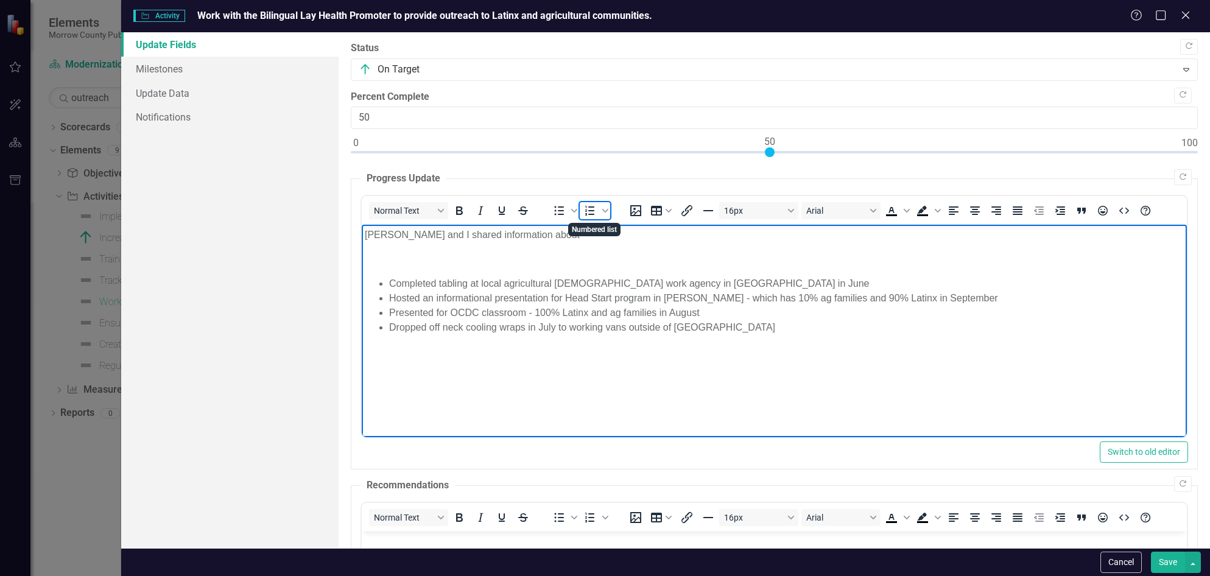
click at [585, 209] on icon "Numbered list" at bounding box center [590, 210] width 15 height 15
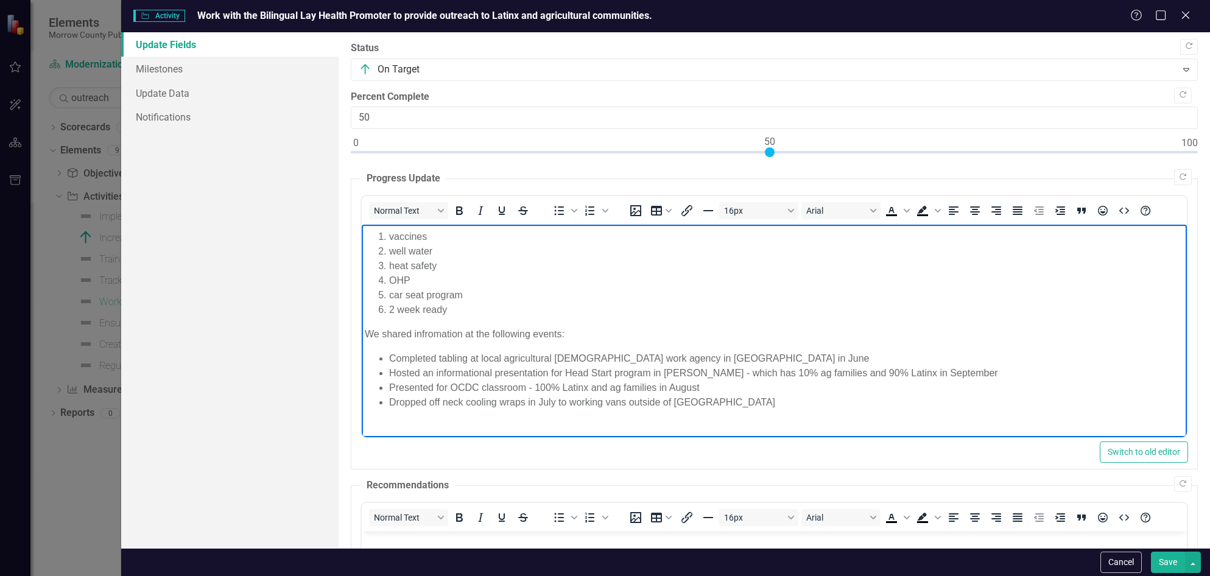
scroll to position [32, 0]
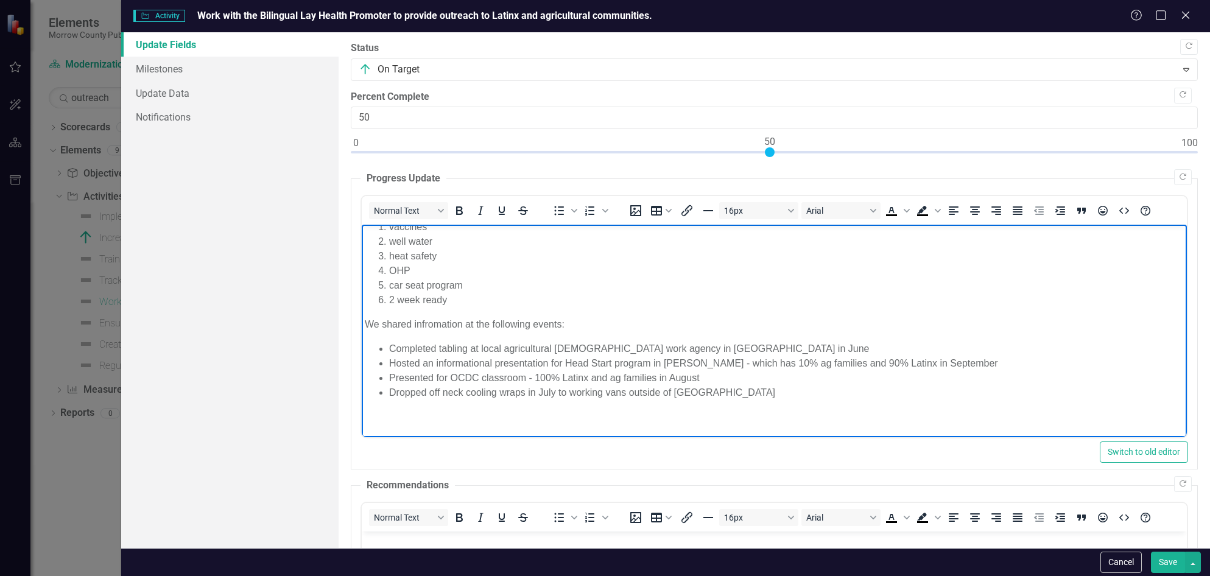
click at [710, 394] on li "Dropped off neck cooling wraps in July to working vans outside of [GEOGRAPHIC_D…" at bounding box center [786, 393] width 795 height 15
click at [607, 319] on p "We shared information at the following events:" at bounding box center [774, 324] width 819 height 15
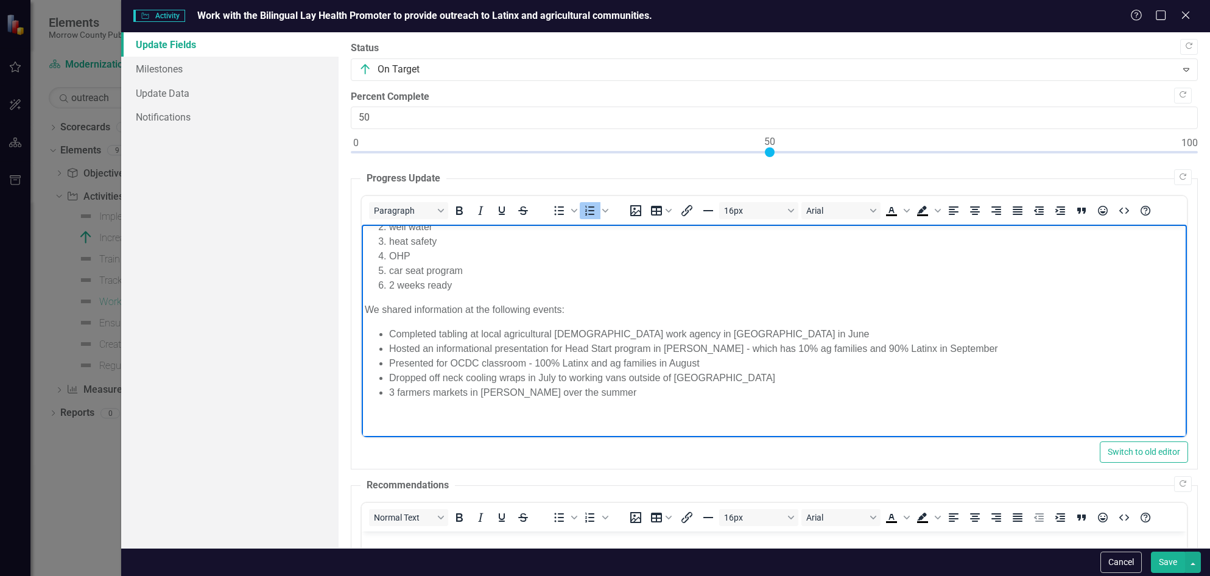
click at [624, 393] on li "3 farmers markets in [PERSON_NAME] over the summer" at bounding box center [786, 393] width 795 height 15
click at [638, 396] on li "3 farmers markets in [PERSON_NAME] over the summer" at bounding box center [786, 393] width 795 height 15
click at [664, 423] on li "Morrow County Children's Fair [DATE] ([PERSON_NAME] and [PERSON_NAME])" at bounding box center [786, 422] width 795 height 15
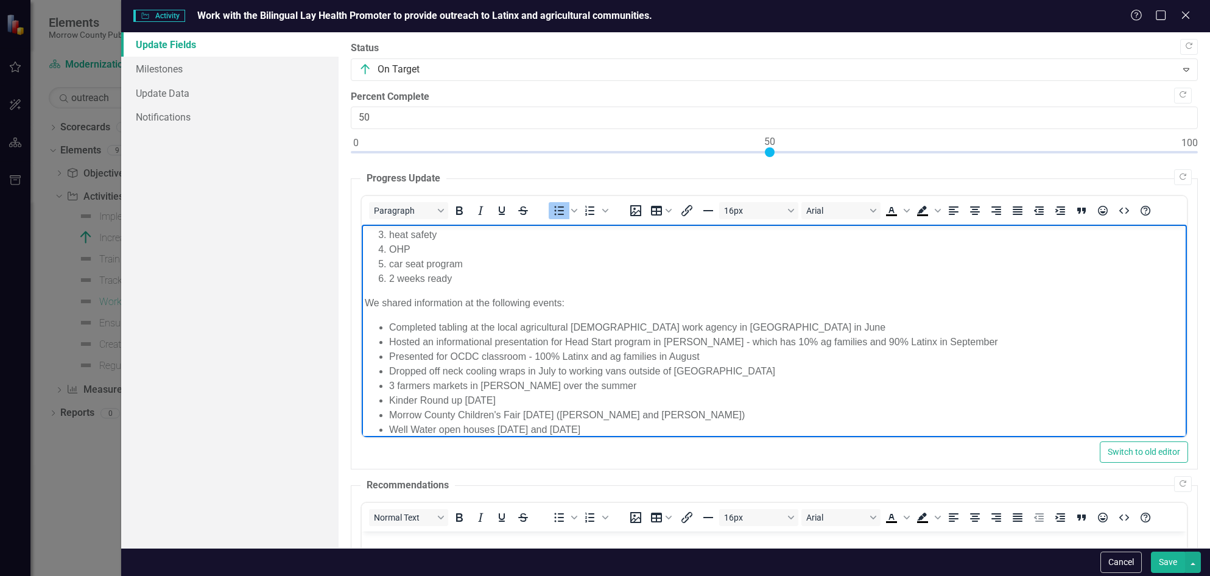
click at [607, 431] on li "Well Water open houses [DATE] and [DATE]" at bounding box center [786, 430] width 795 height 15
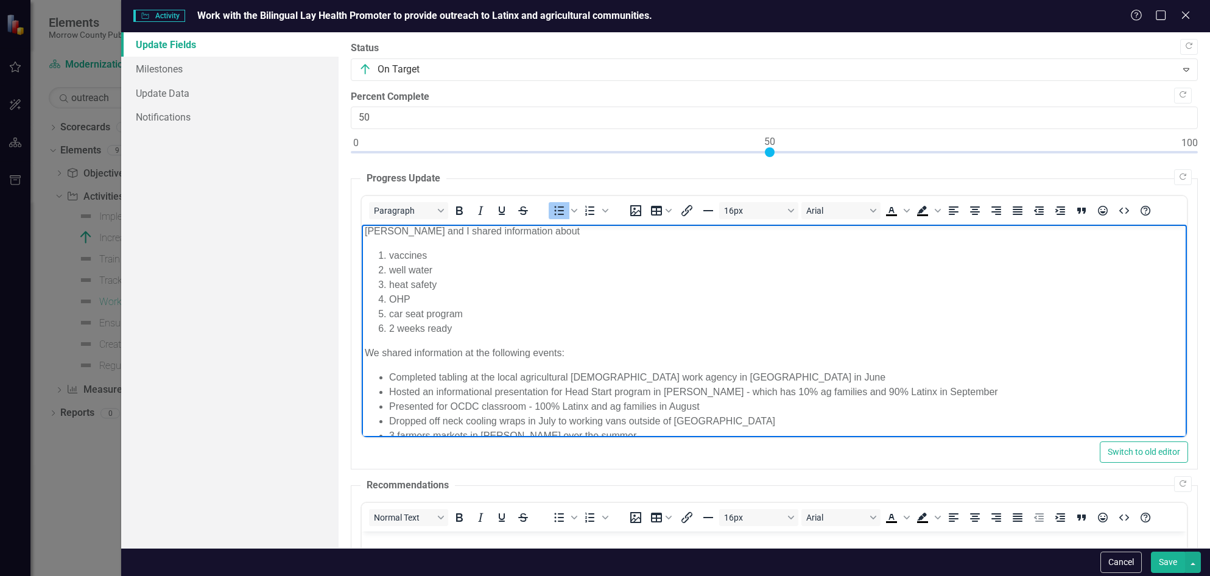
scroll to position [0, 0]
drag, startPoint x: 365, startPoint y: 238, endPoint x: 380, endPoint y: 244, distance: 16.6
click at [365, 238] on p "[PERSON_NAME] and I shared information about" at bounding box center [774, 235] width 819 height 15
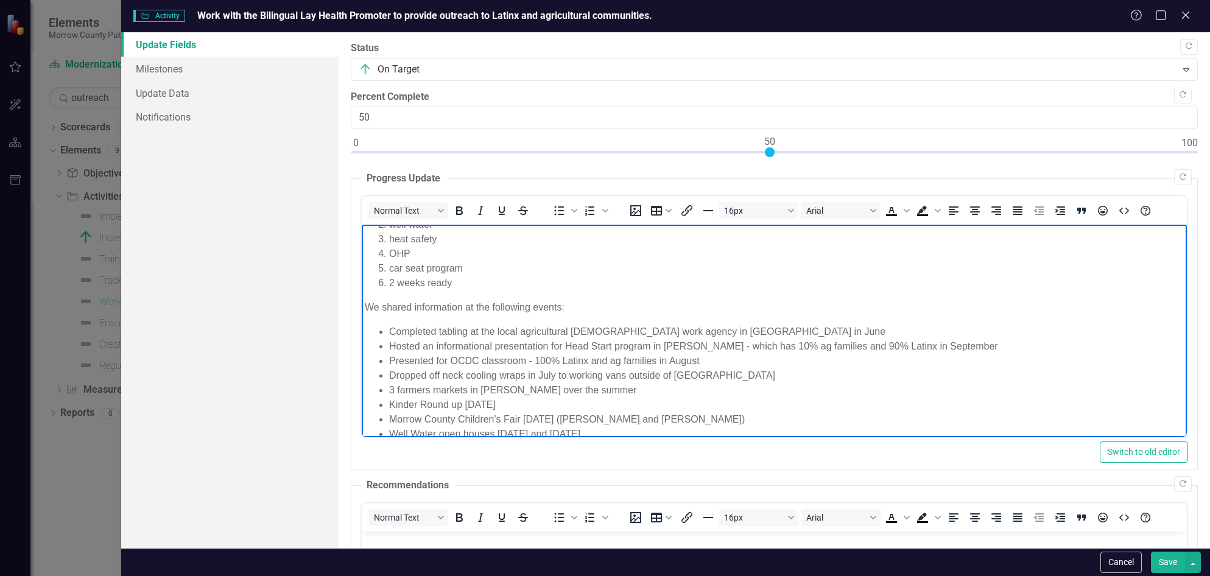
scroll to position [105, 0]
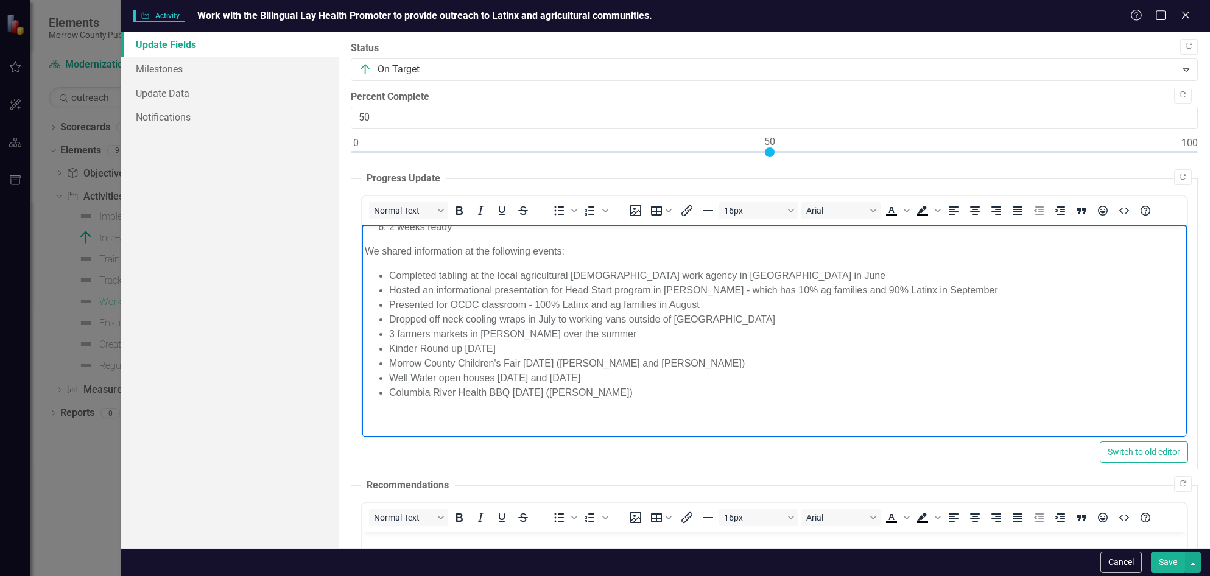
click at [704, 401] on body "[PERSON_NAME] and I shared information about vaccines well water heat safety OH…" at bounding box center [774, 278] width 825 height 318
click at [691, 415] on p "[PERSON_NAME] and [PERSON_NAME] also joined the local [DATE] [US_STATE] Health …" at bounding box center [774, 417] width 819 height 15
drag, startPoint x: 694, startPoint y: 416, endPoint x: 703, endPoint y: 425, distance: 12.5
click at [694, 416] on p "[PERSON_NAME] and [PERSON_NAME] also joined the local [DATE] [US_STATE] Health …" at bounding box center [774, 417] width 819 height 15
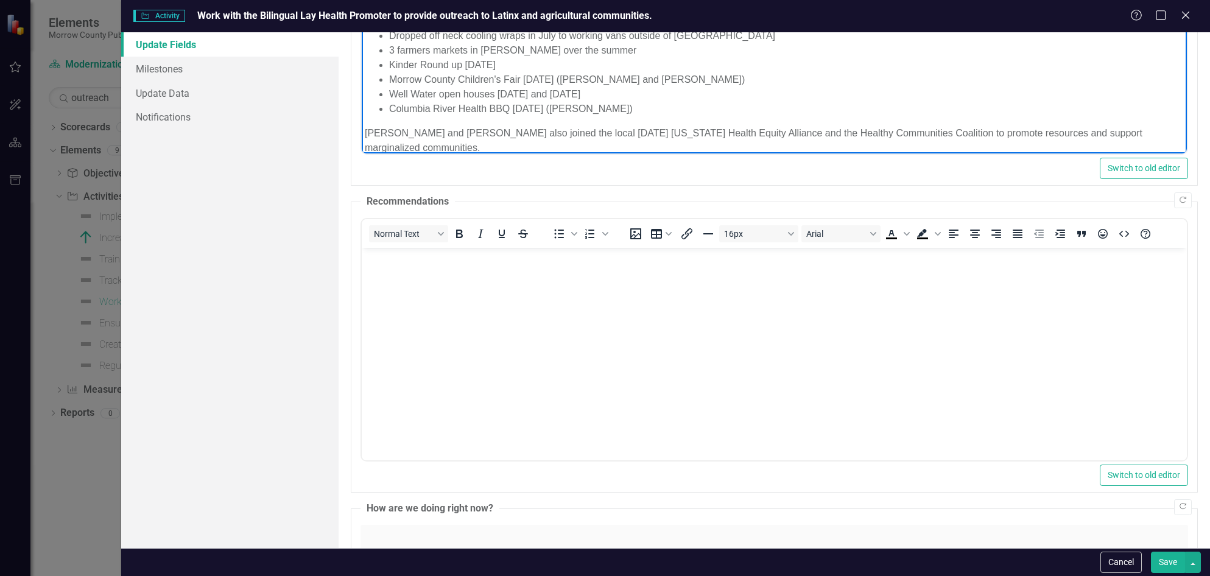
scroll to position [305, 0]
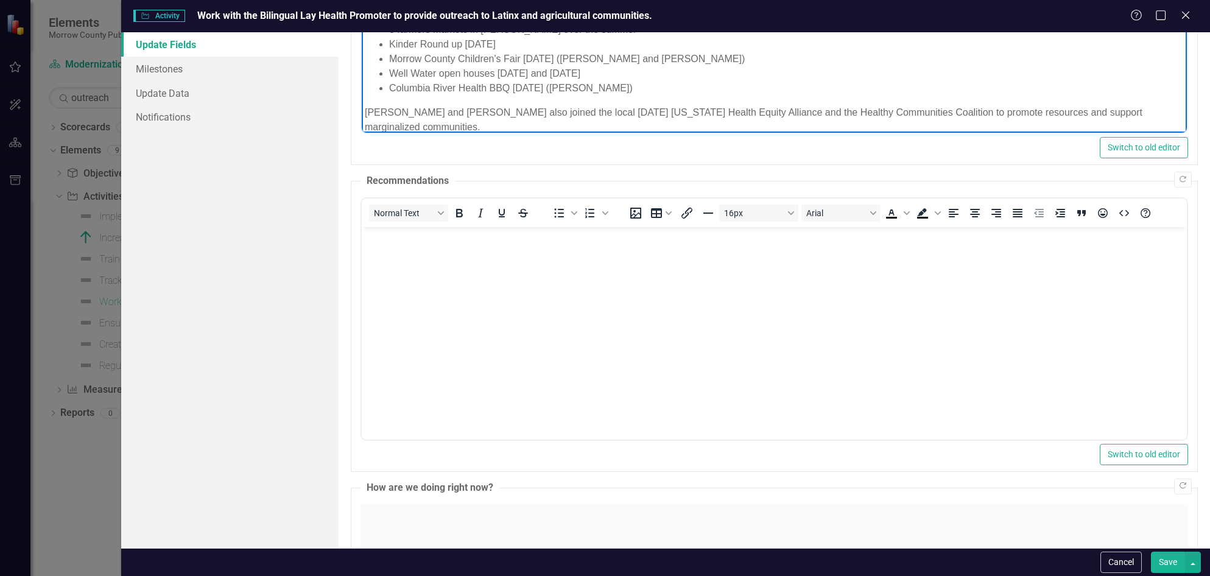
click at [574, 336] on body "Rich Text Area. Press ALT-0 for help." at bounding box center [774, 318] width 825 height 183
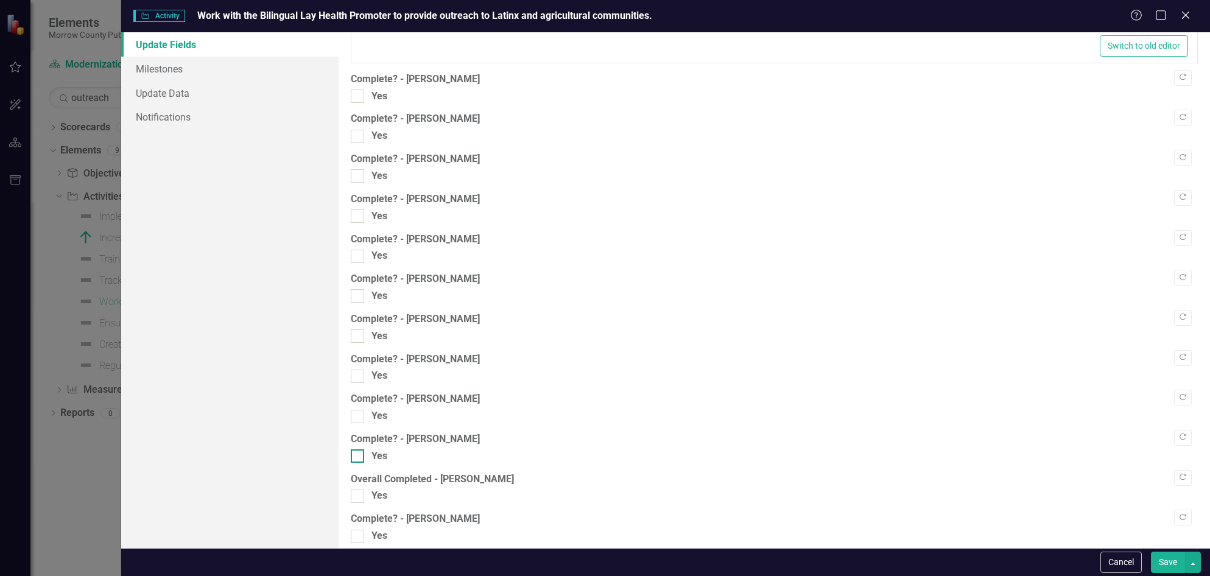
scroll to position [973, 0]
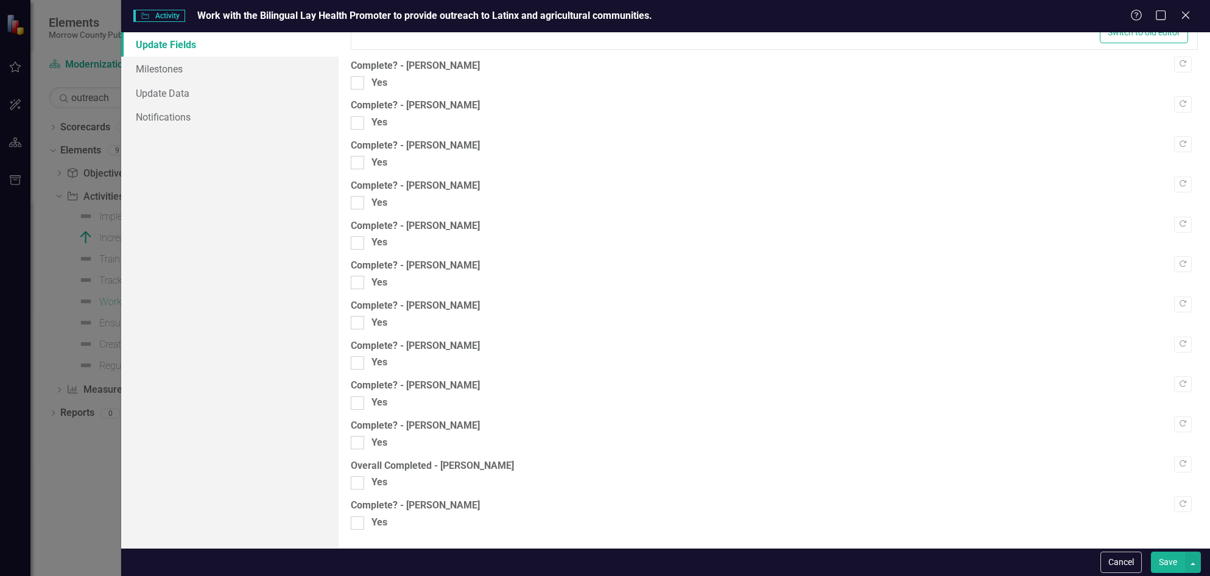
click at [1165, 560] on button "Save" at bounding box center [1168, 562] width 34 height 21
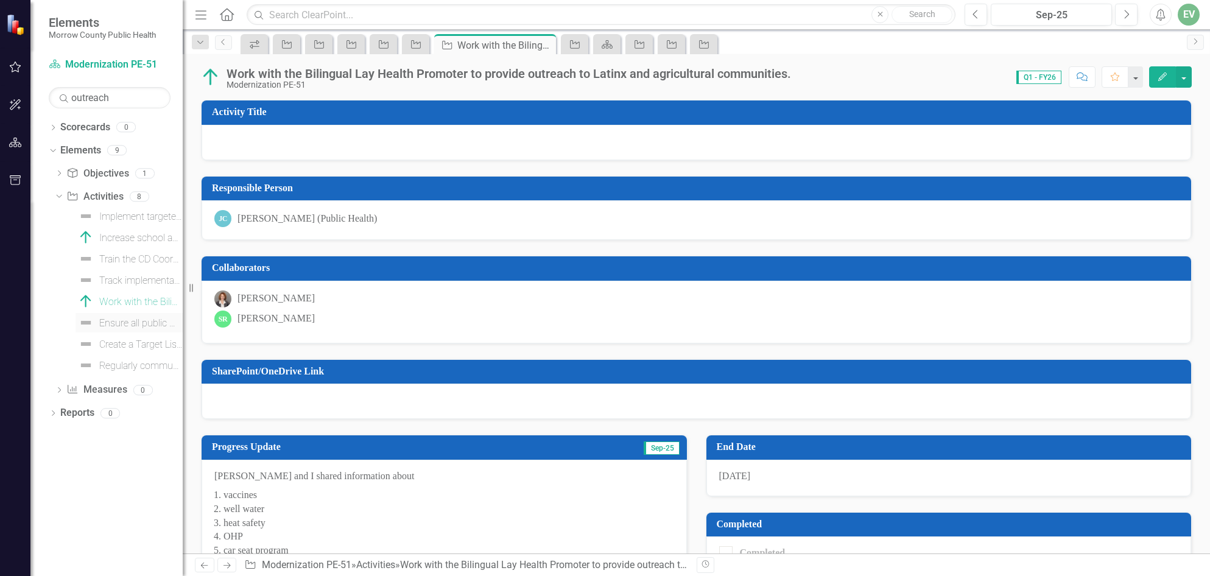
click at [110, 322] on div "Ensure all public materials and outreach efforts are available in both English …" at bounding box center [140, 323] width 83 height 11
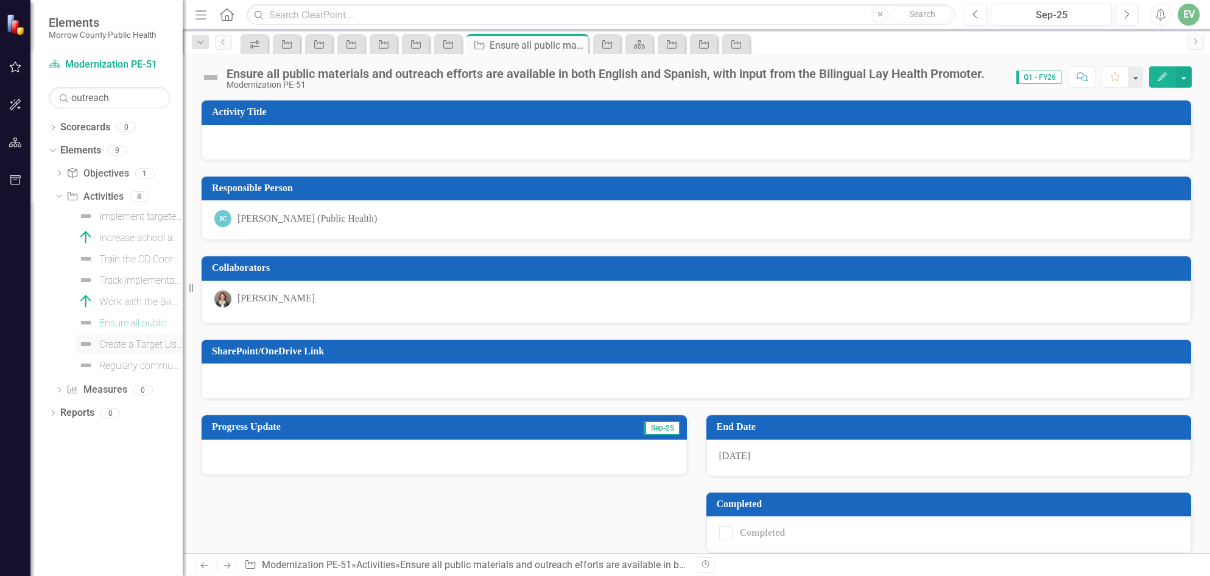
click at [110, 349] on div "Create a Target List – Enhance multidisciplinary and multi-sector capacity by d…" at bounding box center [140, 344] width 83 height 11
click at [116, 362] on div "Regularly communicate with diverse communities about available services through…" at bounding box center [140, 366] width 83 height 11
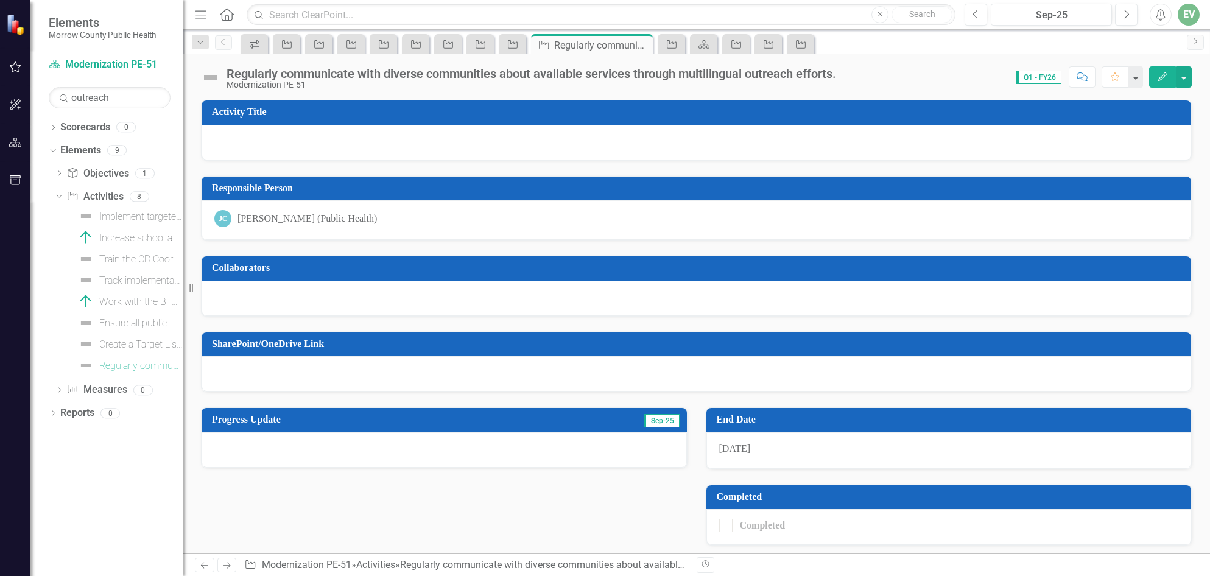
drag, startPoint x: 227, startPoint y: 16, endPoint x: 196, endPoint y: 27, distance: 32.9
click at [227, 16] on icon at bounding box center [227, 14] width 14 height 13
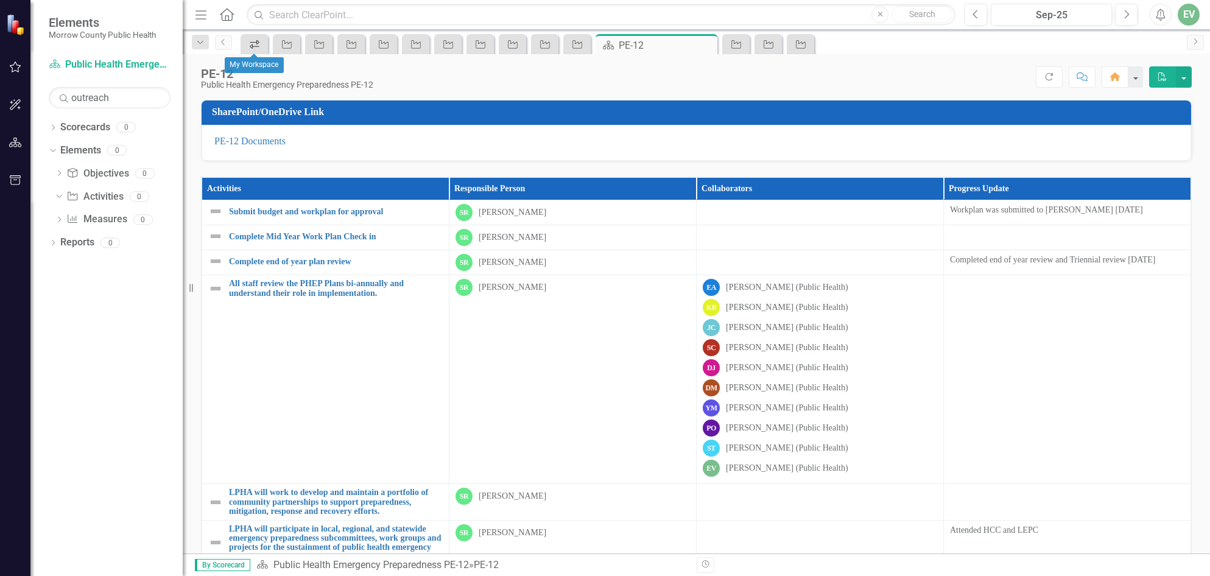
click at [259, 43] on icon at bounding box center [255, 44] width 10 height 9
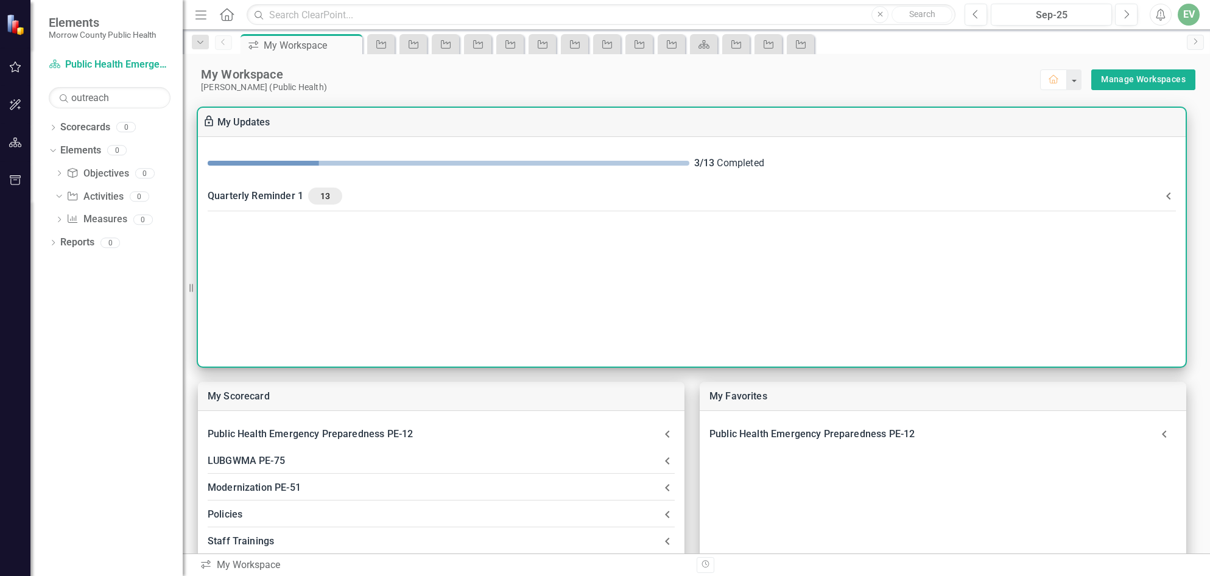
click at [1156, 301] on div "3 / 13 Completed Quarterly Reminder 1 13 Please find your tasks below and make …" at bounding box center [692, 252] width 988 height 230
click at [260, 191] on div "Quarterly Reminder 1 13" at bounding box center [685, 196] width 954 height 17
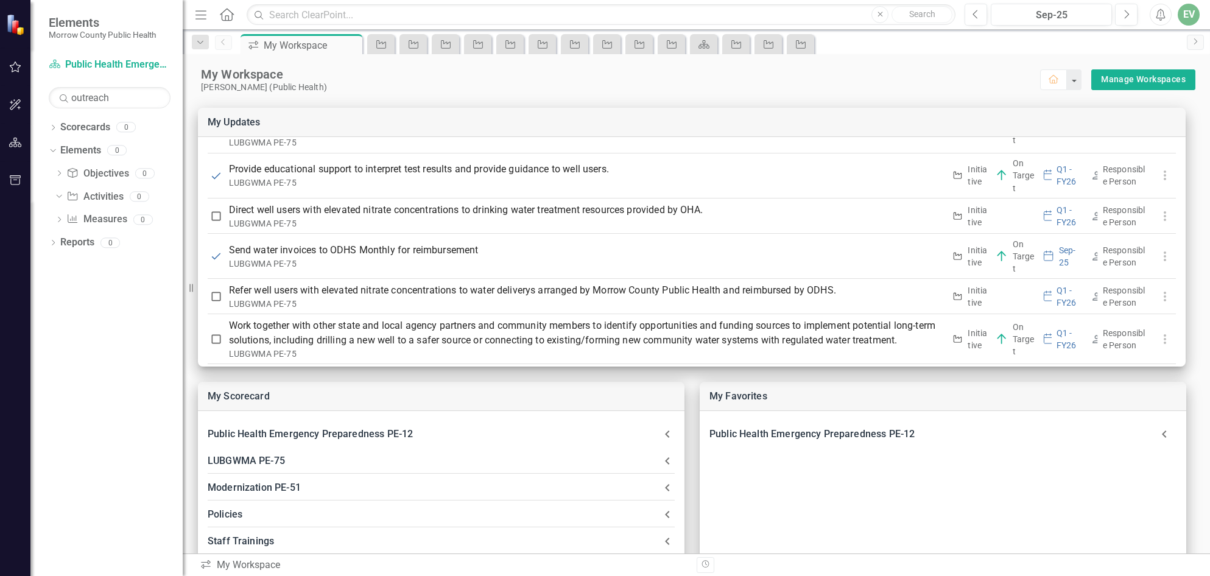
scroll to position [365, 0]
